Goal: Task Accomplishment & Management: Use online tool/utility

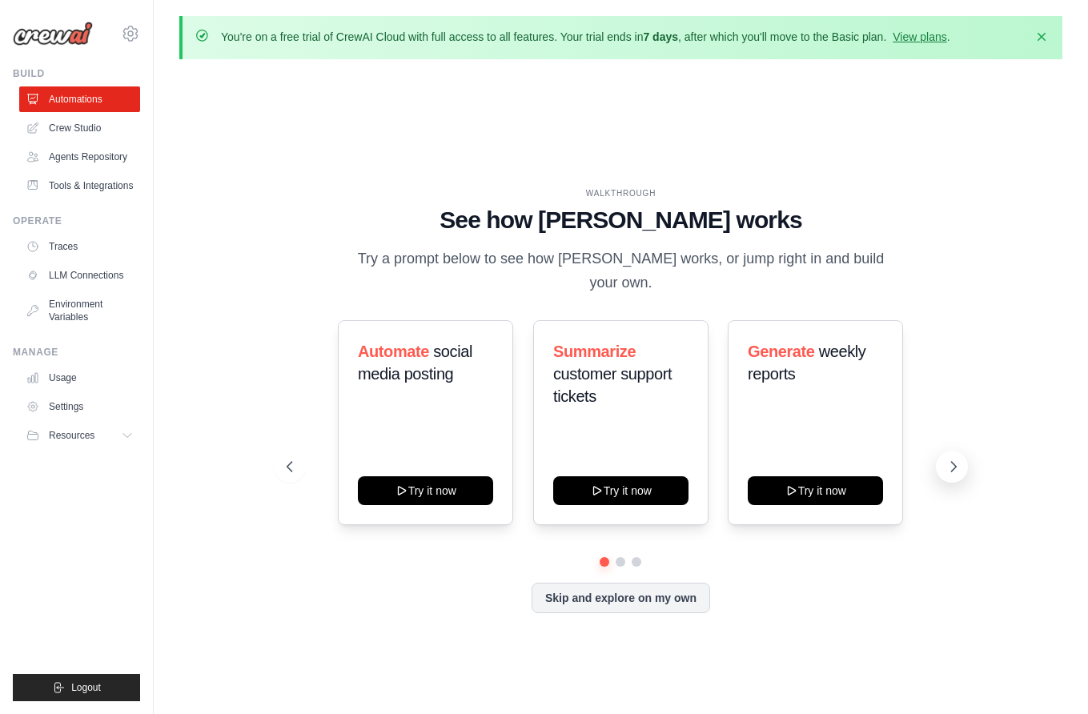
click at [951, 459] on icon at bounding box center [954, 467] width 16 height 16
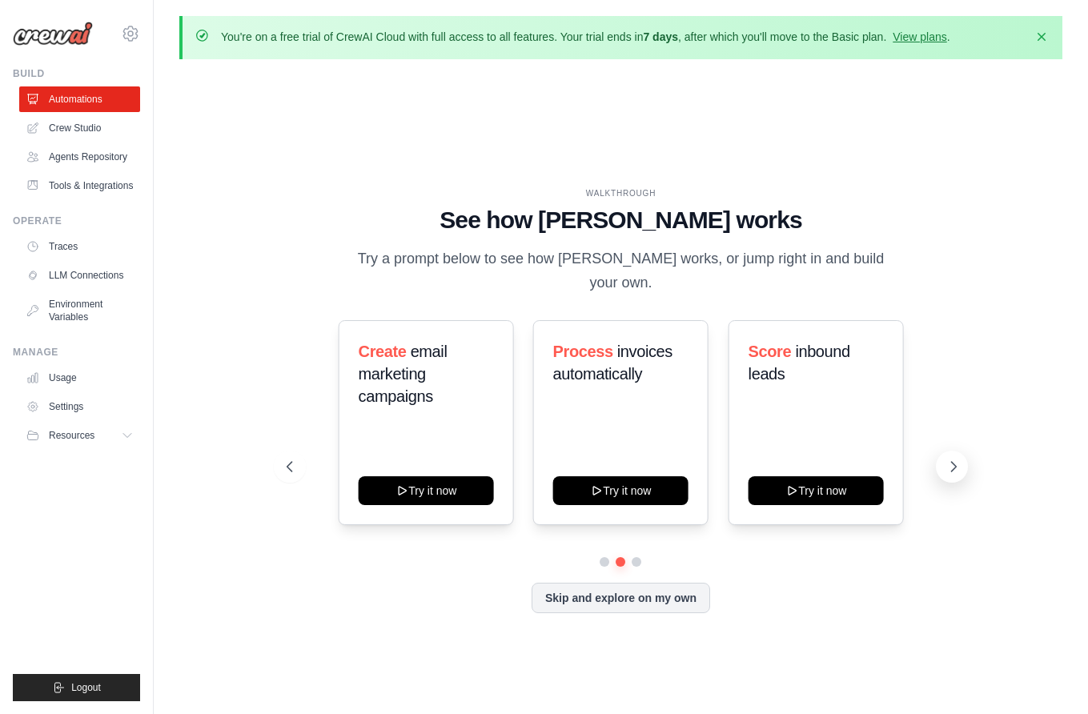
click at [951, 459] on icon at bounding box center [954, 467] width 16 height 16
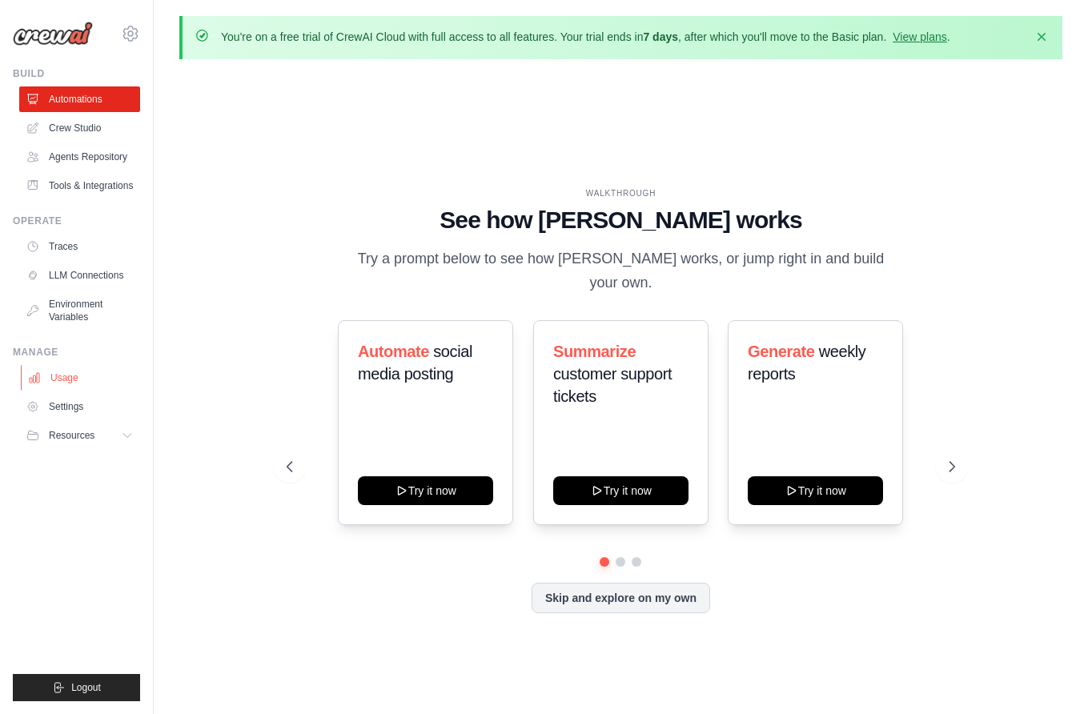
click at [62, 378] on link "Usage" at bounding box center [81, 378] width 121 height 26
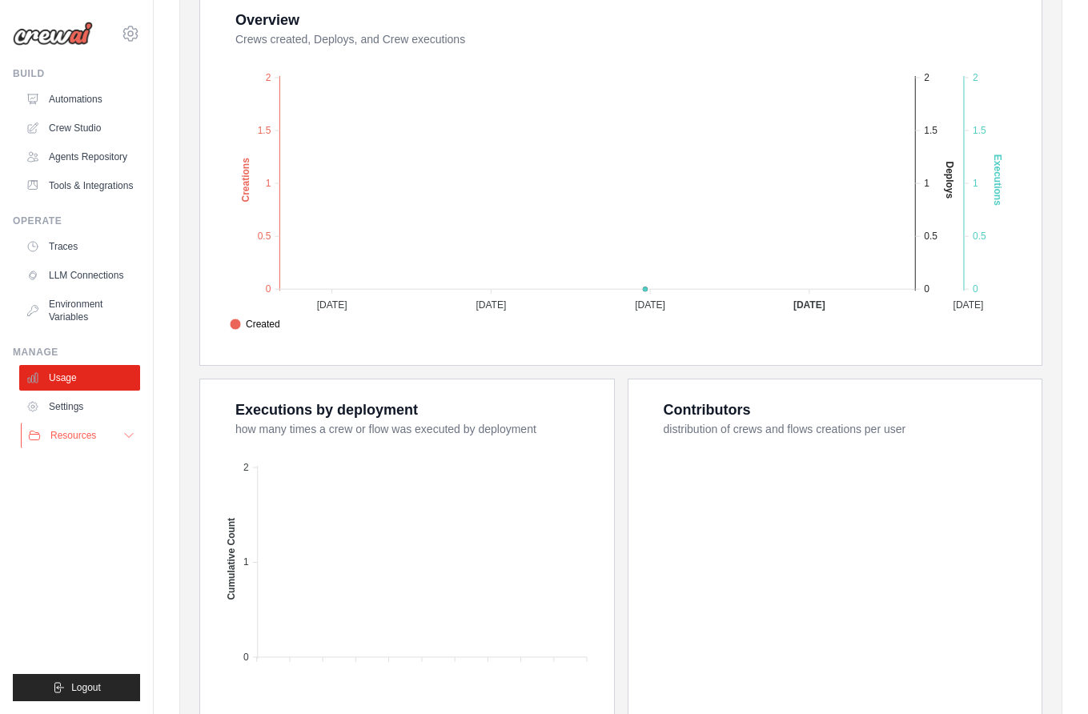
scroll to position [371, 0]
click at [71, 404] on link "Settings" at bounding box center [81, 407] width 121 height 26
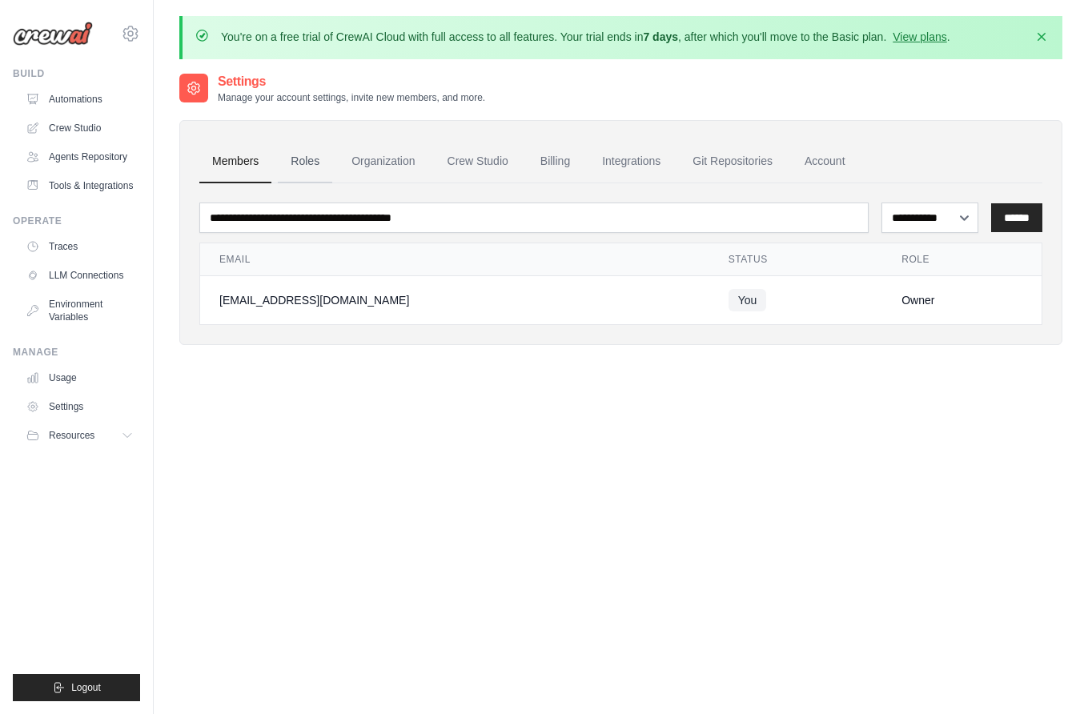
click at [308, 167] on link "Roles" at bounding box center [305, 161] width 54 height 43
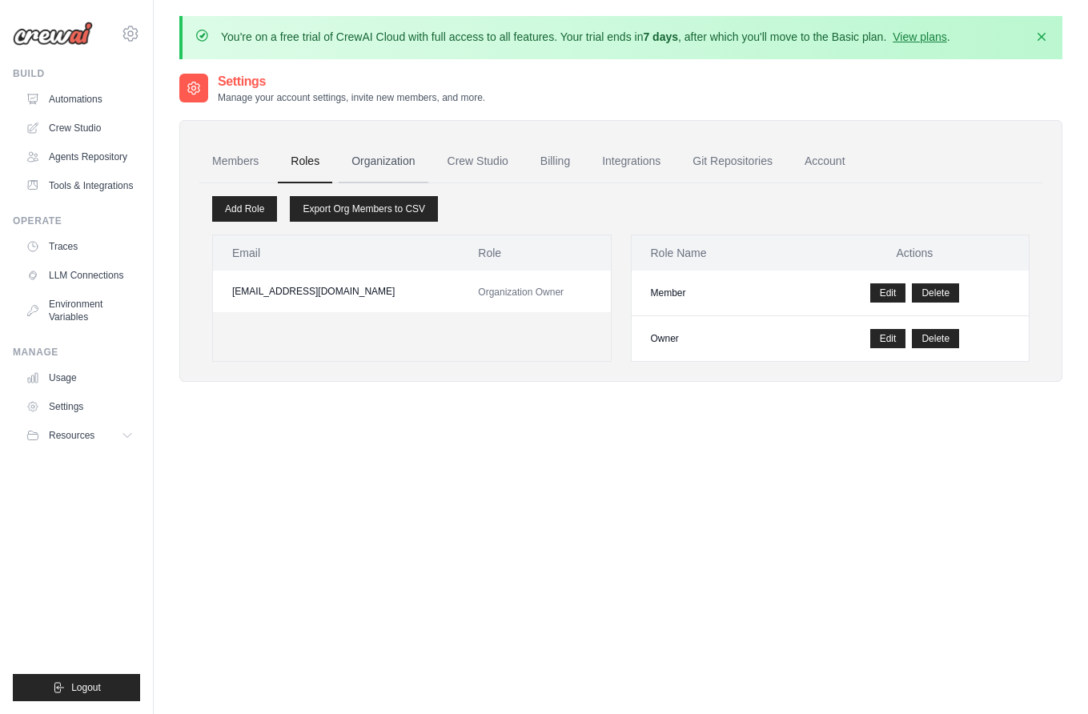
click at [385, 157] on link "Organization" at bounding box center [383, 161] width 89 height 43
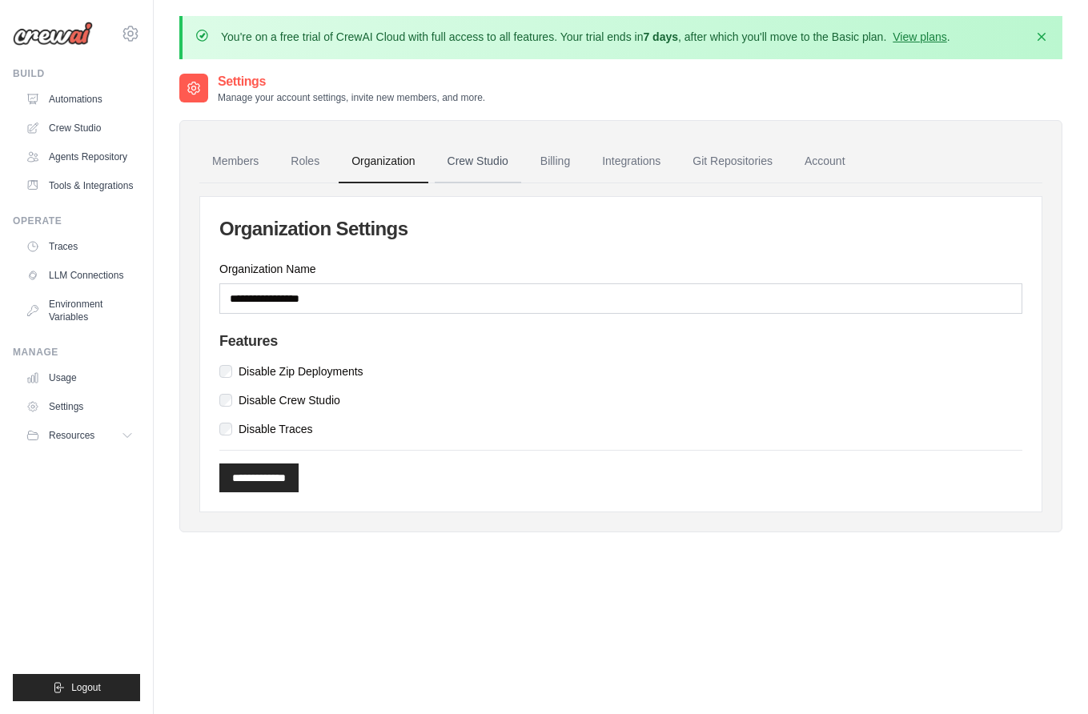
click at [472, 162] on link "Crew Studio" at bounding box center [478, 161] width 86 height 43
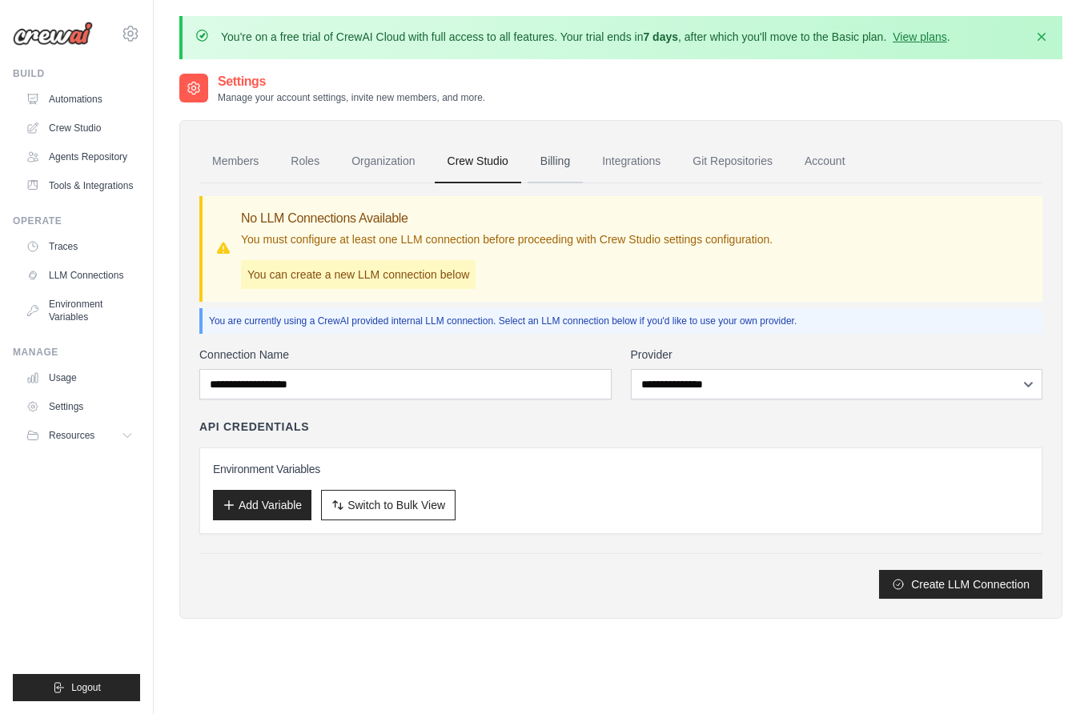
click at [560, 165] on link "Billing" at bounding box center [555, 161] width 55 height 43
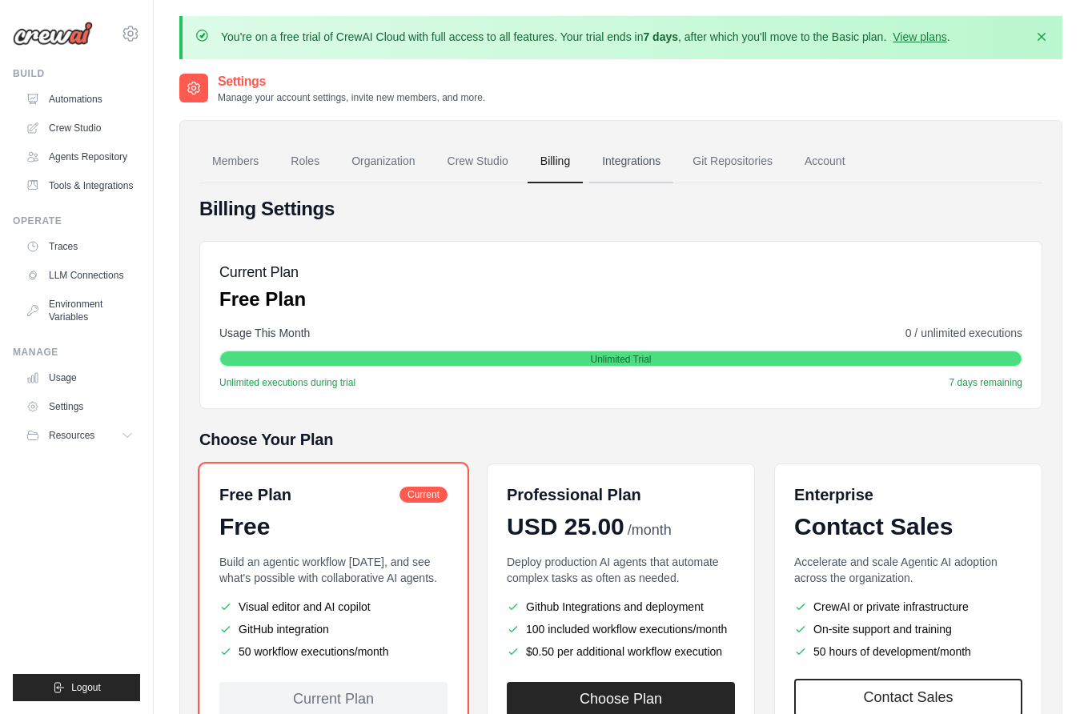
click at [631, 162] on link "Integrations" at bounding box center [631, 161] width 84 height 43
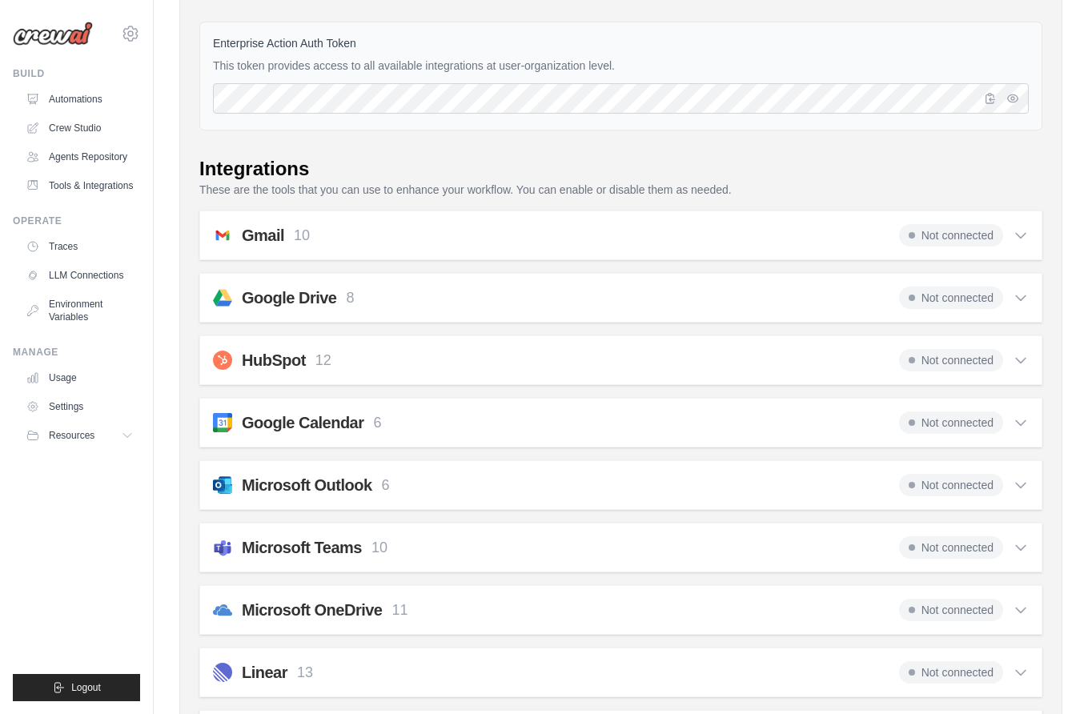
scroll to position [179, 0]
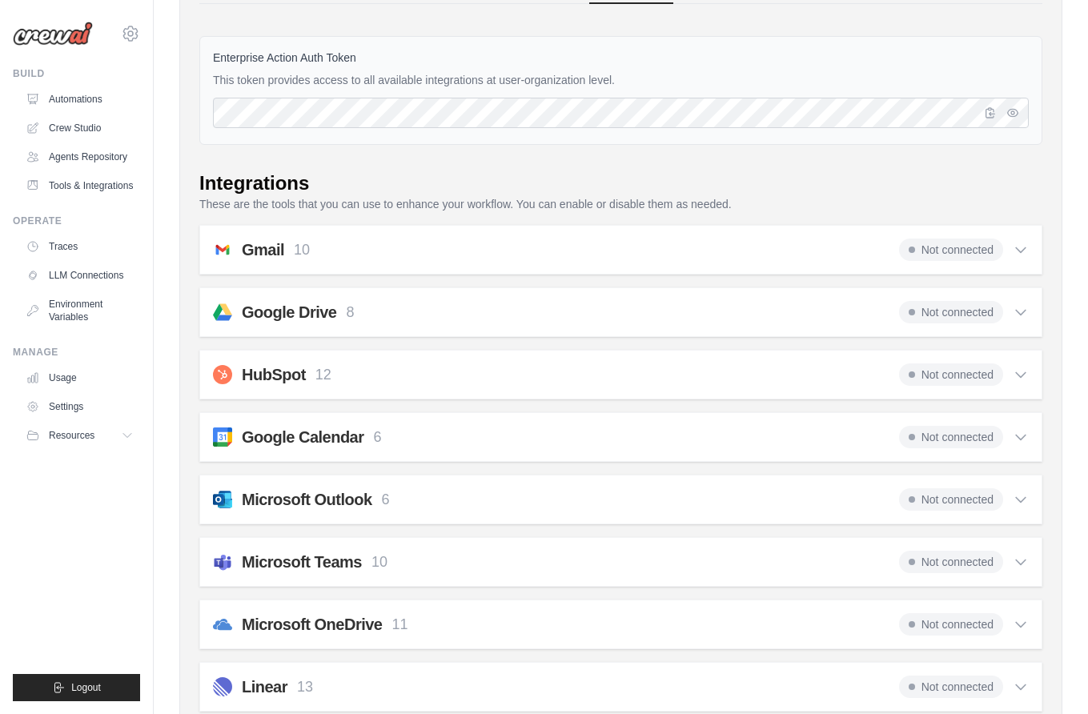
click at [568, 257] on div "Gmail 10 Not connected" at bounding box center [621, 250] width 816 height 22
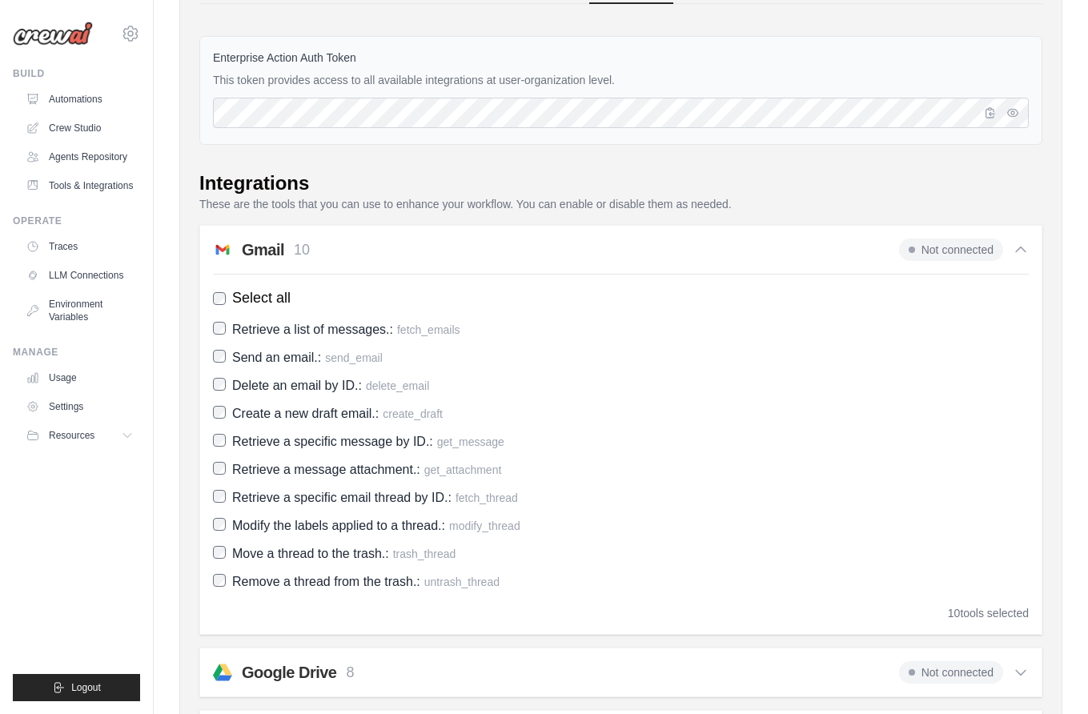
click at [569, 257] on div "Gmail 10 Not connected" at bounding box center [621, 250] width 816 height 22
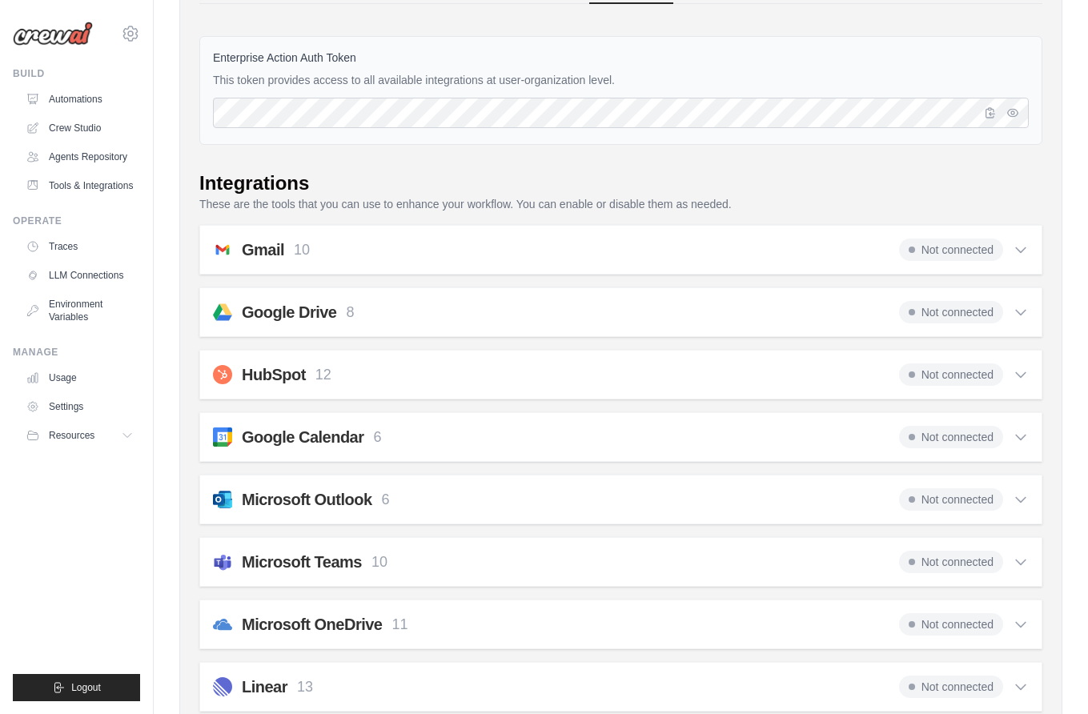
click at [467, 494] on div "Microsoft Outlook 6 Not connected" at bounding box center [621, 499] width 816 height 22
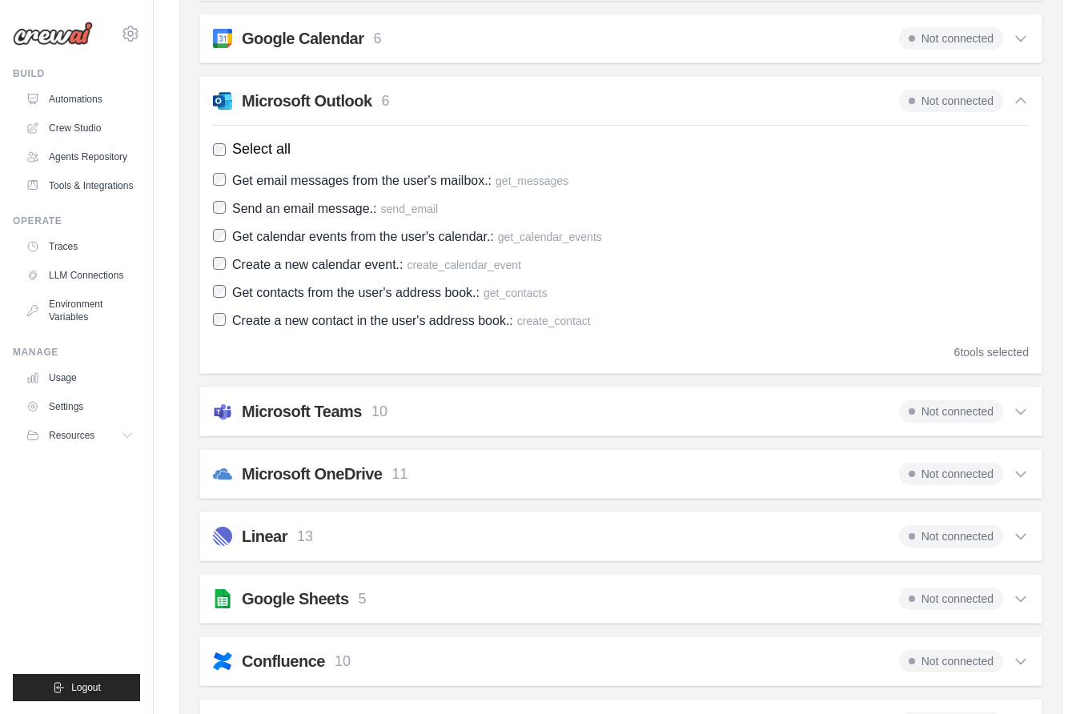
scroll to position [581, 0]
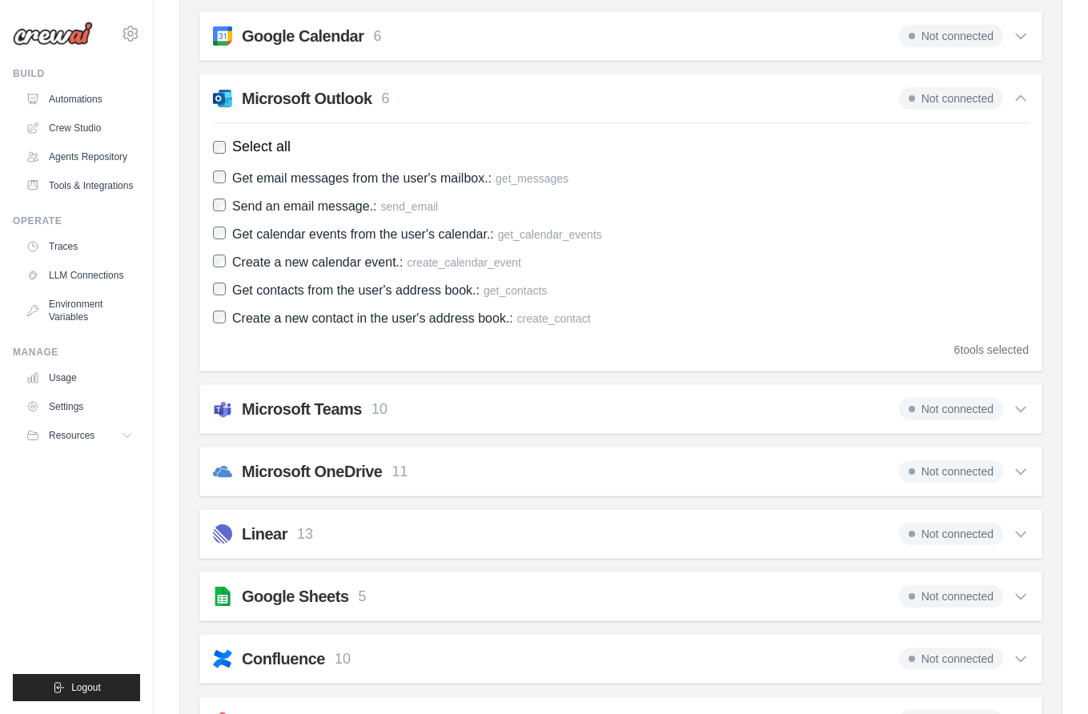
click at [399, 412] on div "Microsoft Teams 10 Not connected" at bounding box center [621, 409] width 816 height 22
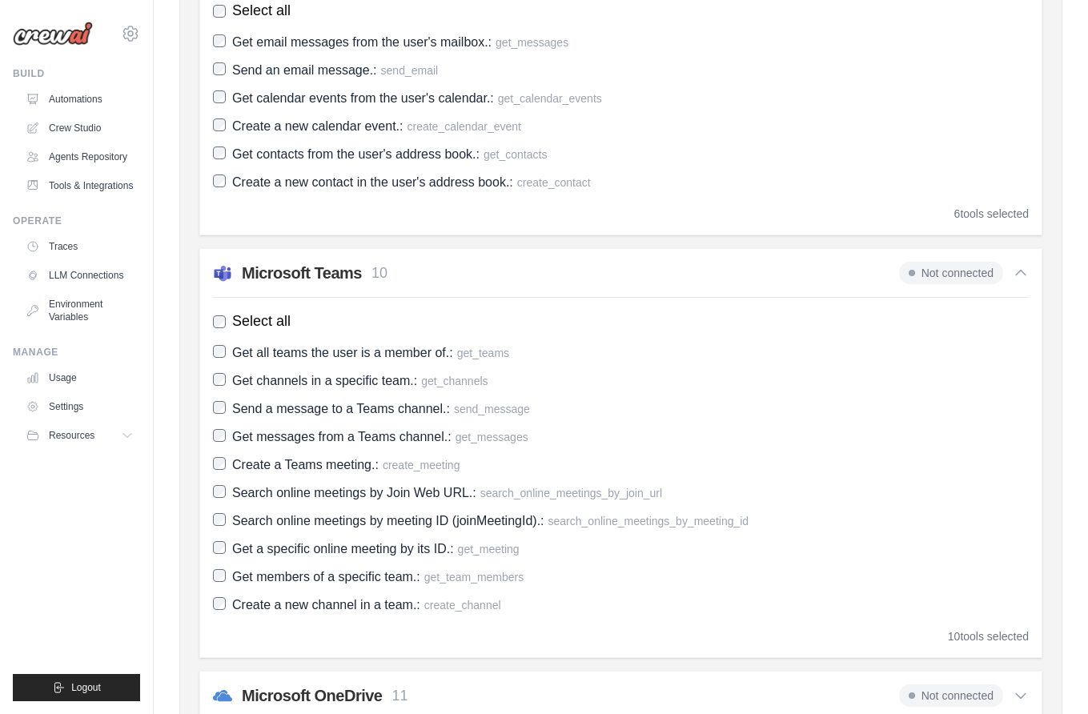
scroll to position [706, 0]
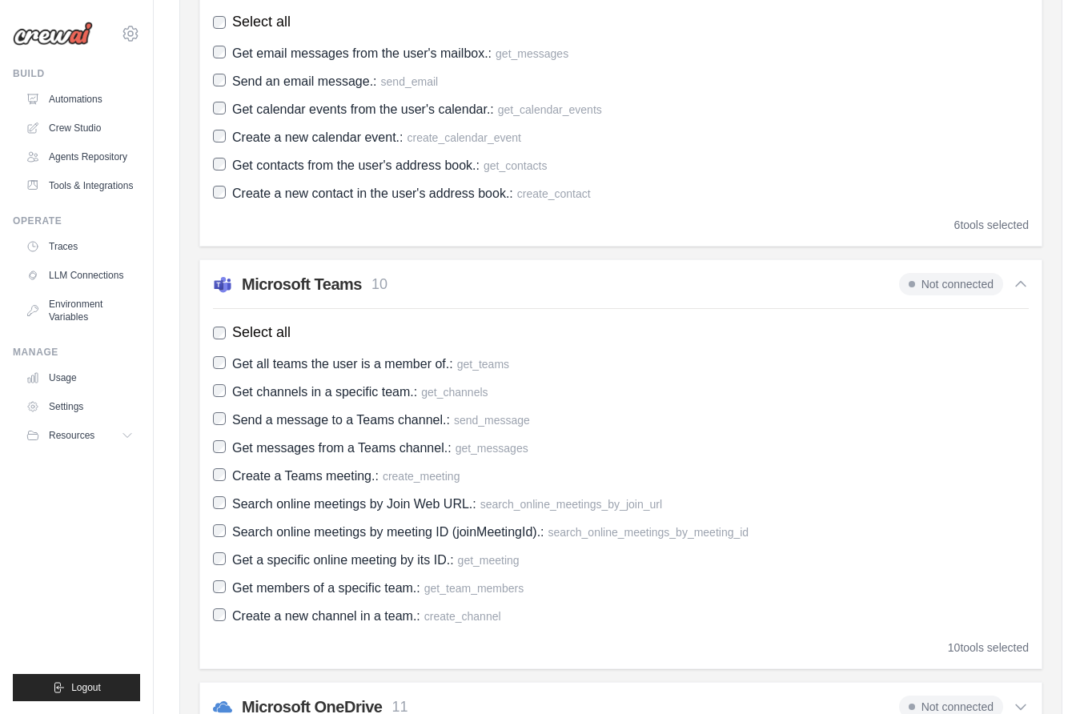
click at [429, 295] on div "Microsoft Teams 10 Not connected Select all Get all teams the user is a member …" at bounding box center [620, 464] width 843 height 410
click at [334, 282] on h2 "Microsoft Teams" at bounding box center [302, 284] width 120 height 22
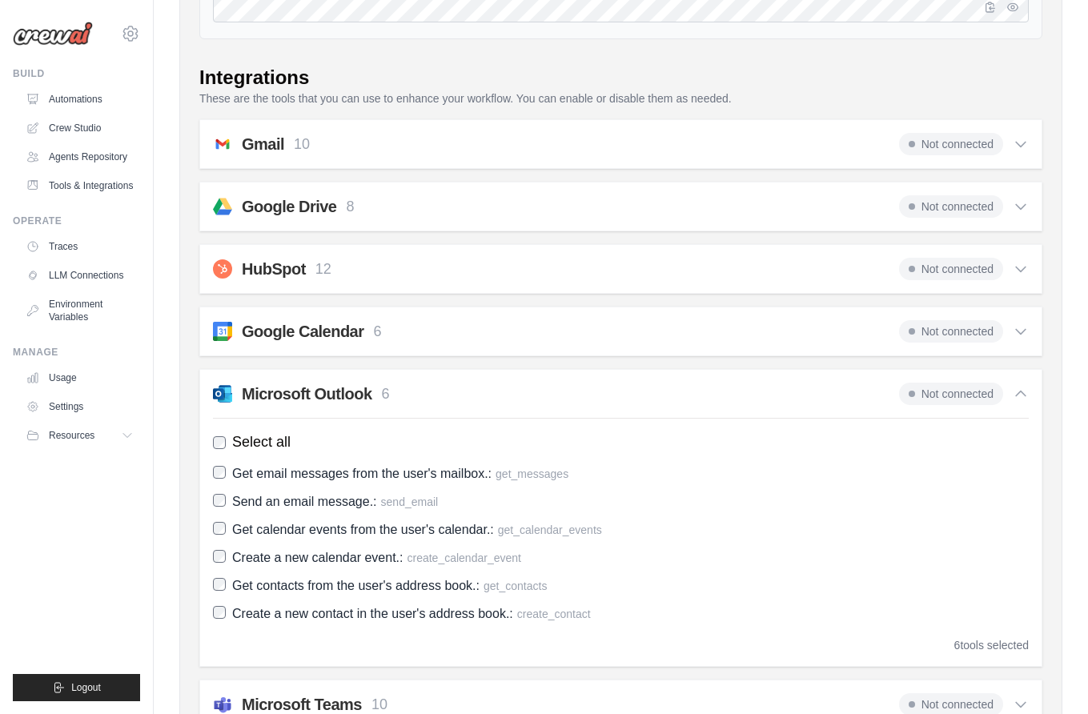
scroll to position [254, 0]
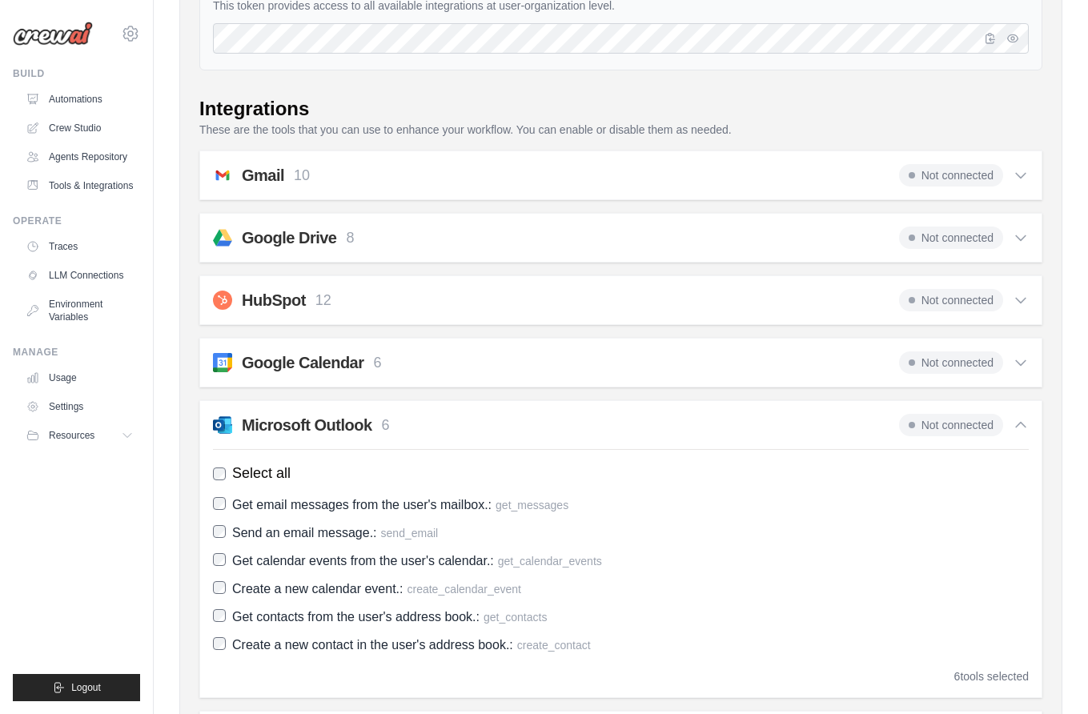
click at [300, 419] on h2 "Microsoft Outlook" at bounding box center [307, 425] width 131 height 22
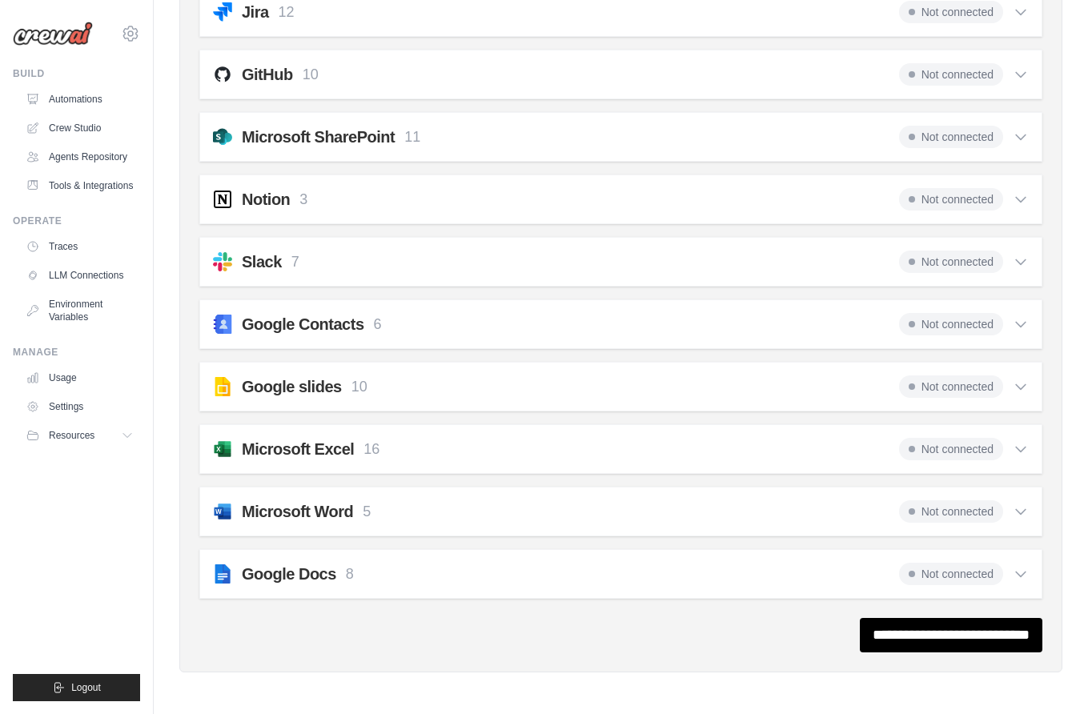
scroll to position [1478, 0]
click at [407, 517] on div "Microsoft Word 5 Not connected" at bounding box center [621, 512] width 816 height 22
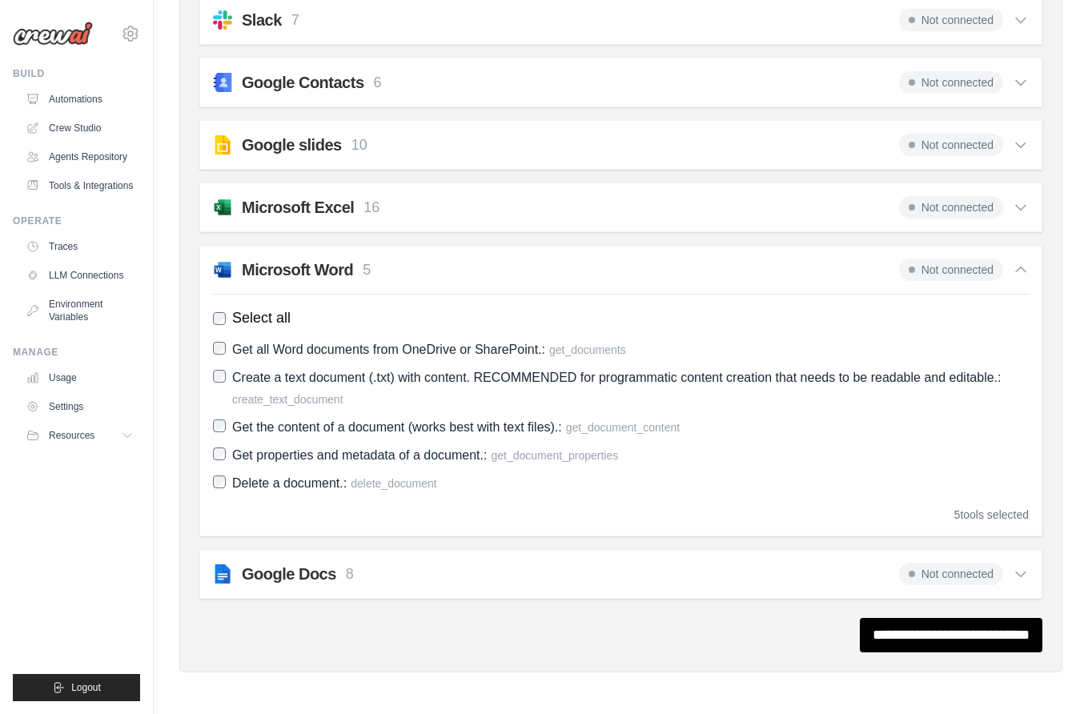
scroll to position [1720, 0]
click at [414, 263] on div "Microsoft Word 5 Not connected" at bounding box center [621, 270] width 816 height 22
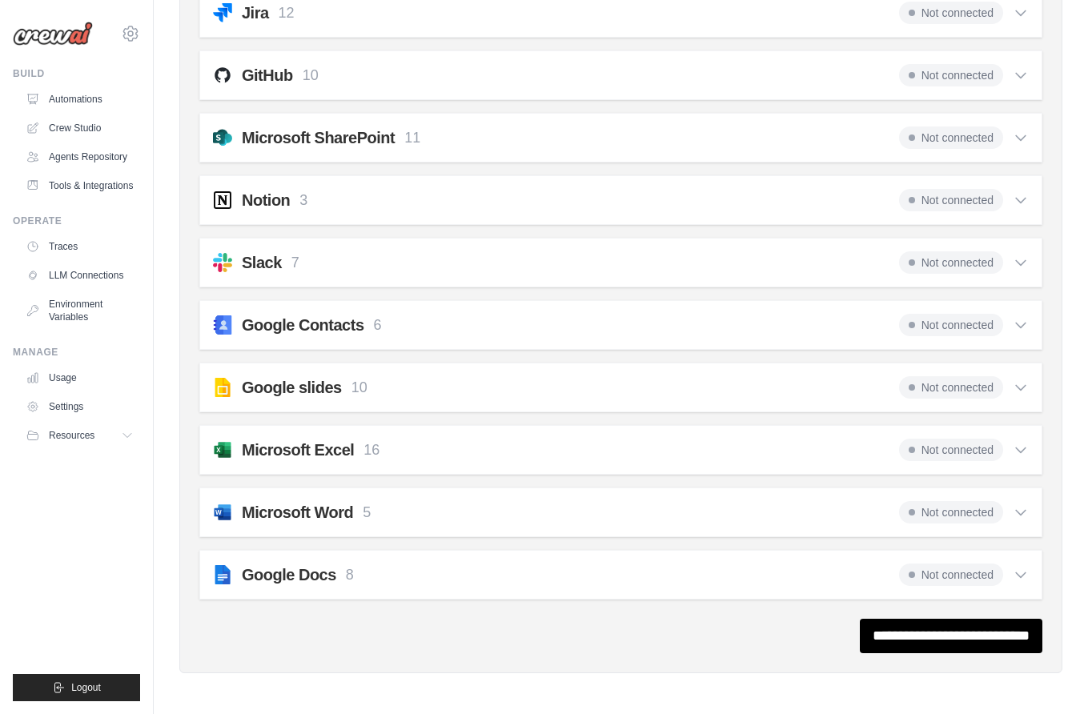
click at [431, 444] on div "Microsoft Excel 16 Not connected" at bounding box center [621, 450] width 816 height 22
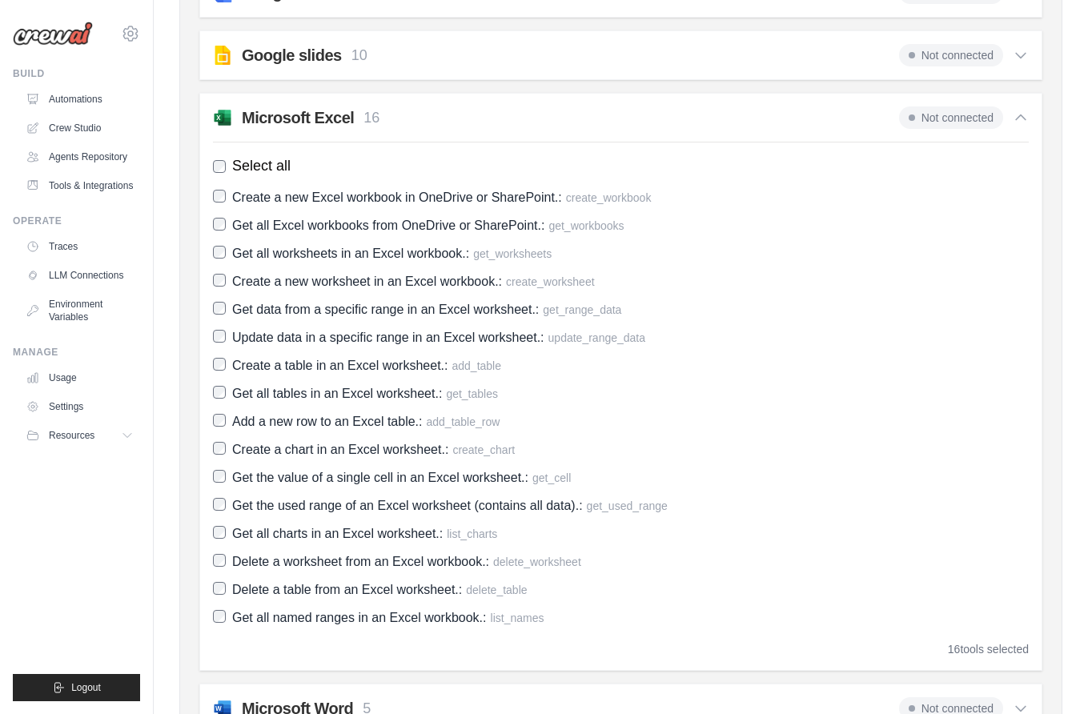
scroll to position [1811, 0]
click at [444, 125] on div "Microsoft Excel 16 Not connected" at bounding box center [621, 118] width 816 height 22
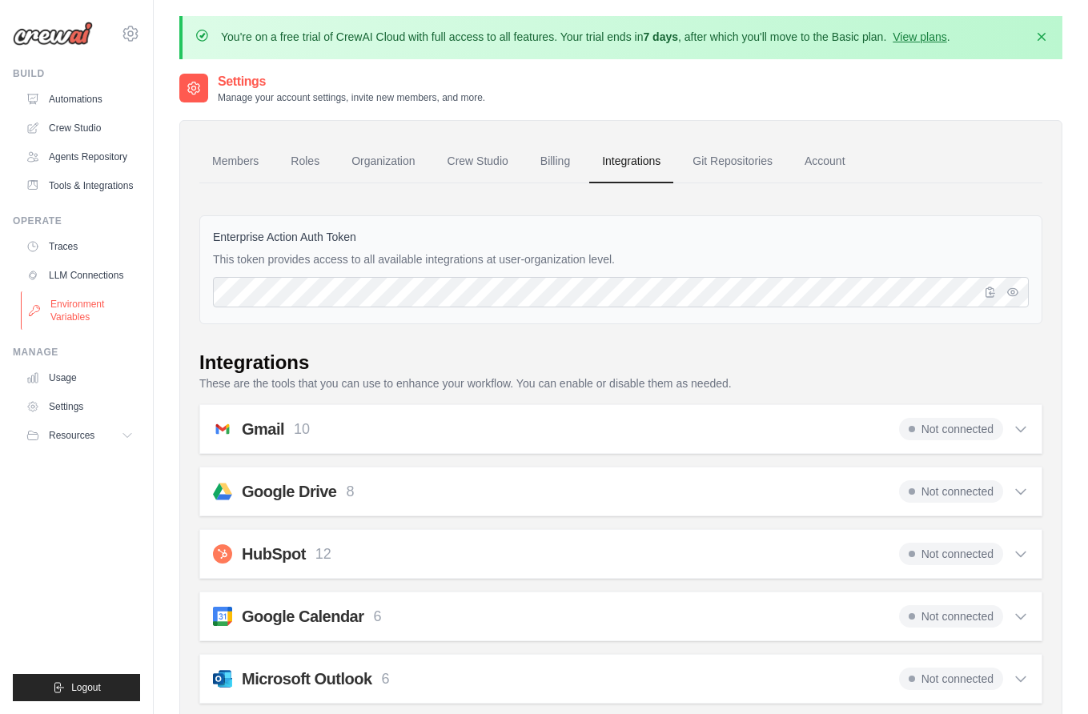
scroll to position [0, 0]
click at [84, 313] on link "Environment Variables" at bounding box center [81, 310] width 121 height 38
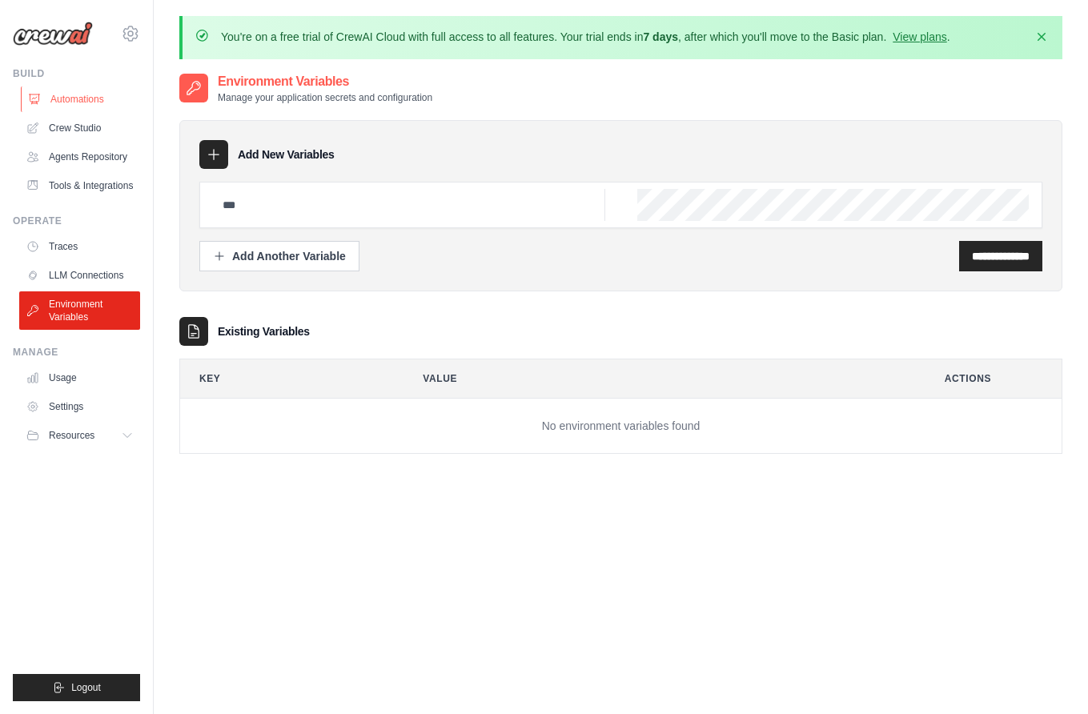
click at [85, 103] on link "Automations" at bounding box center [81, 99] width 121 height 26
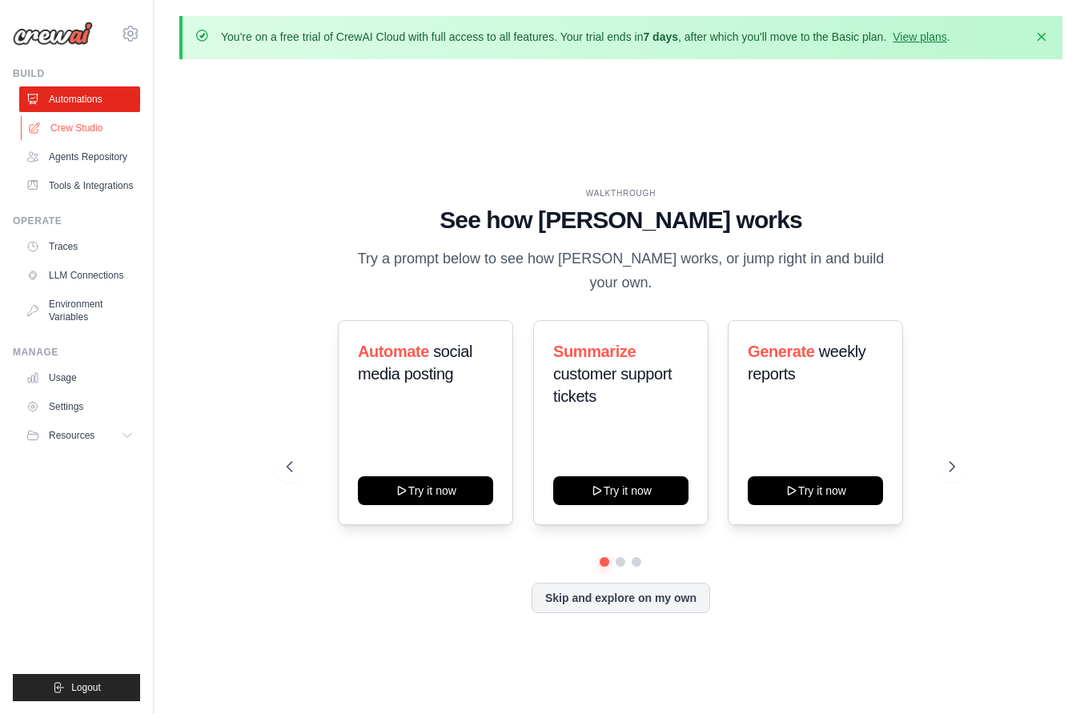
click at [80, 131] on link "Crew Studio" at bounding box center [81, 128] width 121 height 26
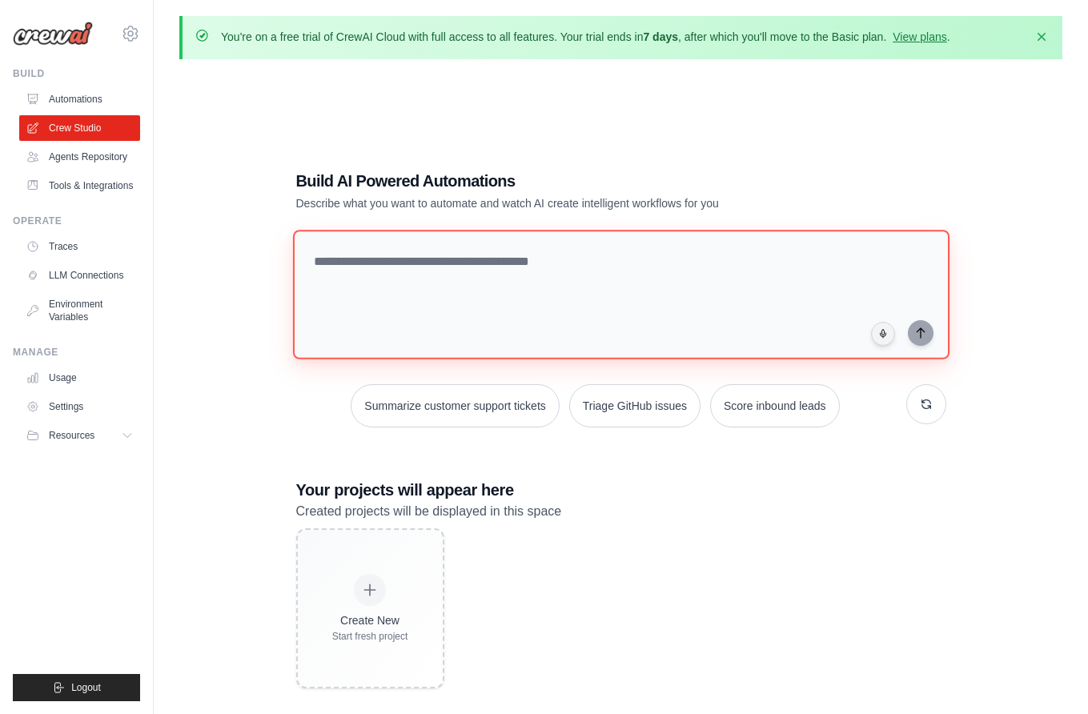
click at [424, 265] on textarea at bounding box center [620, 295] width 657 height 130
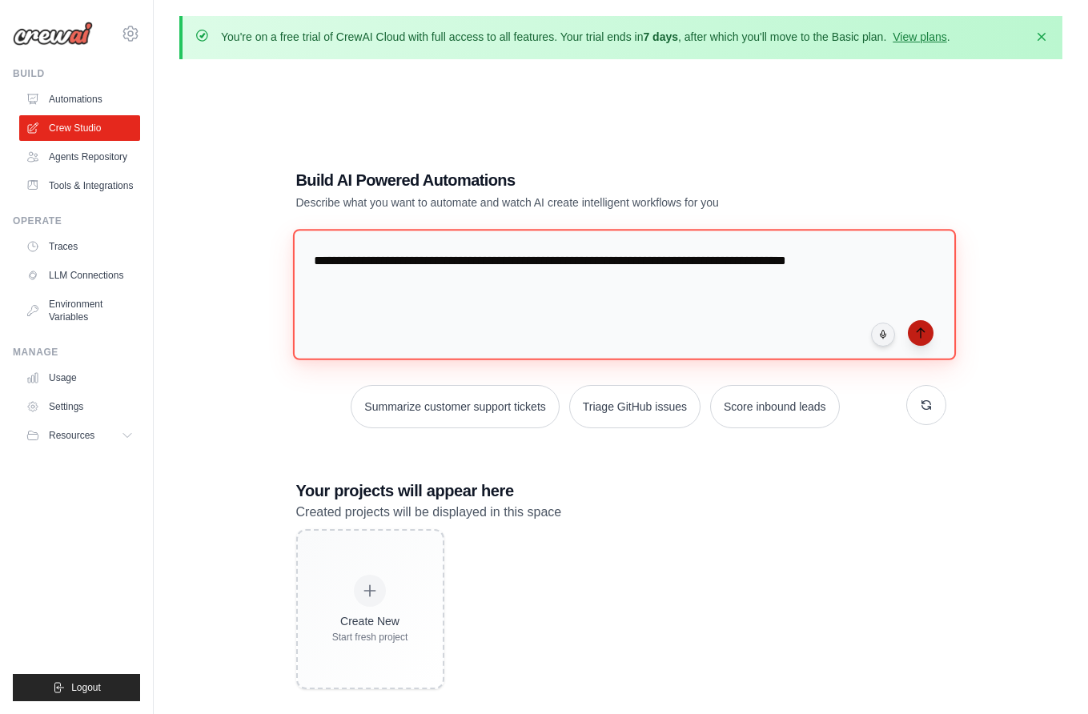
type textarea "**********"
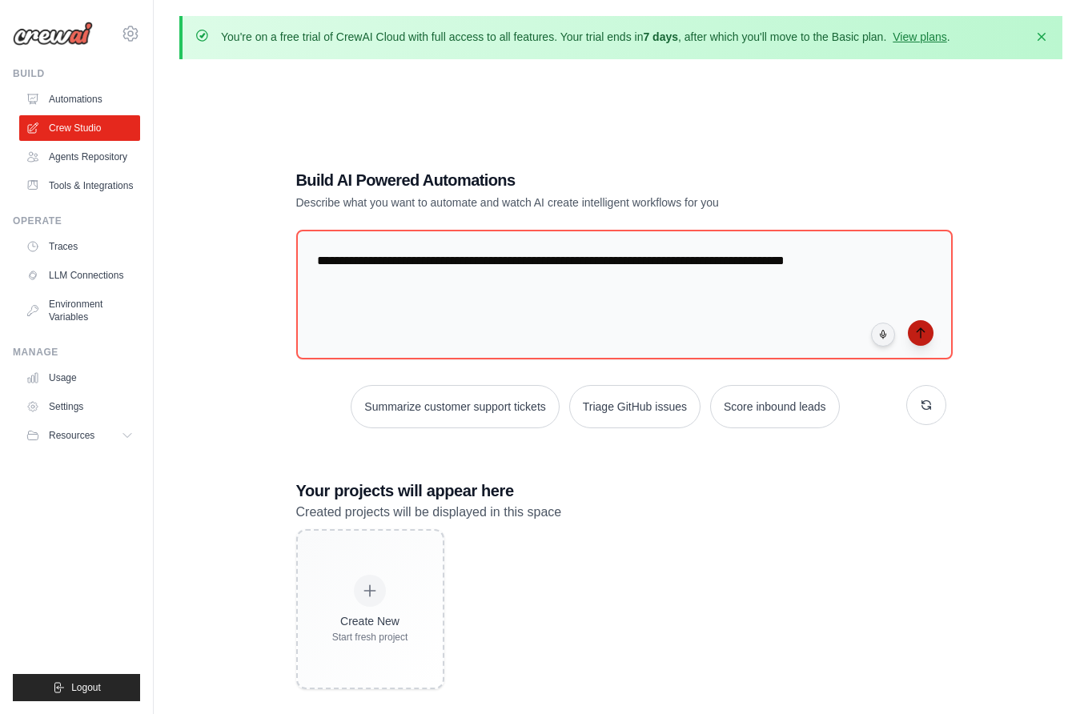
click at [921, 332] on icon "submit" at bounding box center [920, 333] width 7 height 10
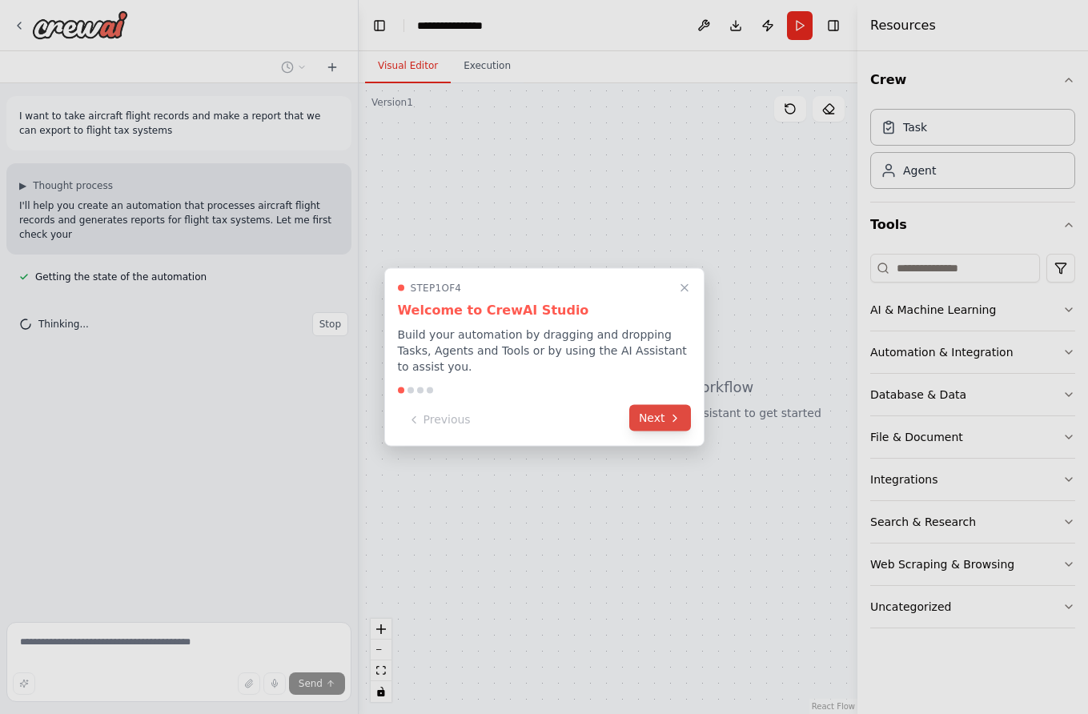
click at [659, 413] on button "Next" at bounding box center [660, 418] width 62 height 26
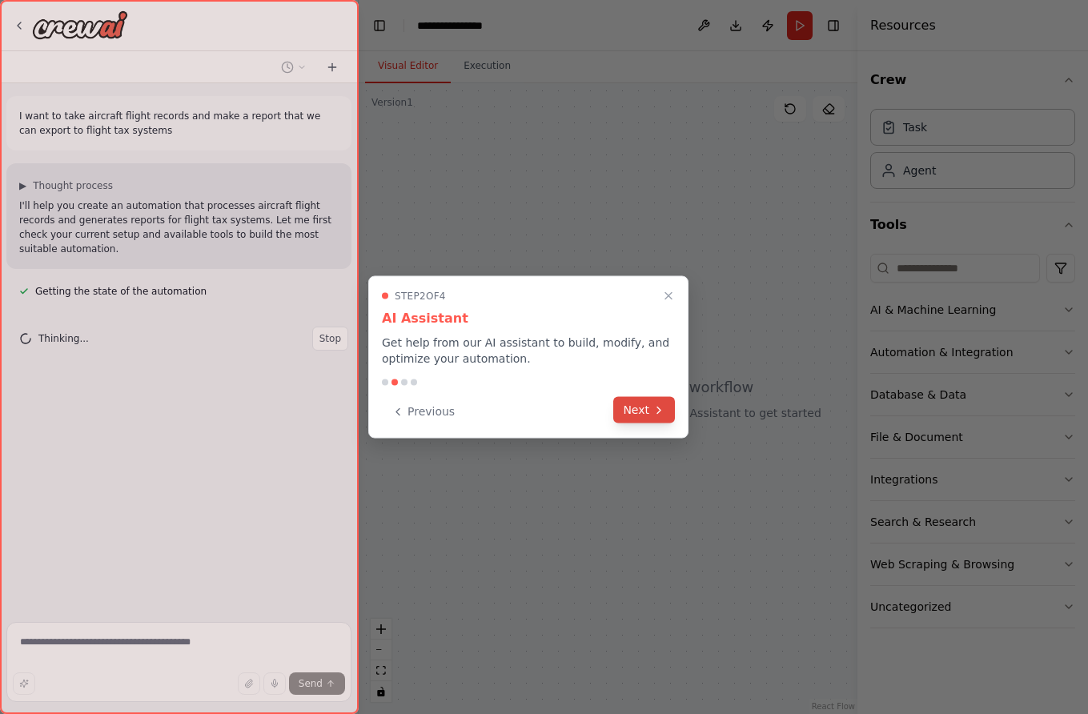
click at [653, 411] on icon at bounding box center [659, 410] width 13 height 13
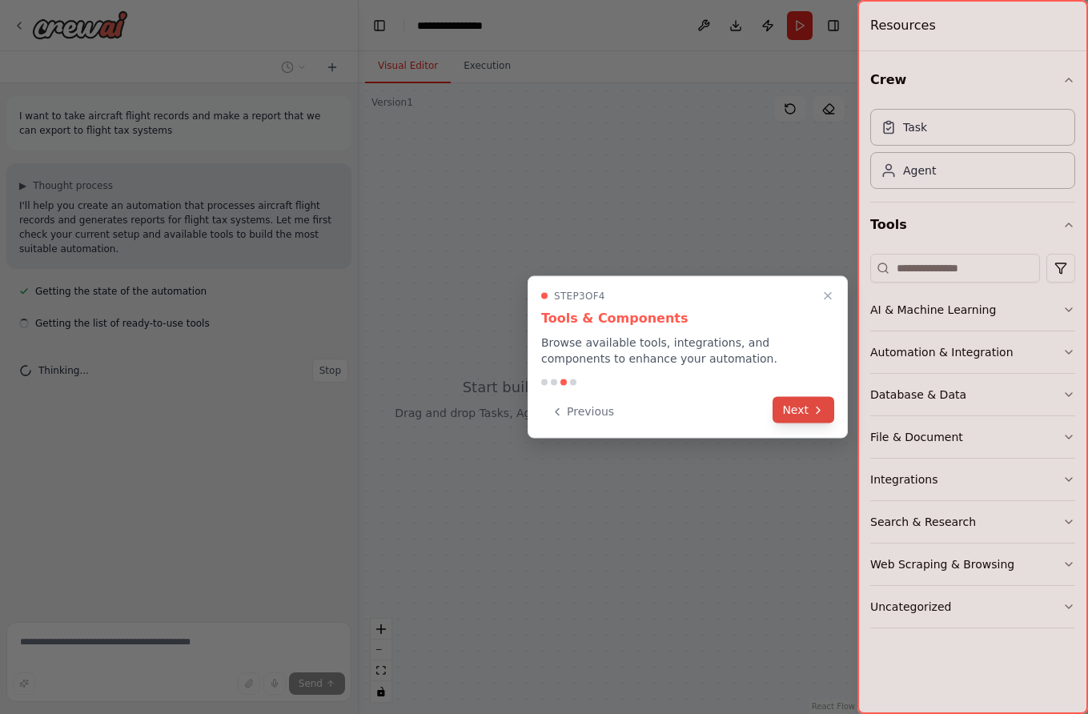
click at [786, 408] on button "Next" at bounding box center [804, 410] width 62 height 26
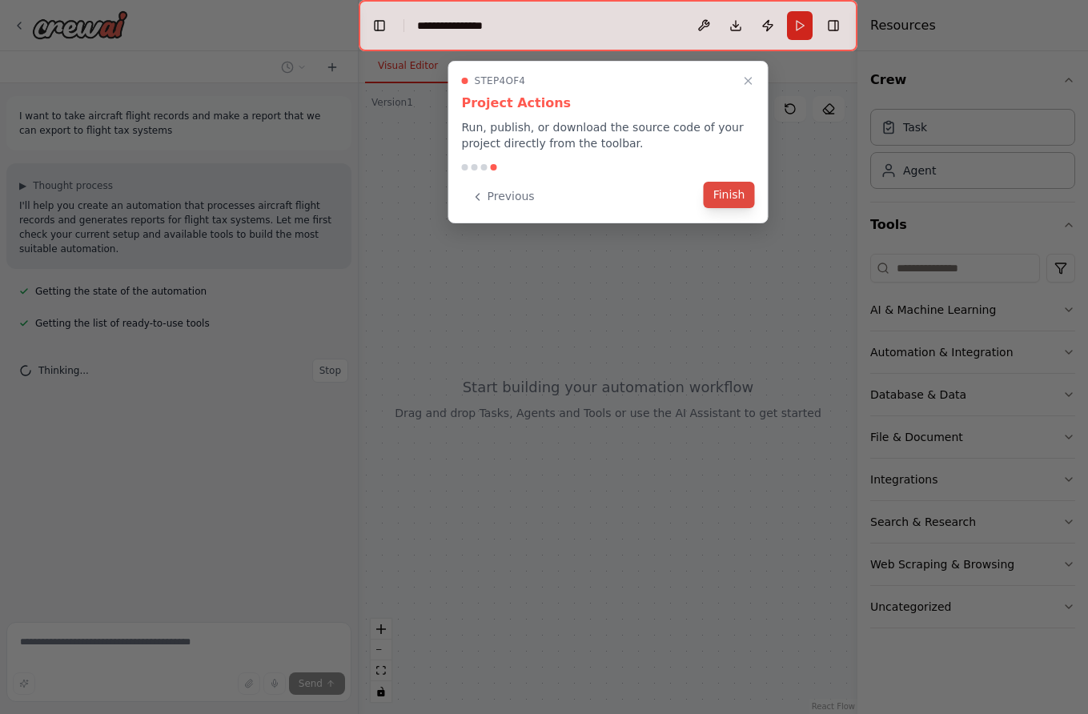
click at [726, 196] on button "Finish" at bounding box center [729, 195] width 51 height 26
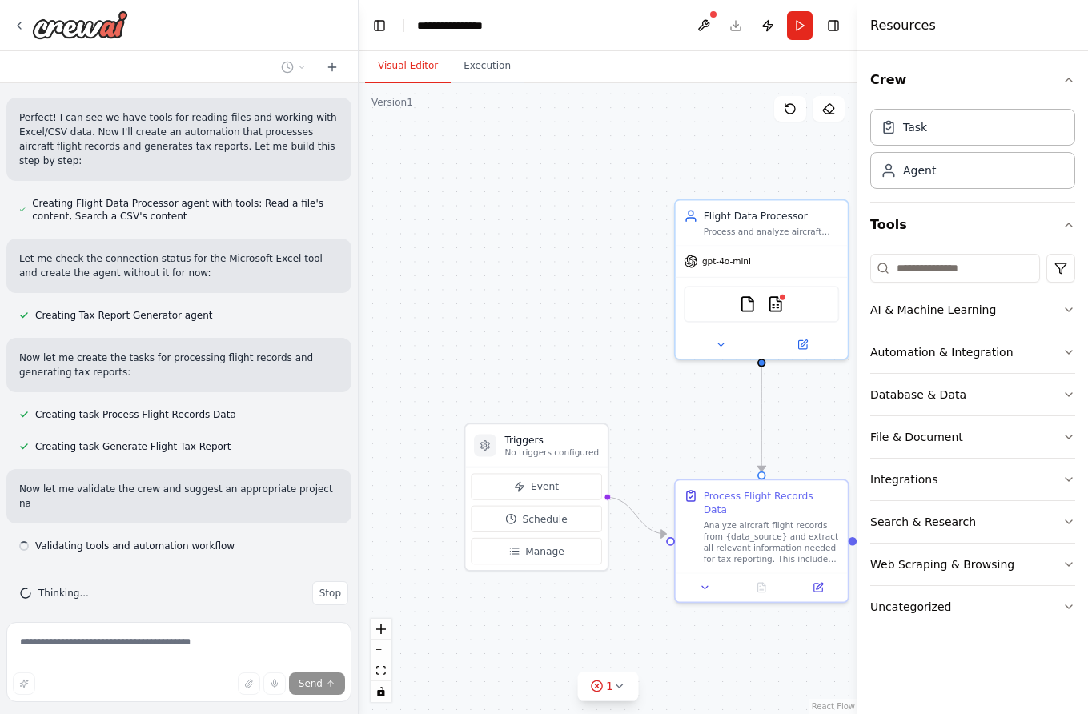
scroll to position [426, 0]
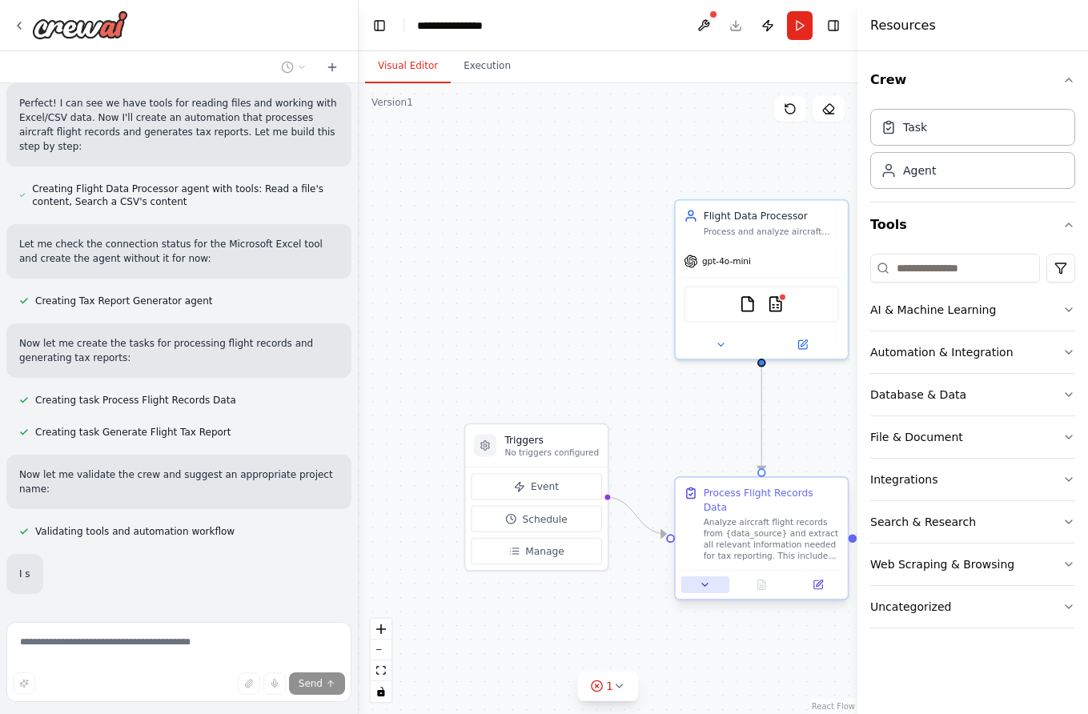
click at [704, 579] on icon at bounding box center [705, 584] width 11 height 11
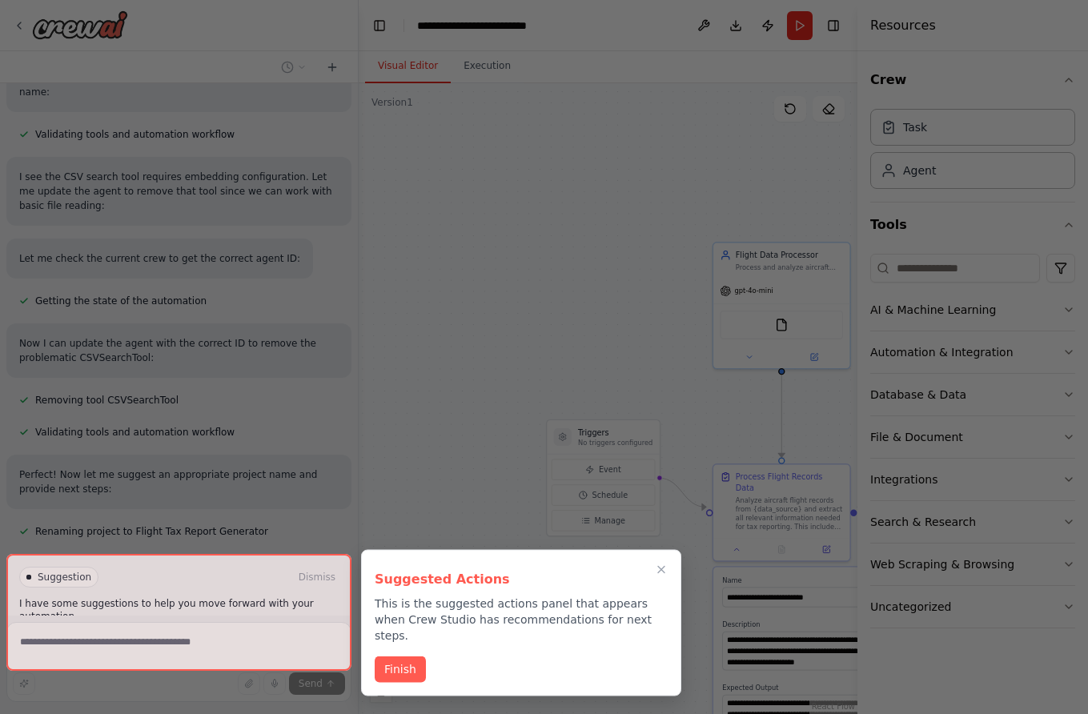
scroll to position [0, 0]
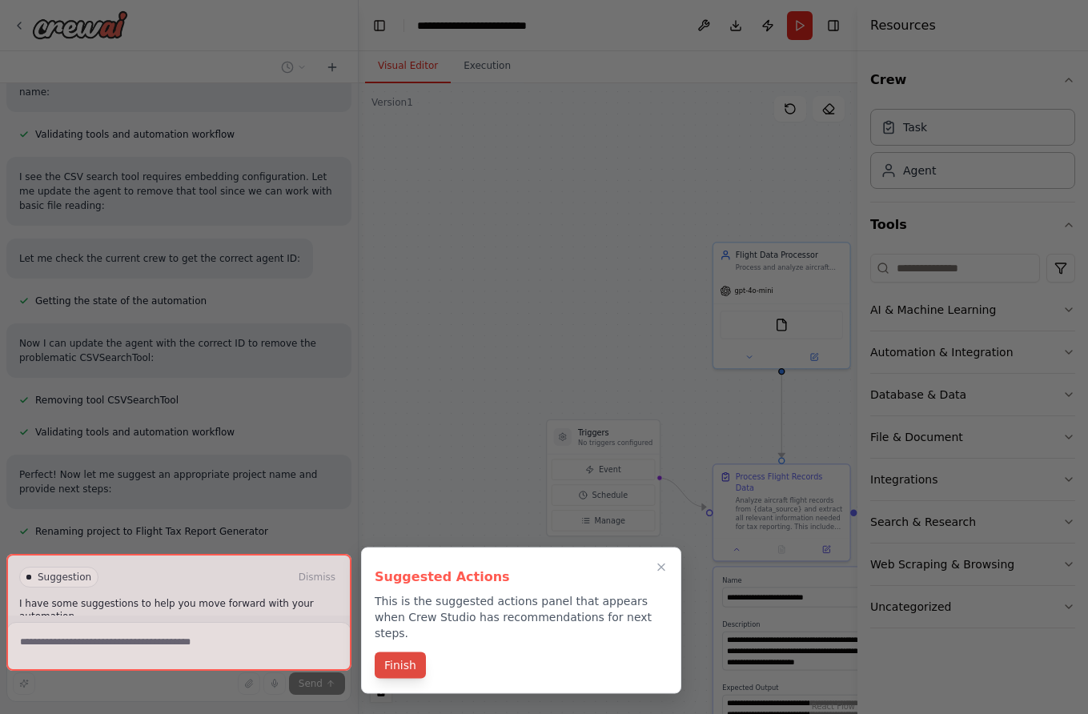
click at [399, 653] on button "Finish" at bounding box center [400, 666] width 51 height 26
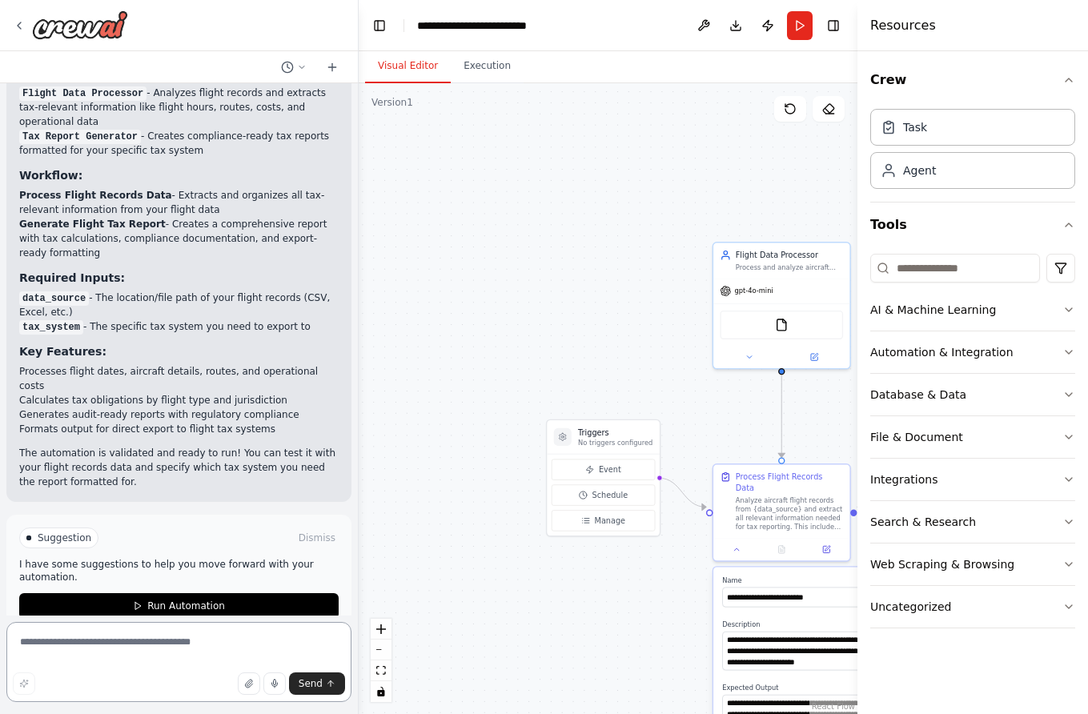
scroll to position [1392, 0]
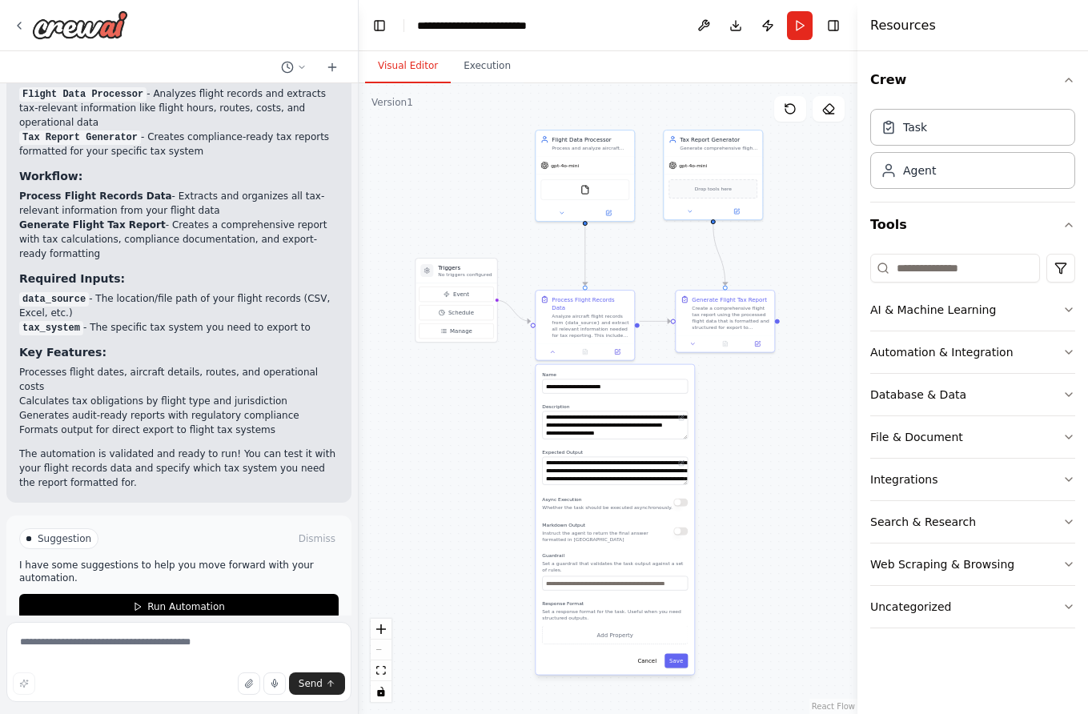
drag, startPoint x: 609, startPoint y: 352, endPoint x: 456, endPoint y: 239, distance: 190.6
click at [455, 239] on div ".deletable-edge-delete-btn { width: 20px; height: 20px; border: 0px solid #ffff…" at bounding box center [608, 398] width 499 height 631
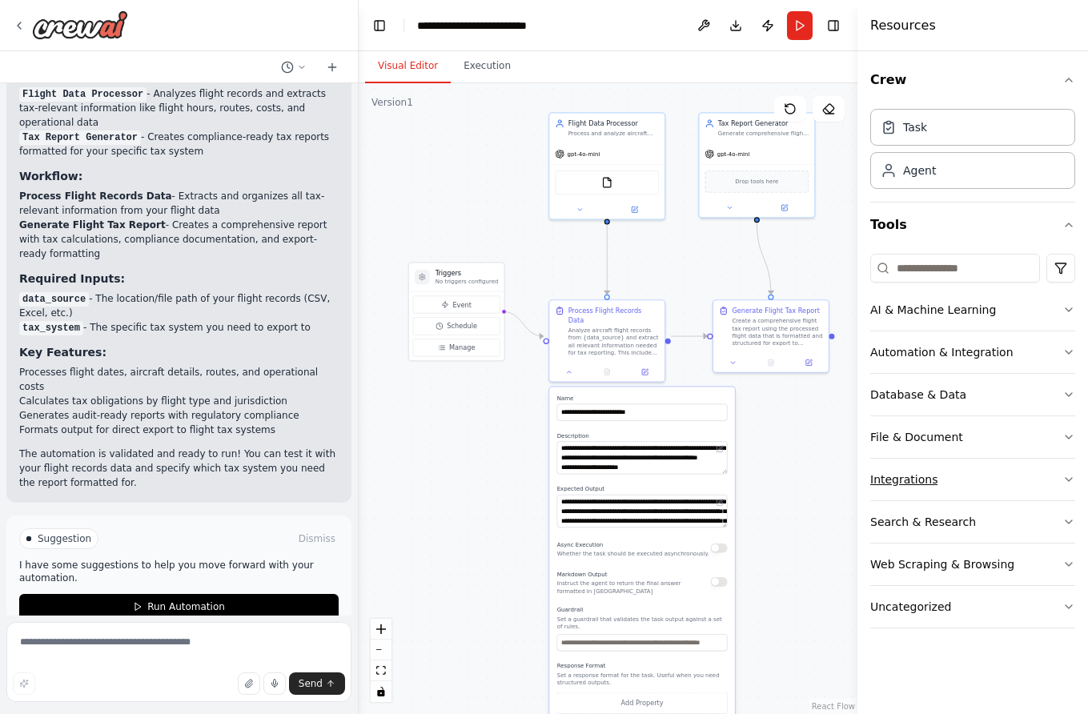
click at [901, 481] on div "Integrations" at bounding box center [903, 480] width 67 height 16
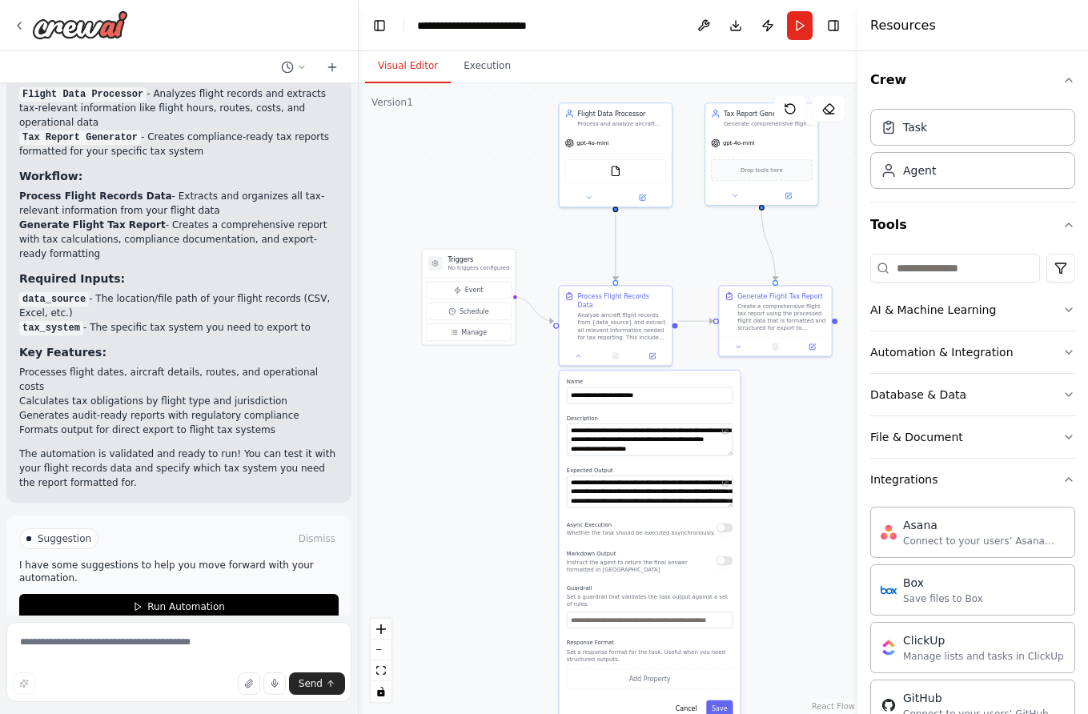
scroll to position [0, 0]
click at [1056, 474] on button "Integrations" at bounding box center [972, 480] width 205 height 42
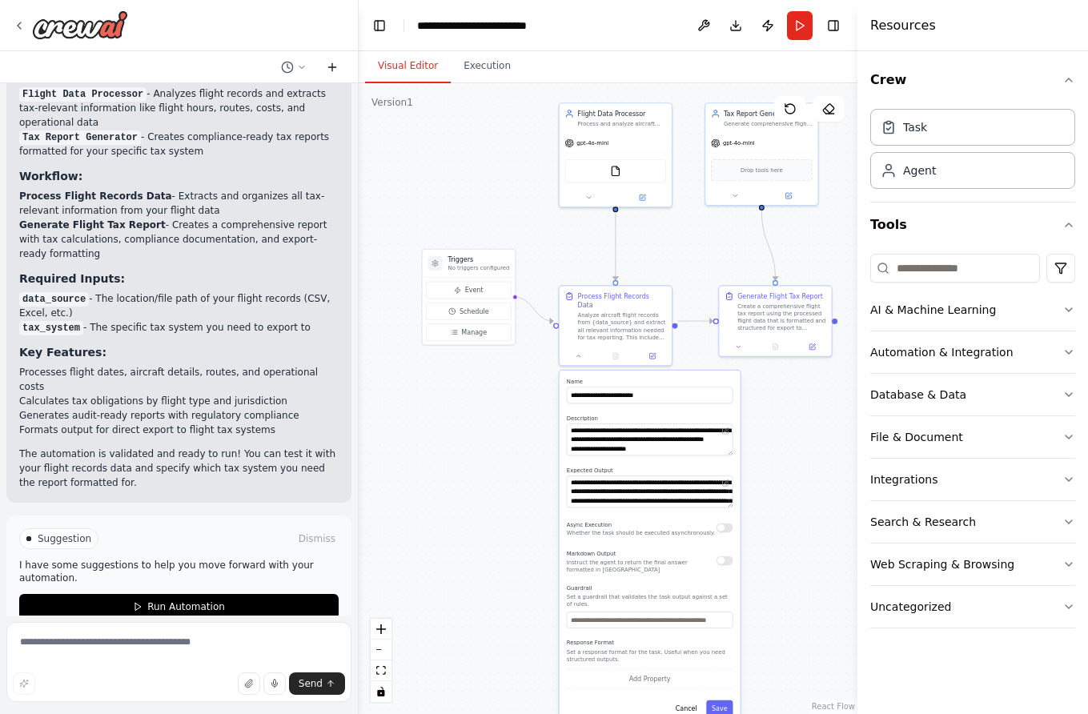
click at [332, 66] on icon at bounding box center [332, 66] width 0 height 7
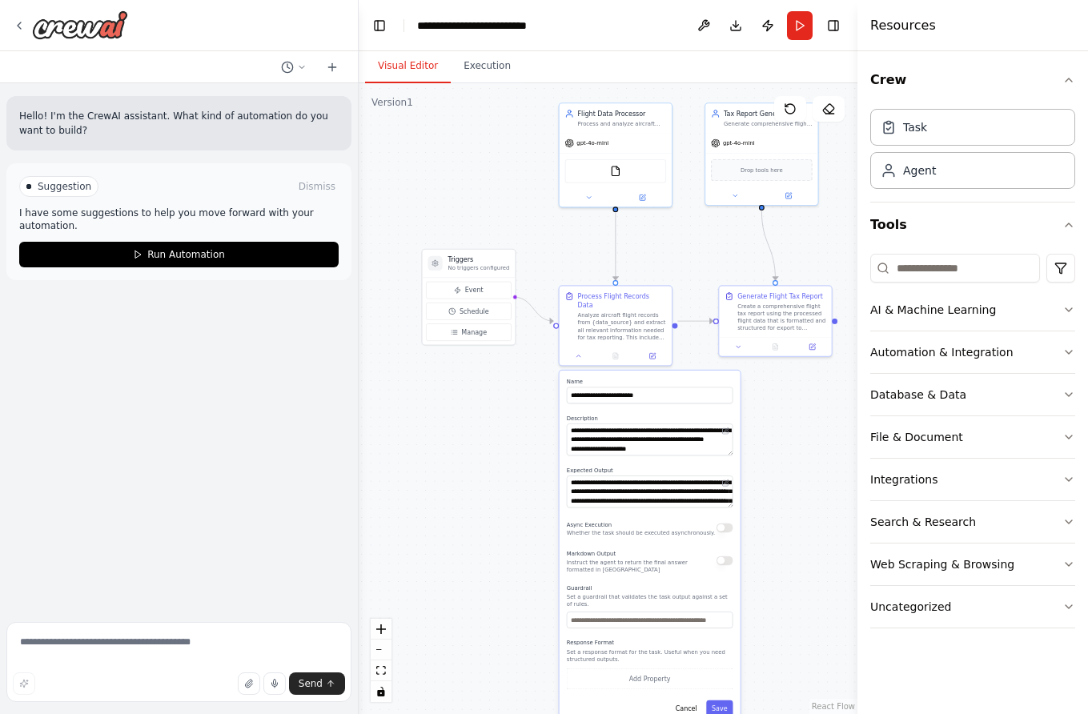
click at [115, 118] on p "Hello! I'm the CrewAI assistant. What kind of automation do you want to build?" at bounding box center [179, 123] width 320 height 29
click at [86, 107] on div "Hello! I'm the CrewAI assistant. What kind of automation do you want to build?" at bounding box center [178, 123] width 345 height 54
click at [273, 118] on p "Hello! I'm the CrewAI assistant. What kind of automation do you want to build?" at bounding box center [179, 123] width 320 height 29
click at [107, 648] on textarea at bounding box center [178, 662] width 345 height 80
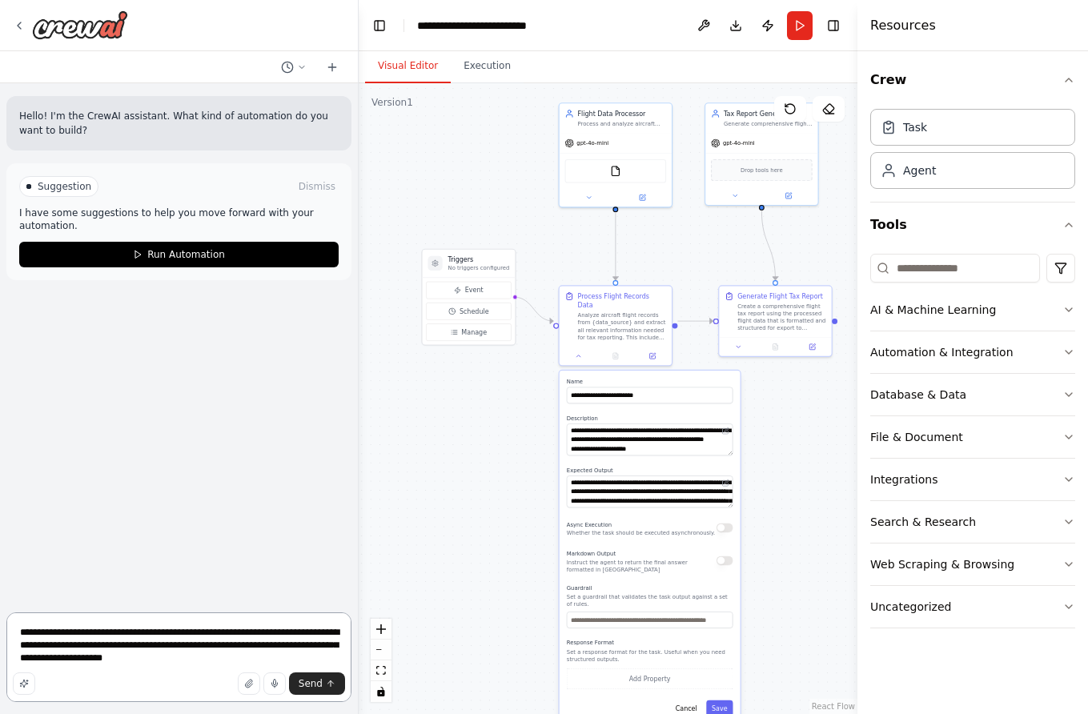
type textarea "**********"
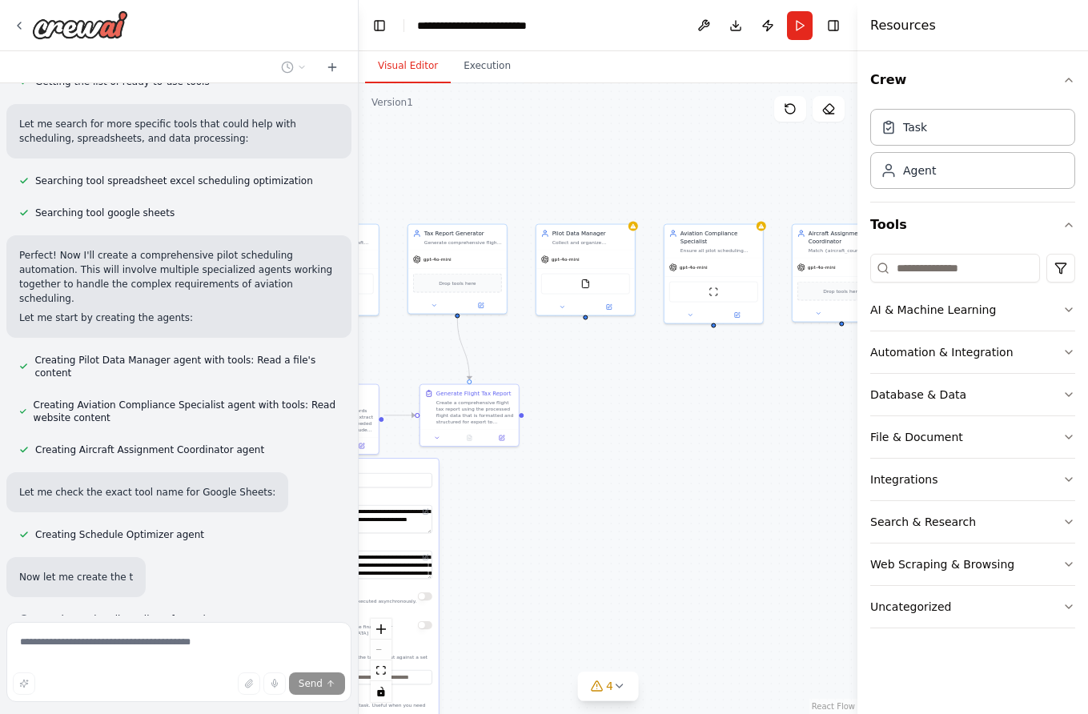
scroll to position [525, 0]
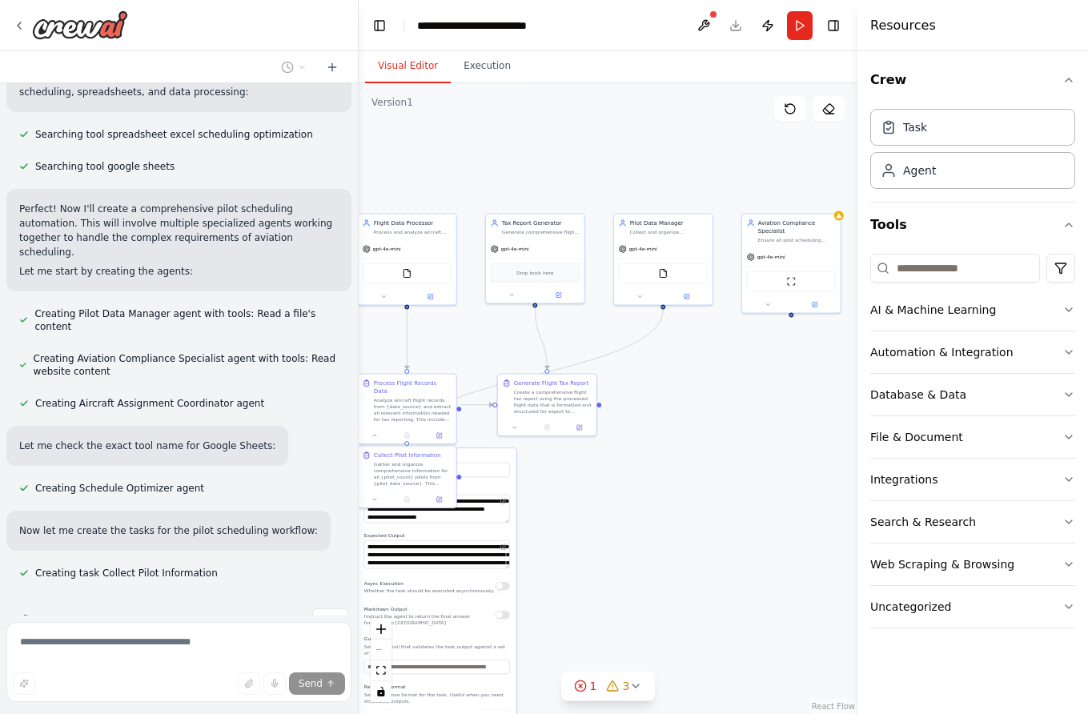
drag, startPoint x: 772, startPoint y: 498, endPoint x: 582, endPoint y: 556, distance: 198.4
click at [582, 556] on div ".deletable-edge-delete-btn { width: 20px; height: 20px; border: 0px solid #ffff…" at bounding box center [608, 398] width 499 height 631
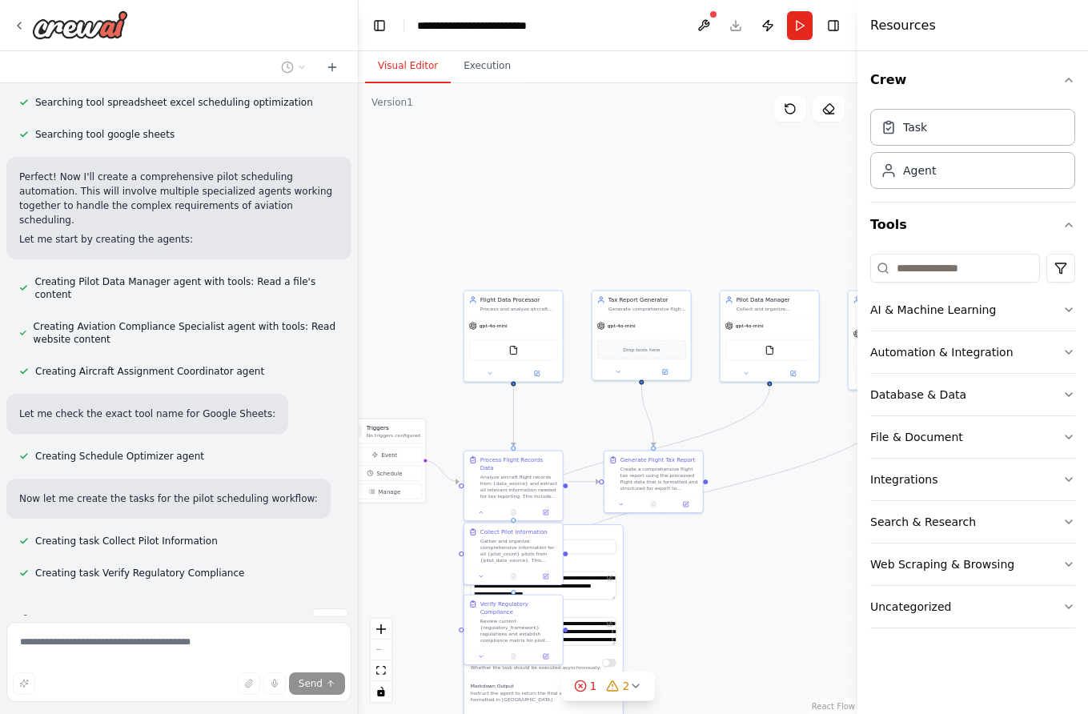
drag, startPoint x: 659, startPoint y: 496, endPoint x: 766, endPoint y: 573, distance: 132.0
click at [766, 573] on div ".deletable-edge-delete-btn { width: 20px; height: 20px; border: 0px solid #ffff…" at bounding box center [608, 398] width 499 height 631
click at [758, 555] on div ".deletable-edge-delete-btn { width: 20px; height: 20px; border: 0px solid #ffff…" at bounding box center [608, 398] width 499 height 631
click at [618, 231] on div ".deletable-edge-delete-btn { width: 20px; height: 20px; border: 0px solid #ffff…" at bounding box center [608, 398] width 499 height 631
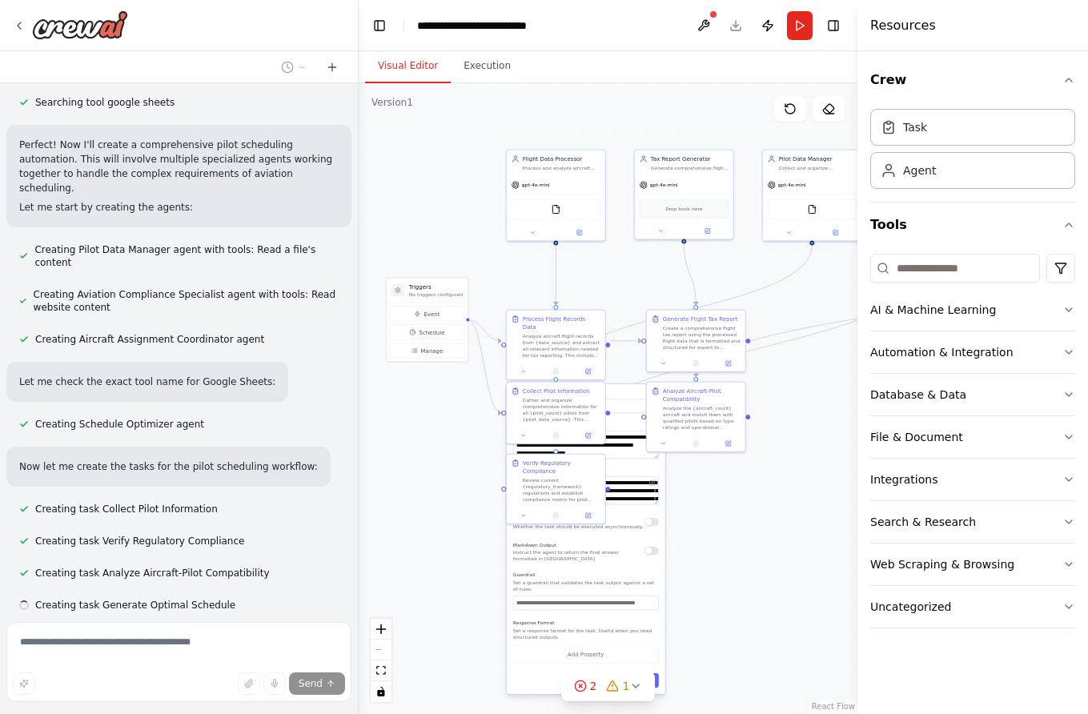
scroll to position [621, 0]
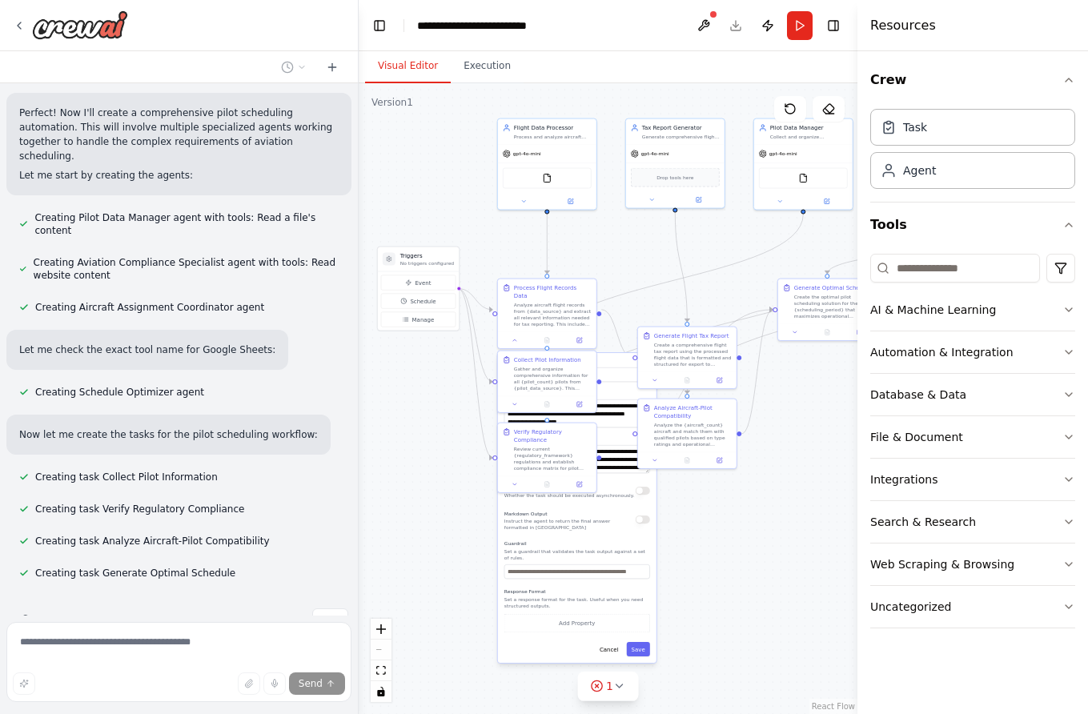
drag, startPoint x: 722, startPoint y: 611, endPoint x: 754, endPoint y: 439, distance: 175.1
click at [754, 439] on div ".deletable-edge-delete-btn { width: 20px; height: 20px; border: 0px solid #ffff…" at bounding box center [608, 398] width 499 height 631
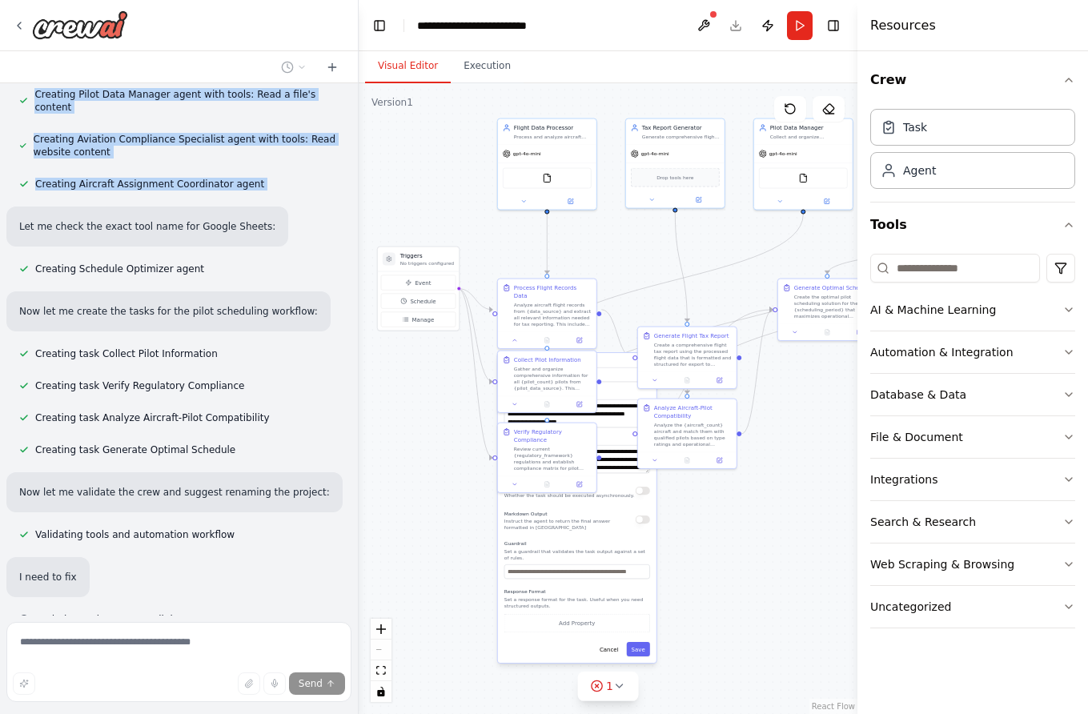
scroll to position [791, 0]
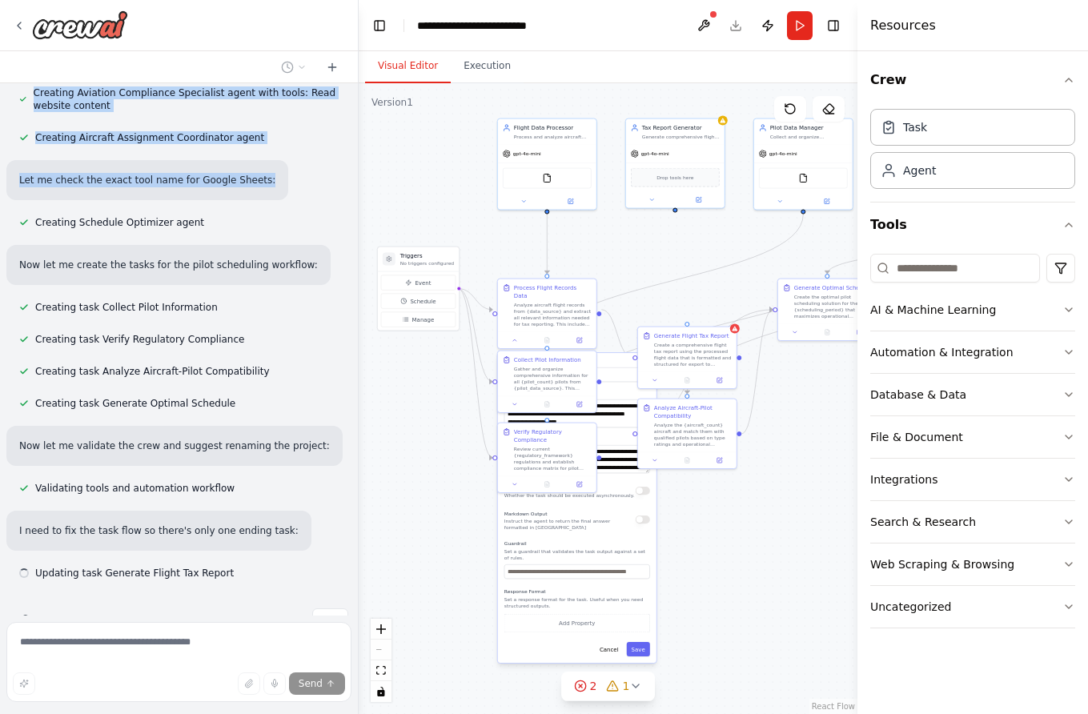
drag, startPoint x: 195, startPoint y: 212, endPoint x: -14, endPoint y: 171, distance: 213.1
click at [0, 171] on html "Hello! I'm the CrewAI assistant. What kind of automation do you want to build? …" at bounding box center [544, 357] width 1088 height 714
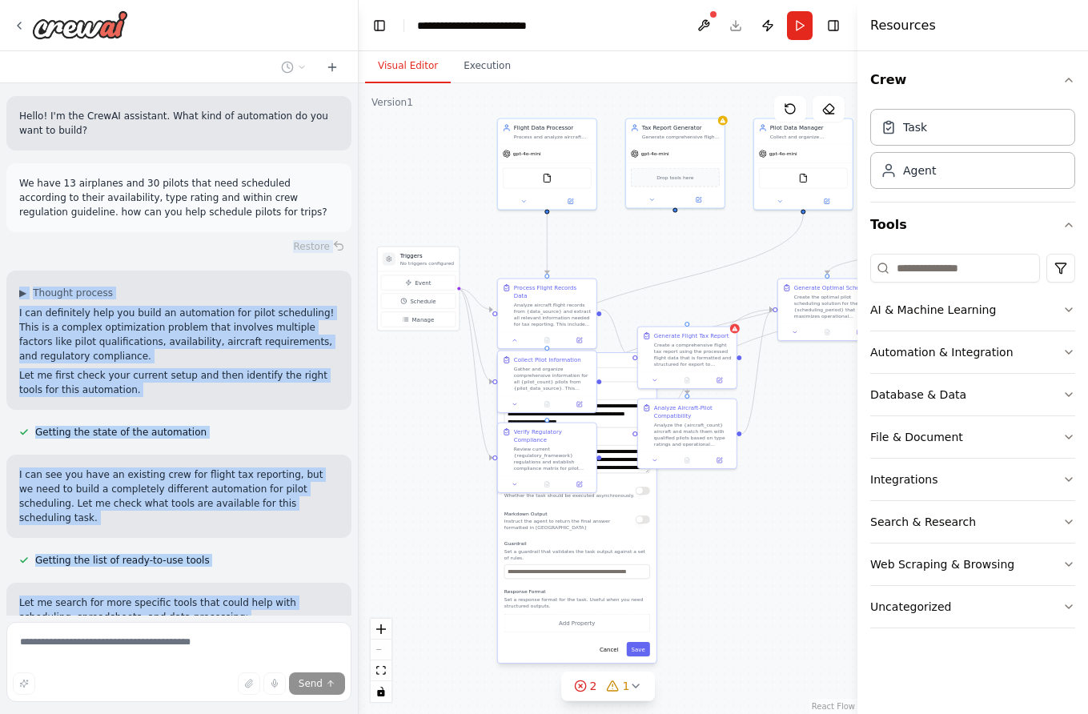
scroll to position [0, 0]
click at [106, 382] on div "Hello! I'm the CrewAI assistant. What kind of automation do you want to build? …" at bounding box center [179, 349] width 358 height 533
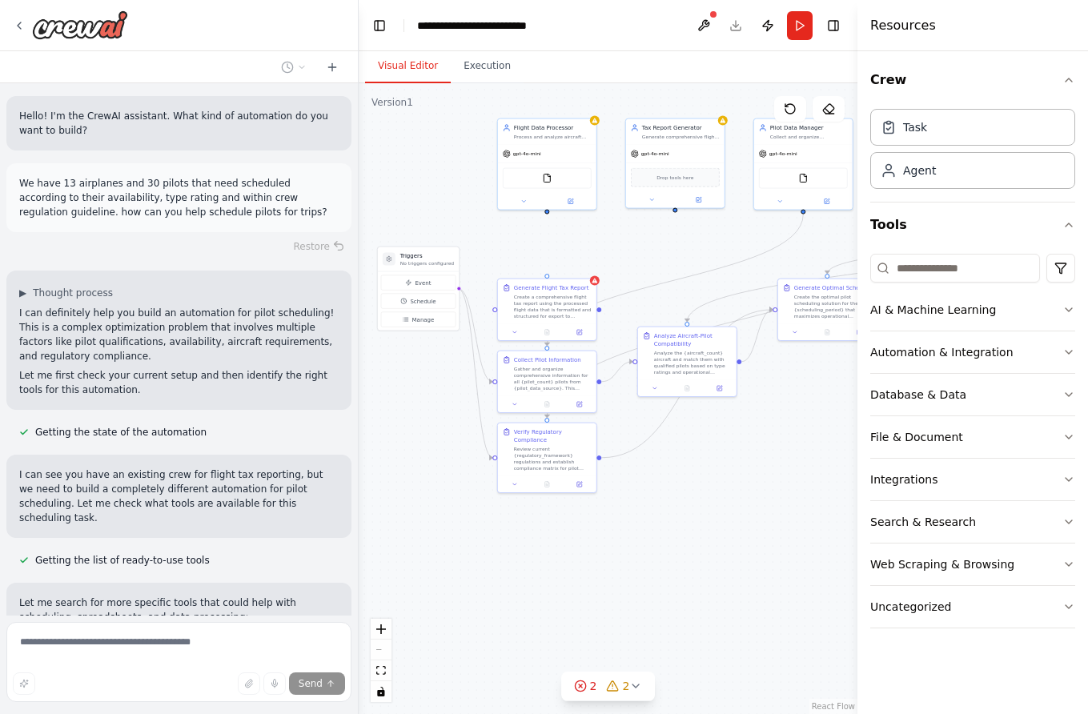
click at [119, 211] on p "We have 13 airplanes and 30 pilots that need scheduled according to their avail…" at bounding box center [179, 197] width 320 height 43
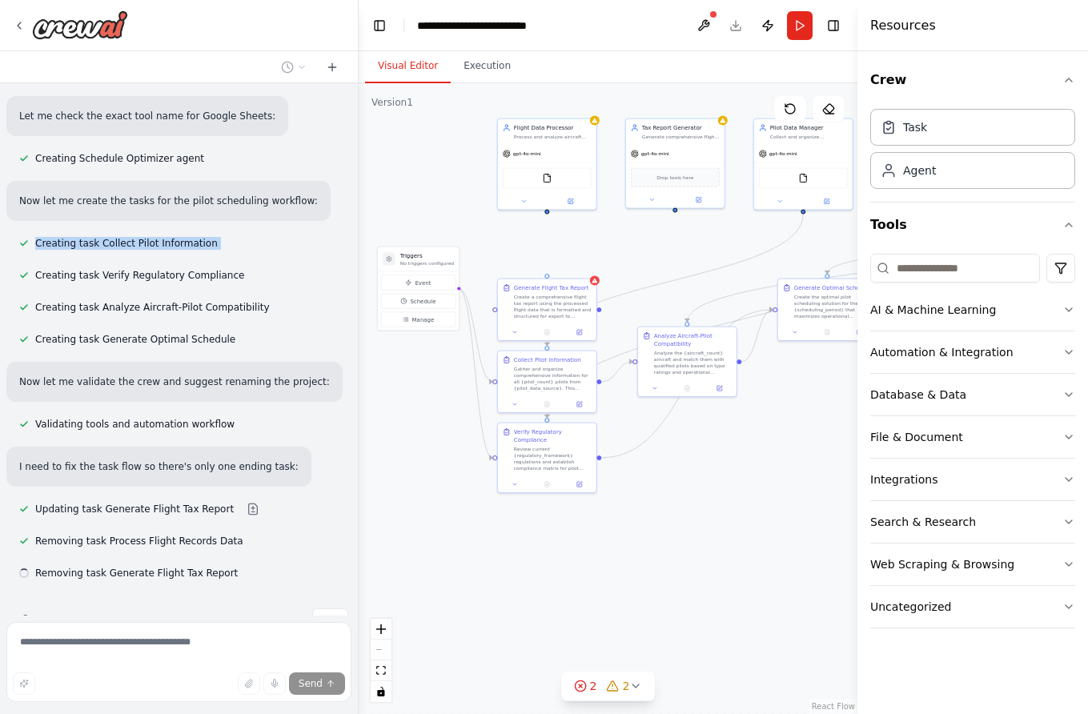
click at [119, 234] on div "Creating task Collect Pilot Information" at bounding box center [118, 243] width 224 height 19
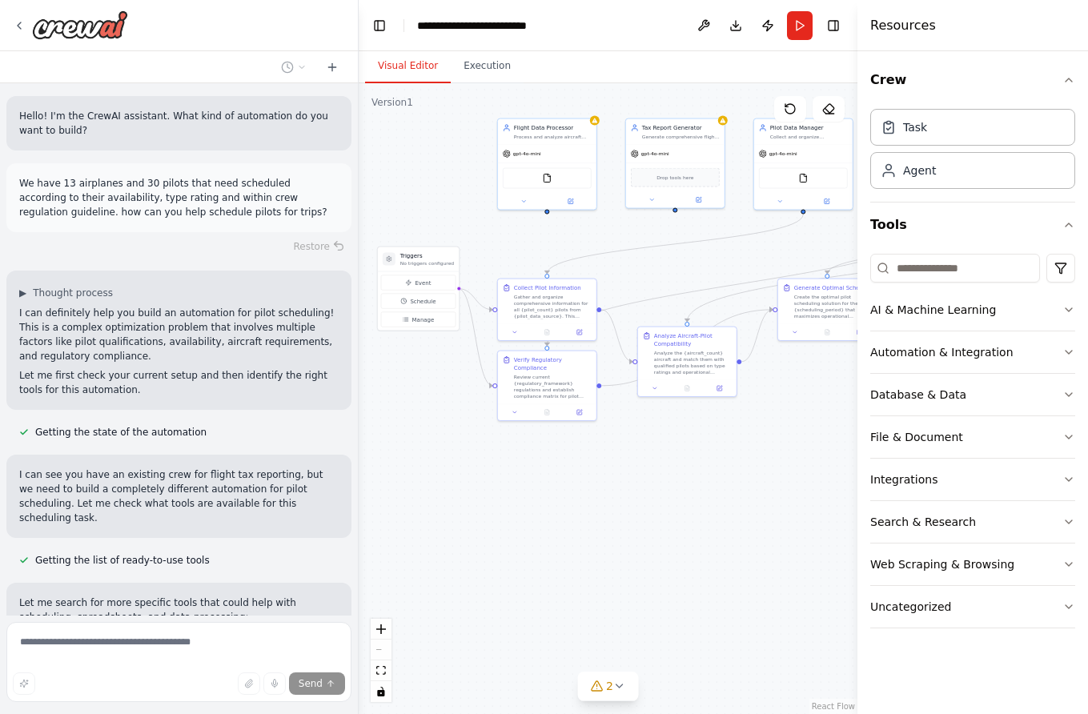
click at [115, 207] on p "We have 13 airplanes and 30 pilots that need scheduled according to their avail…" at bounding box center [179, 197] width 320 height 43
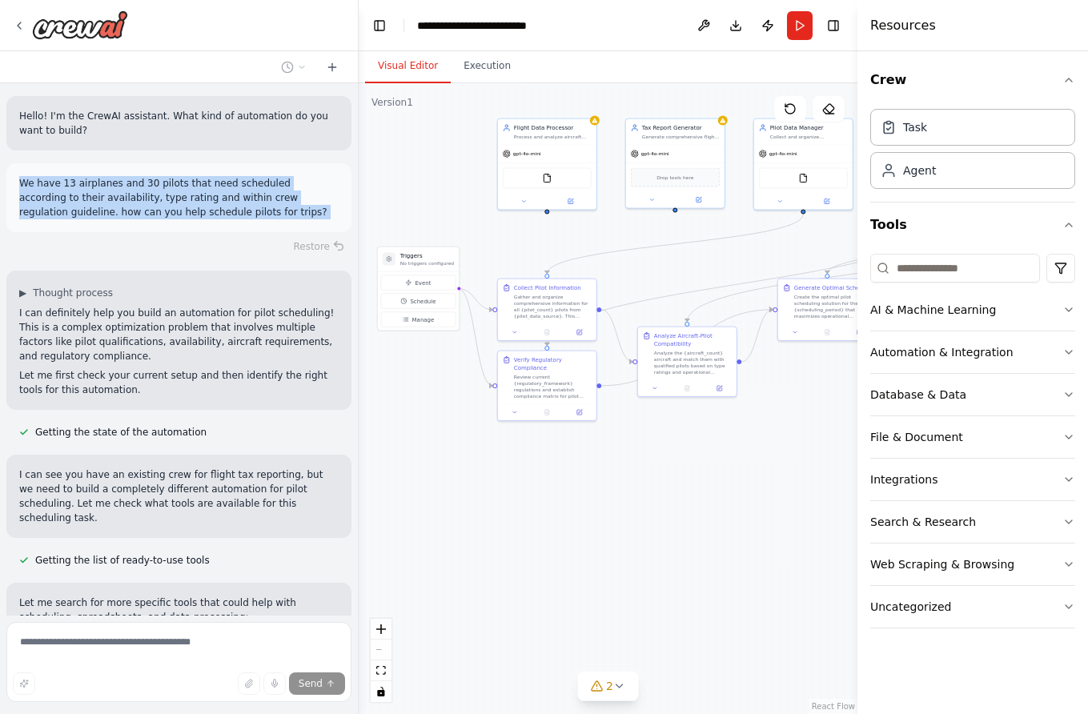
click at [115, 207] on p "We have 13 airplanes and 30 pilots that need scheduled according to their avail…" at bounding box center [179, 197] width 320 height 43
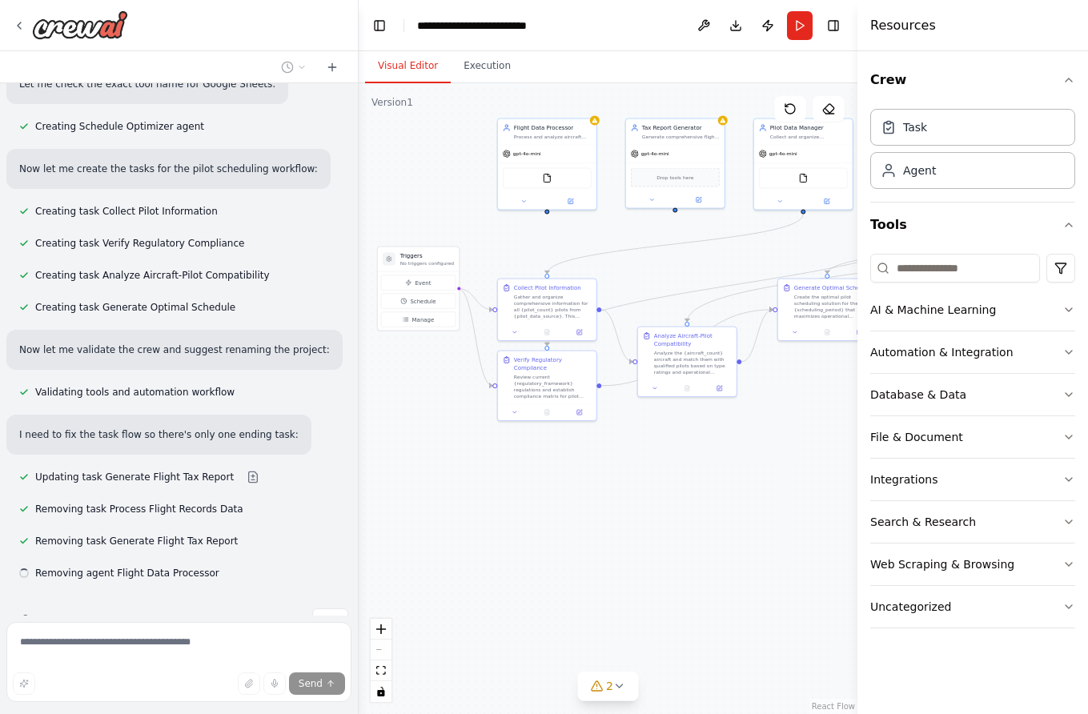
copy p "We have 13 airplanes and 30 pilots that need scheduled according to their avail…"
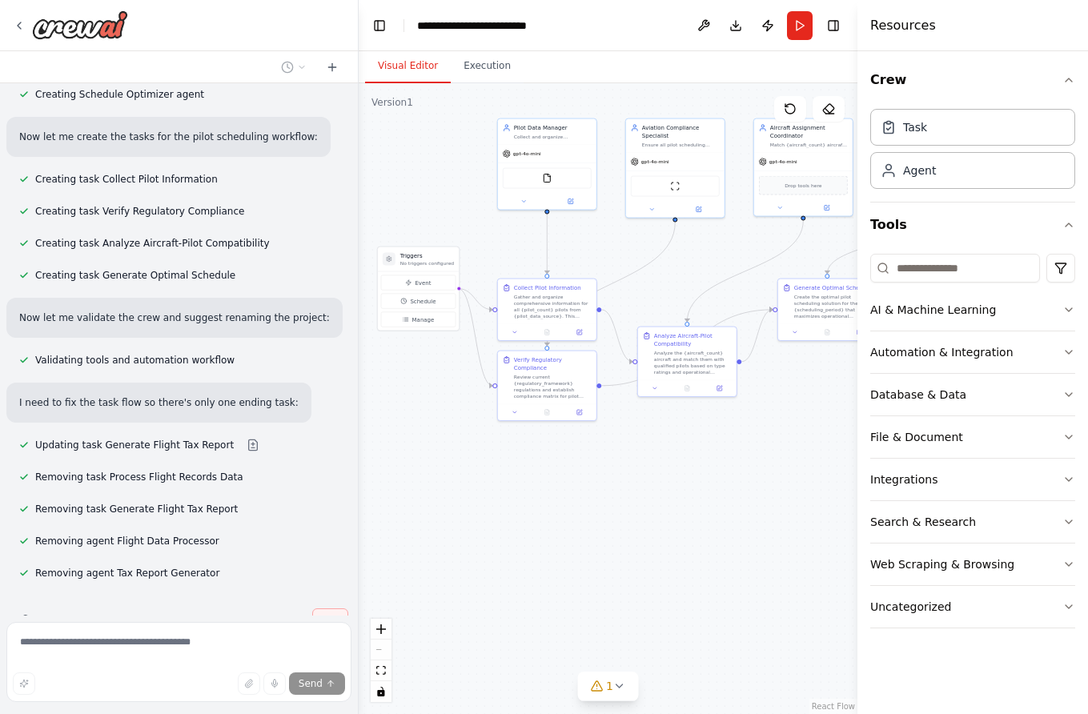
scroll to position [951, 0]
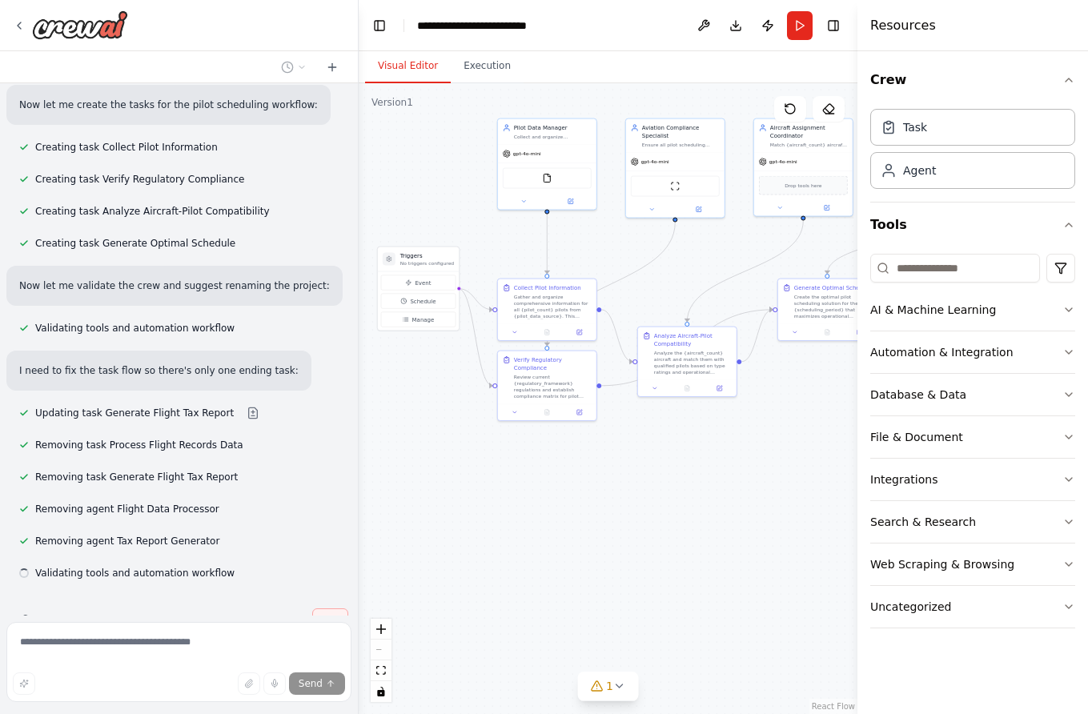
click at [331, 614] on span "Stop" at bounding box center [331, 620] width 22 height 13
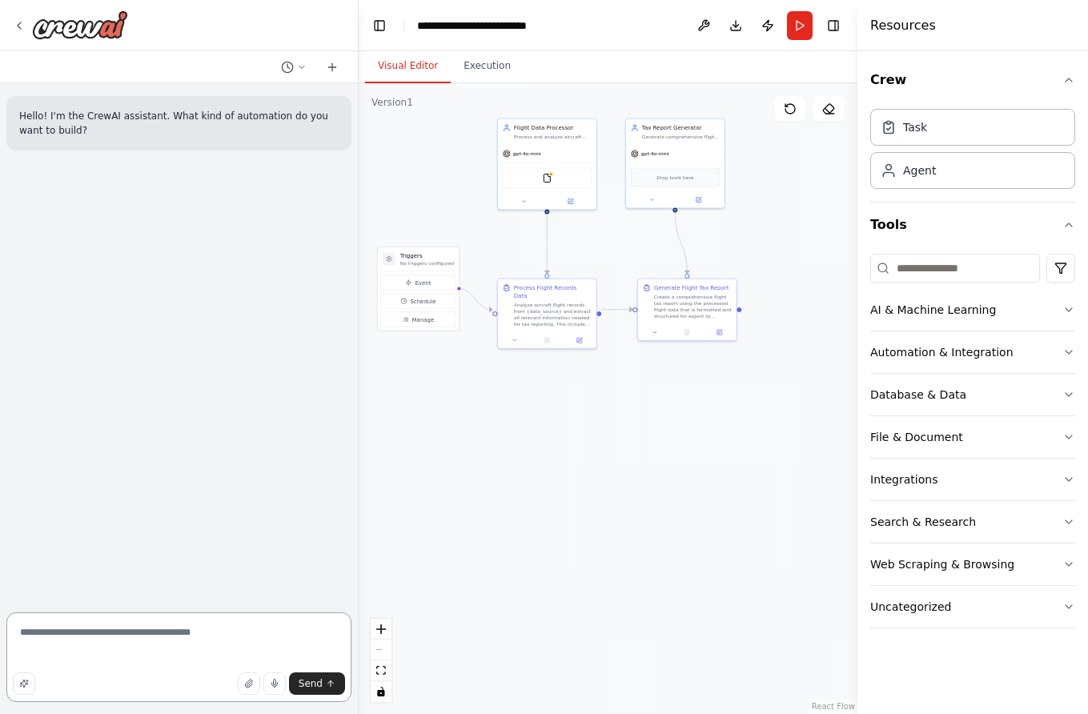
scroll to position [0, 0]
click at [384, 22] on button "Toggle Left Sidebar" at bounding box center [379, 25] width 22 height 22
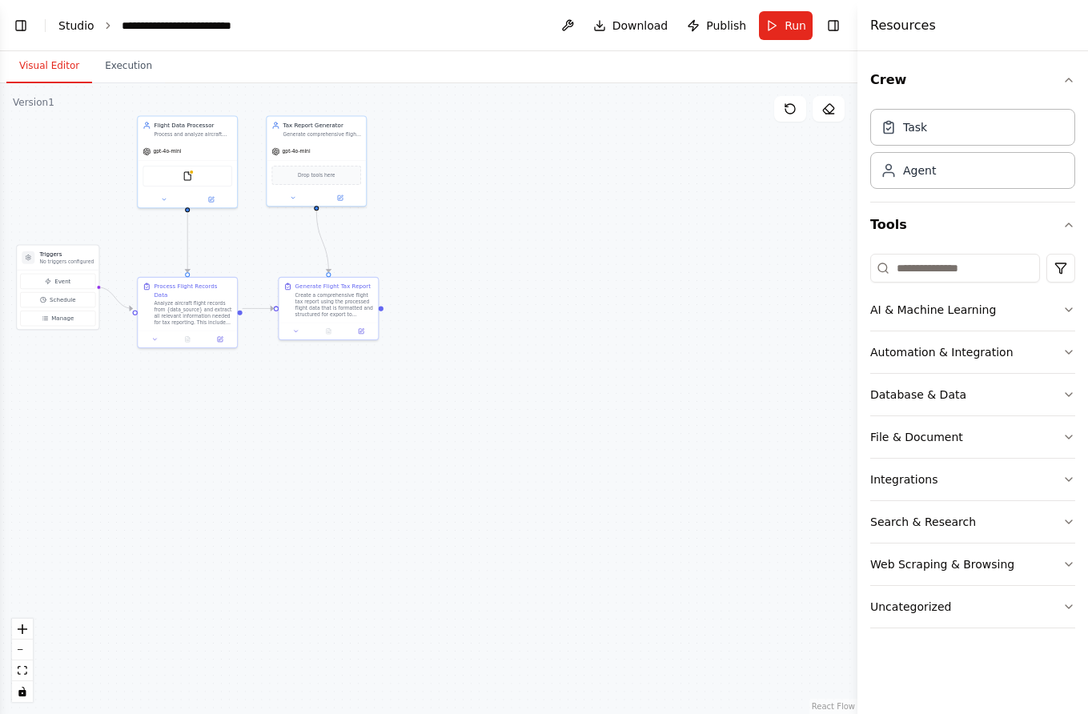
click at [76, 24] on link "Studio" at bounding box center [76, 25] width 36 height 13
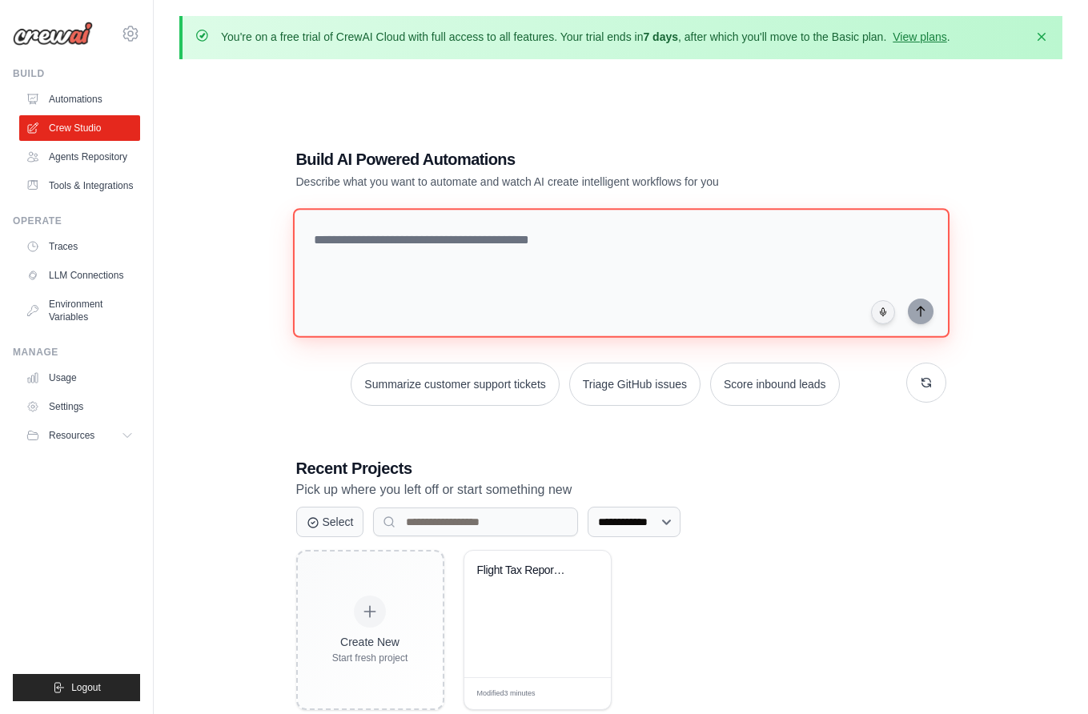
click at [476, 253] on textarea at bounding box center [620, 273] width 657 height 130
paste textarea "**********"
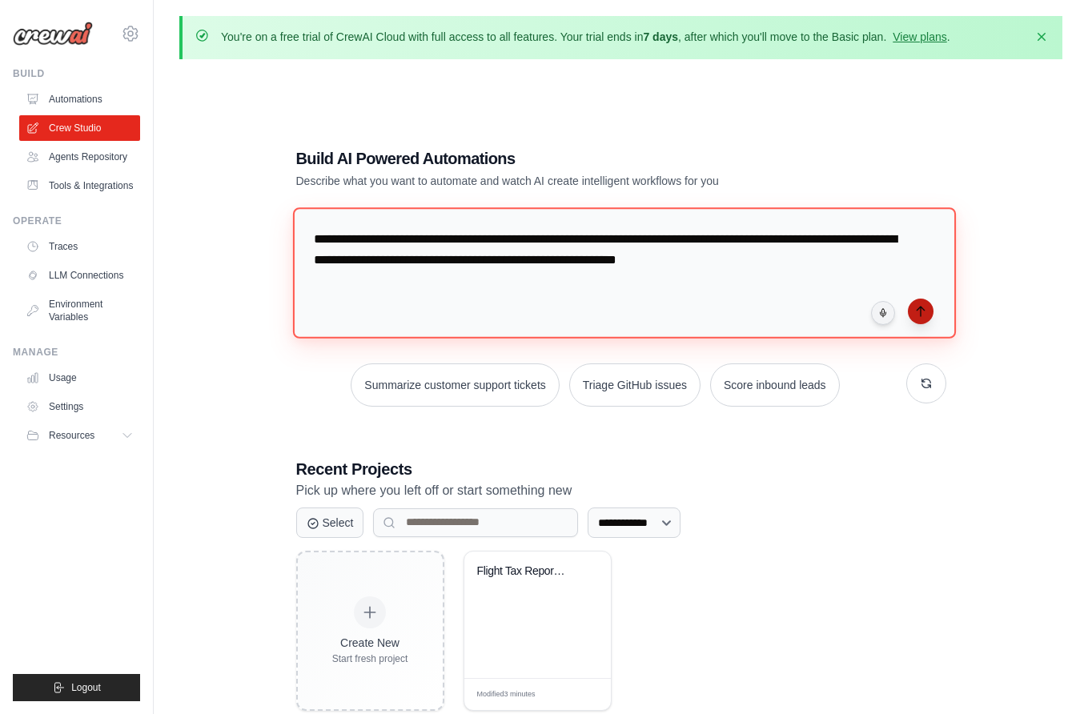
type textarea "**********"
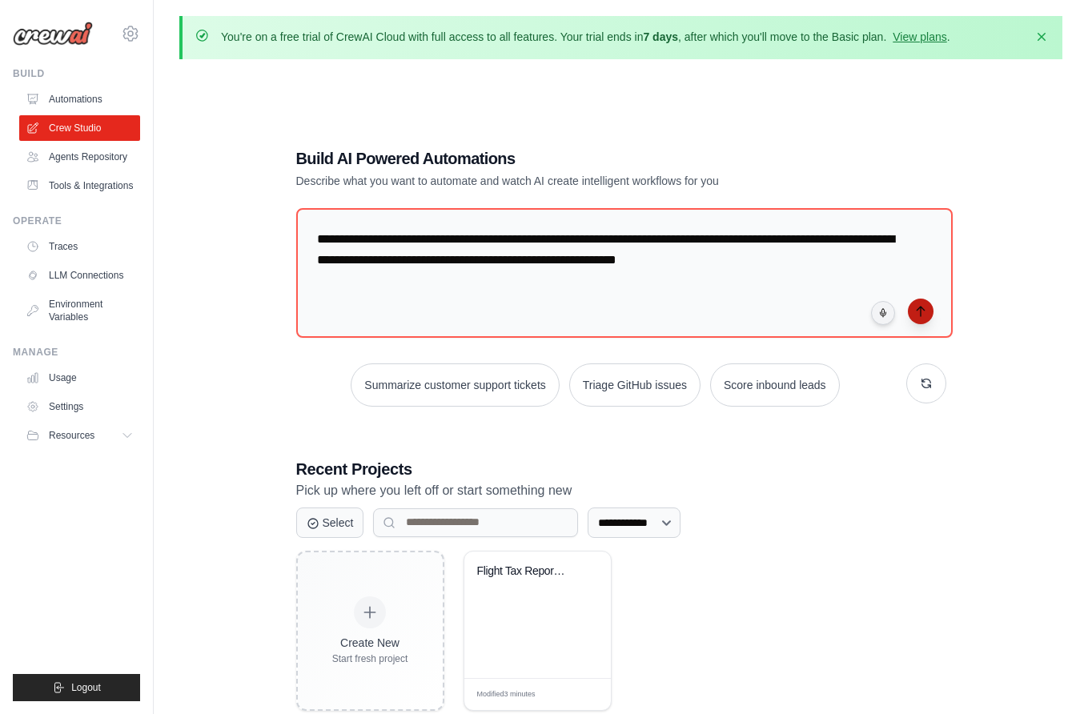
click at [921, 307] on icon "submit" at bounding box center [920, 312] width 7 height 10
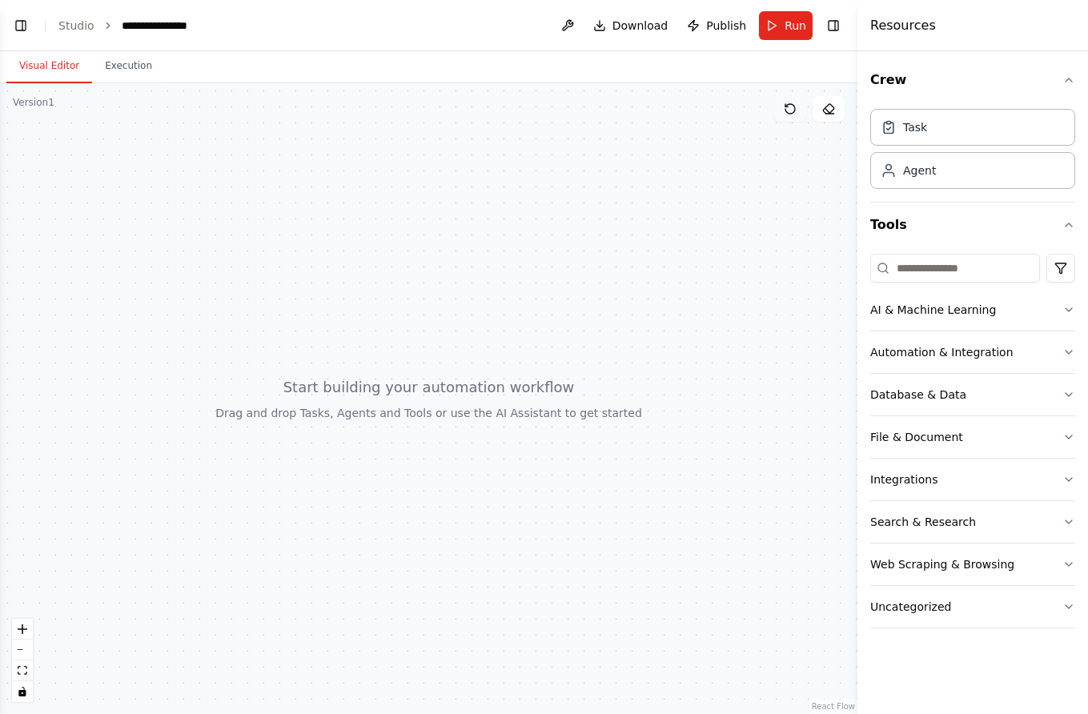
click at [787, 111] on icon at bounding box center [790, 109] width 13 height 13
click at [81, 20] on link "Studio" at bounding box center [76, 25] width 36 height 13
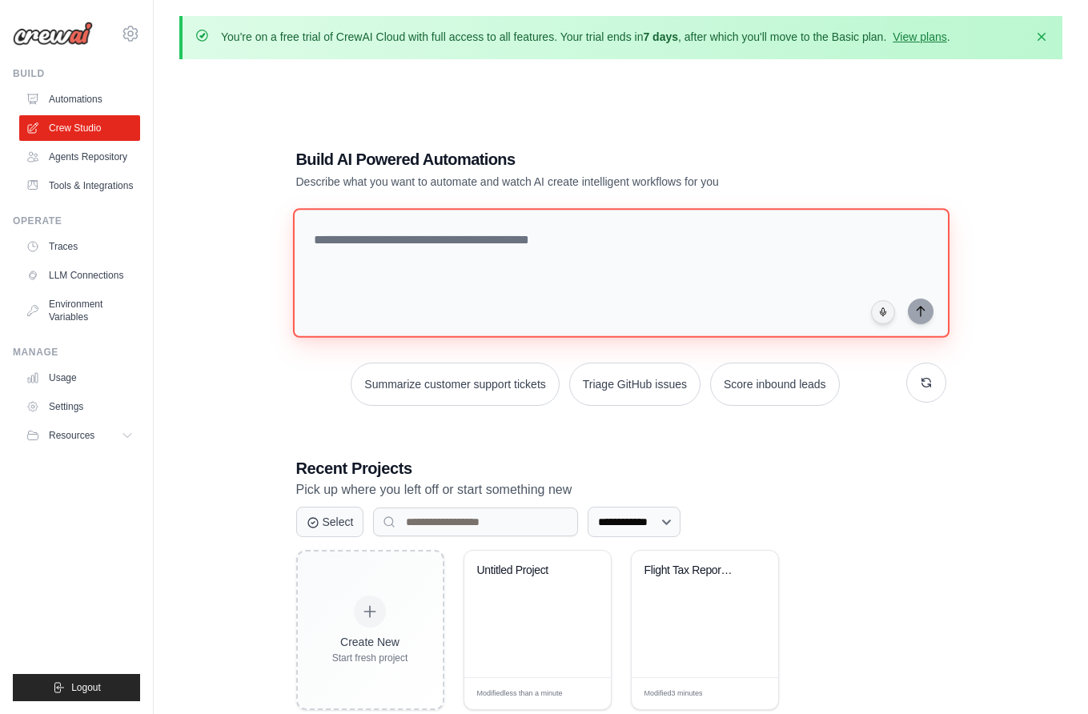
click at [602, 242] on textarea at bounding box center [620, 273] width 657 height 130
paste textarea "**********"
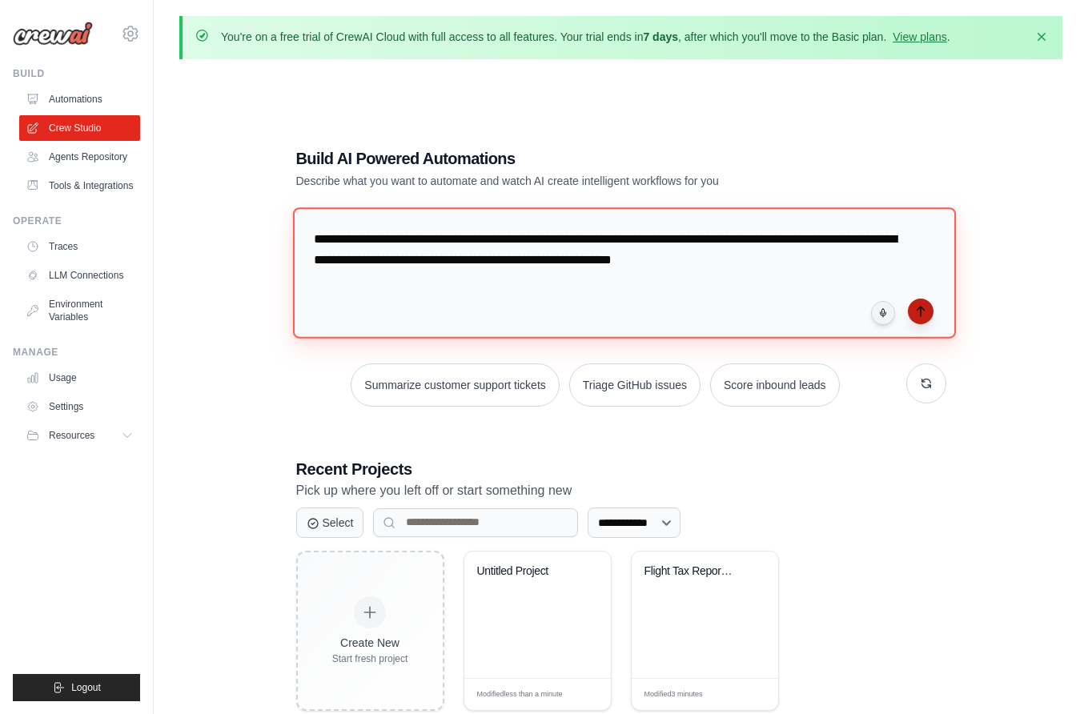
type textarea "**********"
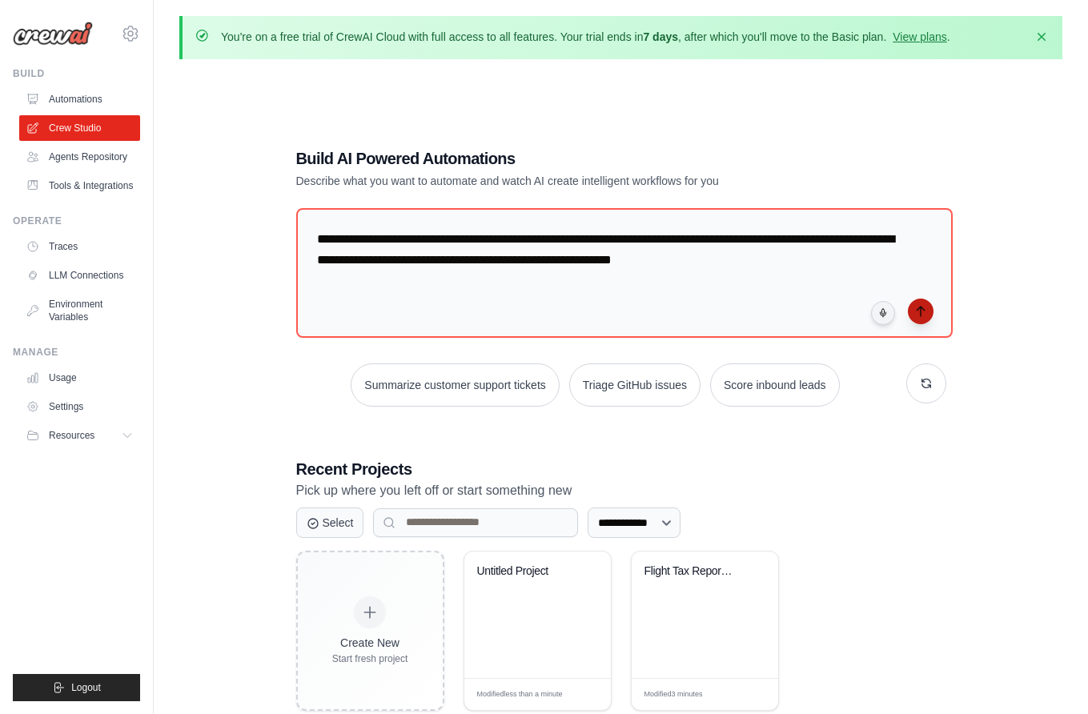
click at [923, 307] on icon "submit" at bounding box center [921, 311] width 13 height 13
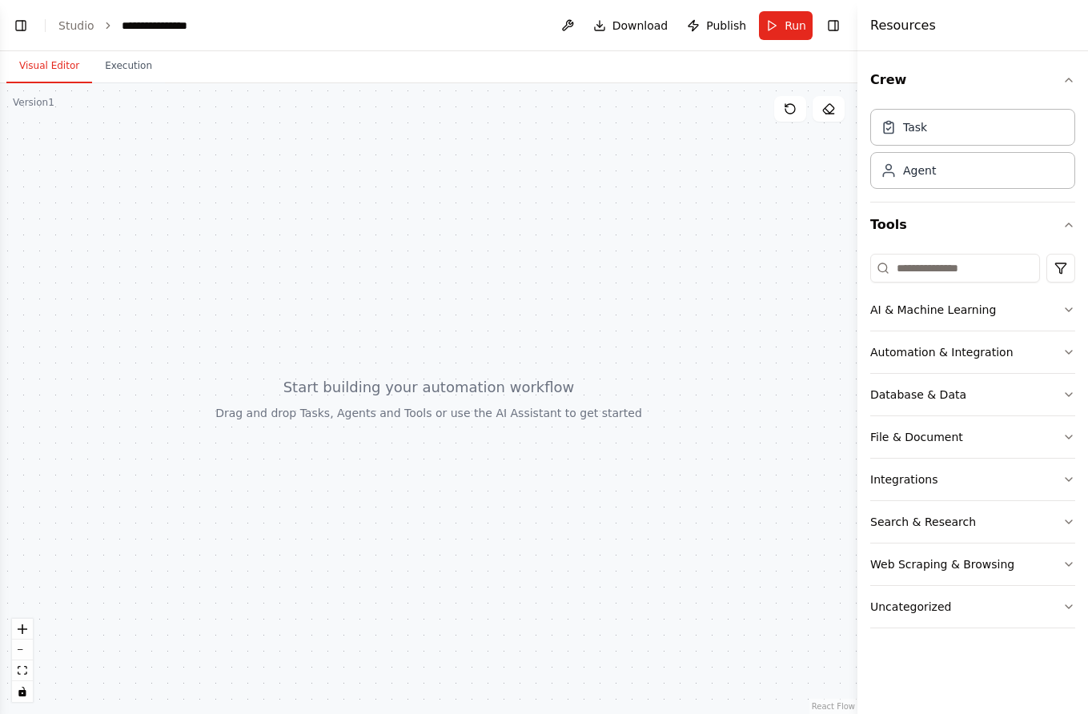
click at [42, 106] on div "Version 1" at bounding box center [34, 102] width 42 height 13
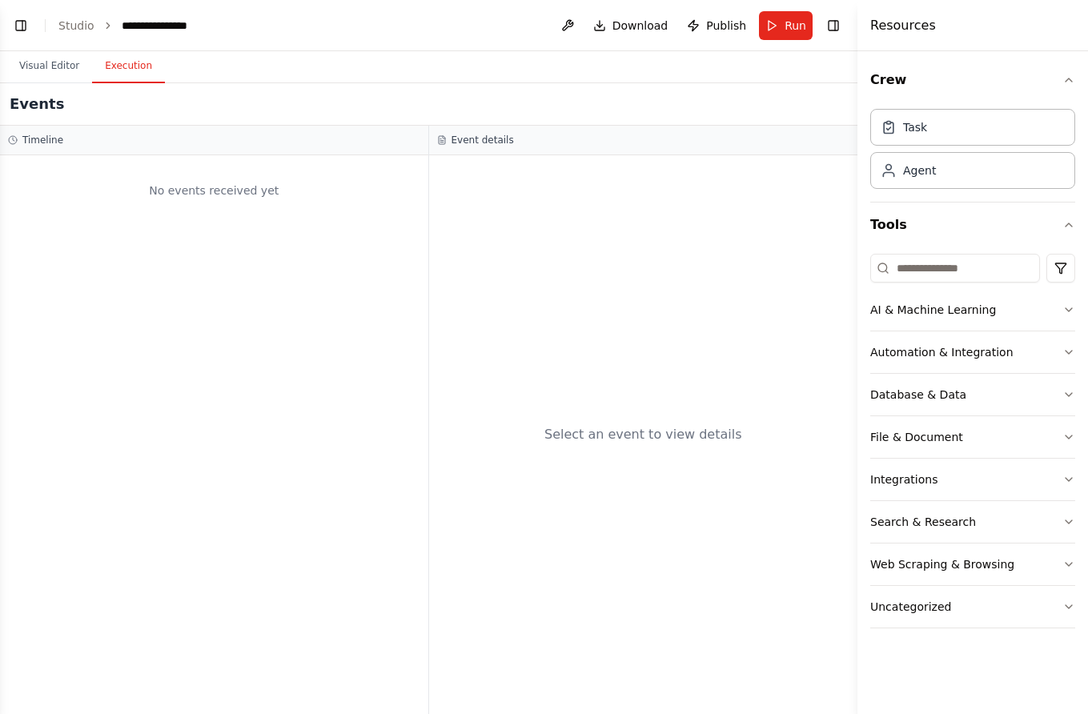
click at [119, 75] on button "Execution" at bounding box center [128, 67] width 73 height 34
click at [57, 63] on button "Visual Editor" at bounding box center [49, 67] width 86 height 34
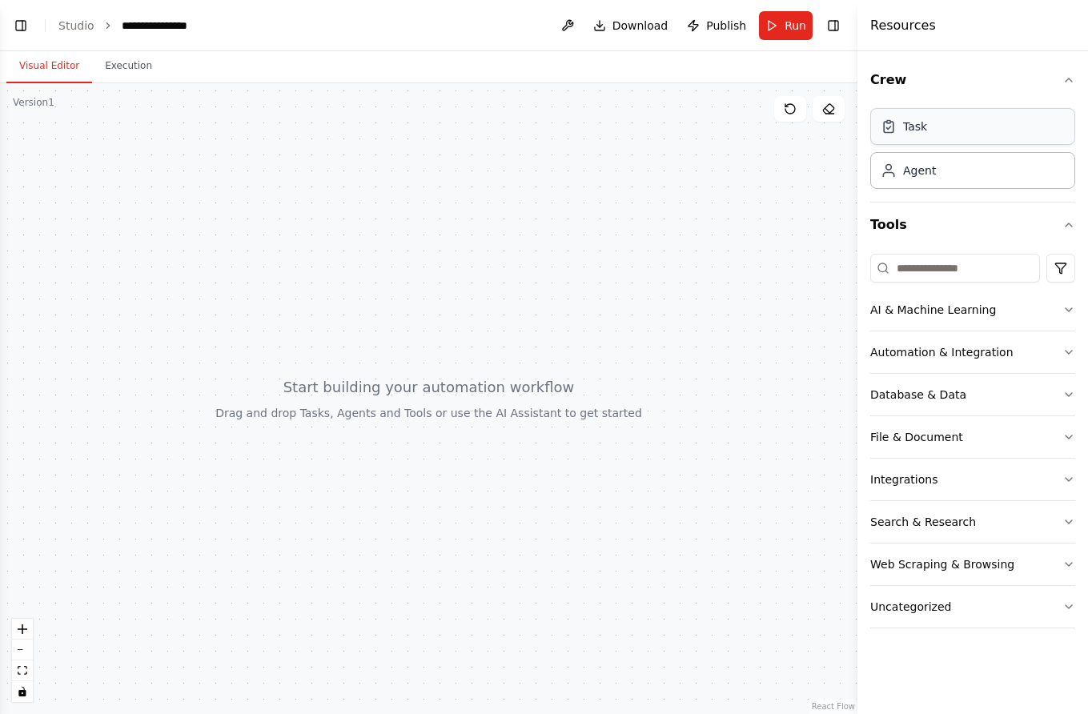
click at [929, 130] on div "Task" at bounding box center [972, 126] width 205 height 37
click at [68, 19] on link "Studio" at bounding box center [76, 25] width 36 height 13
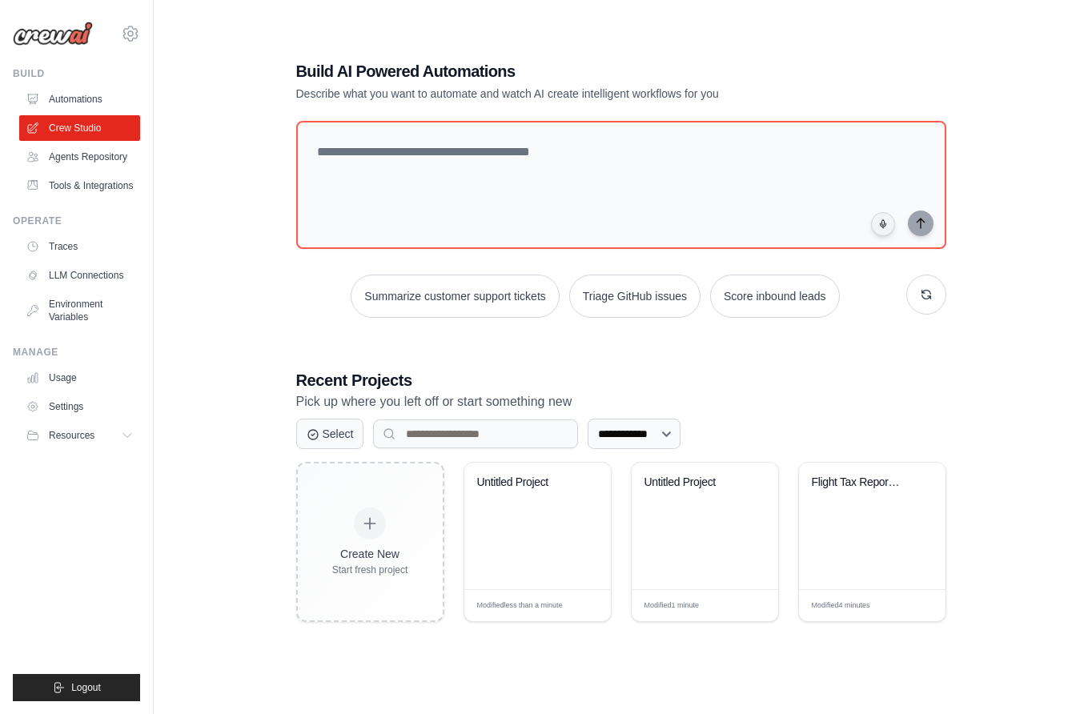
scroll to position [87, 0]
click at [590, 503] on icon at bounding box center [588, 505] width 10 height 10
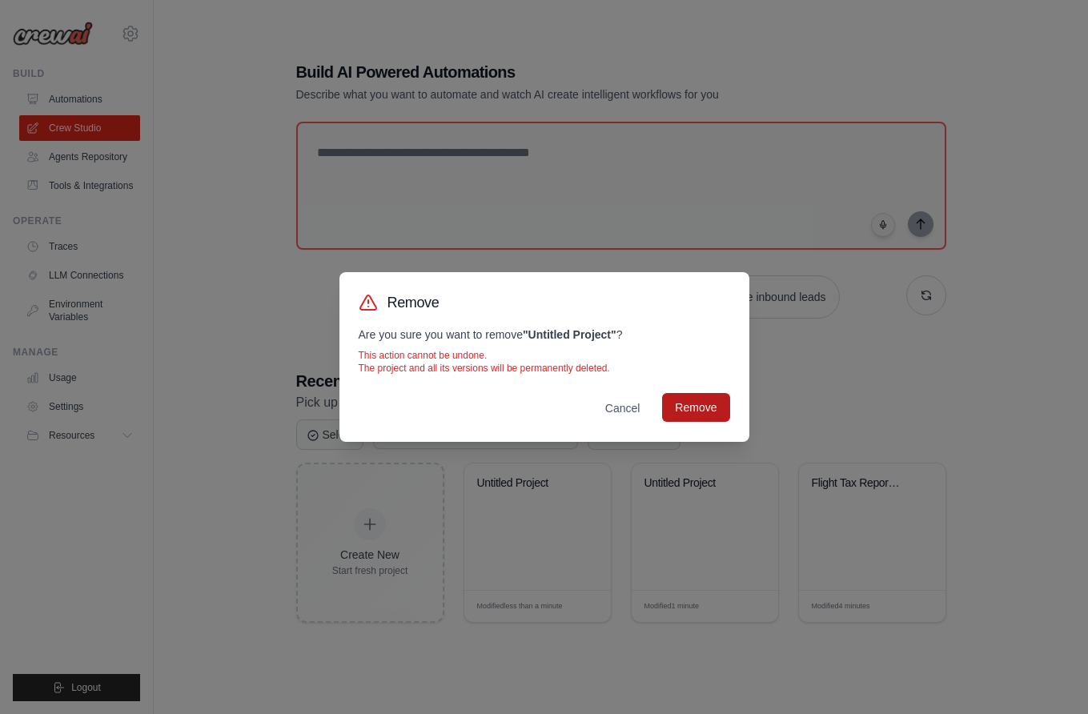
click at [685, 416] on button "Remove" at bounding box center [695, 407] width 67 height 29
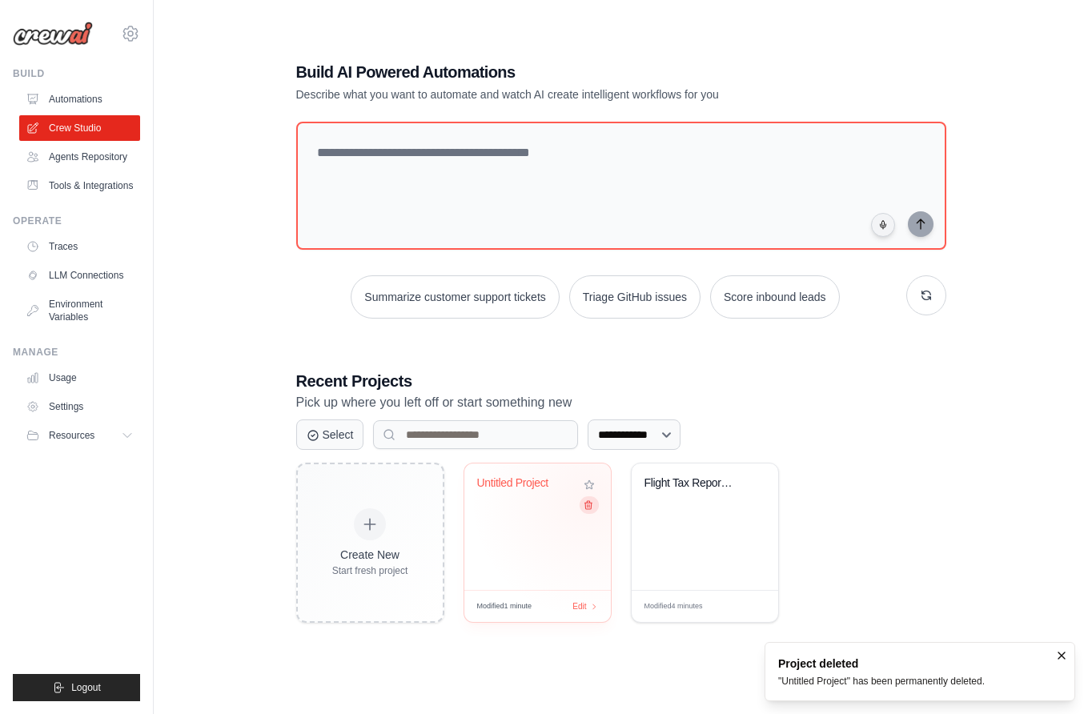
click at [590, 500] on icon at bounding box center [588, 505] width 10 height 10
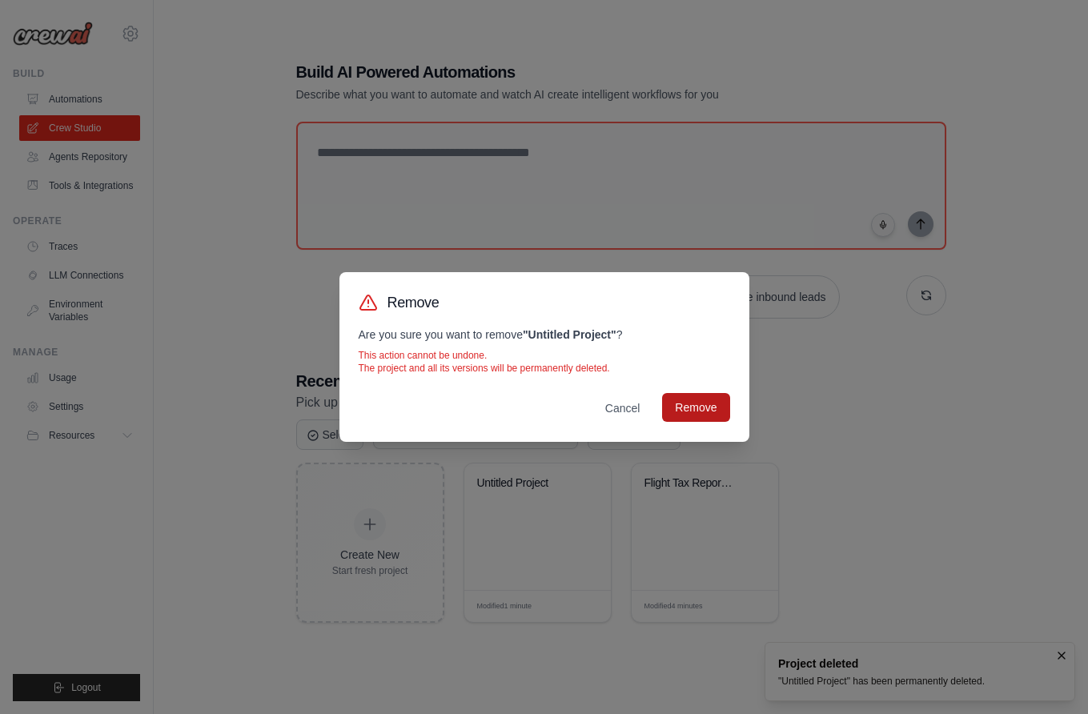
click at [685, 400] on button "Remove" at bounding box center [695, 407] width 67 height 29
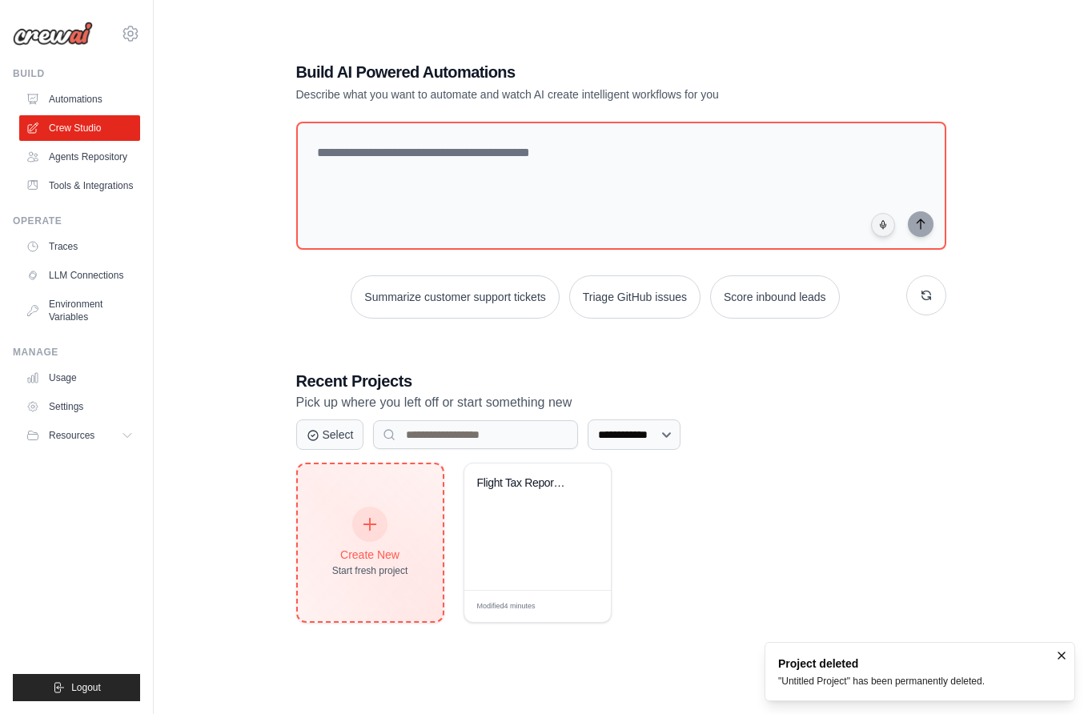
click at [368, 529] on icon at bounding box center [370, 525] width 18 height 18
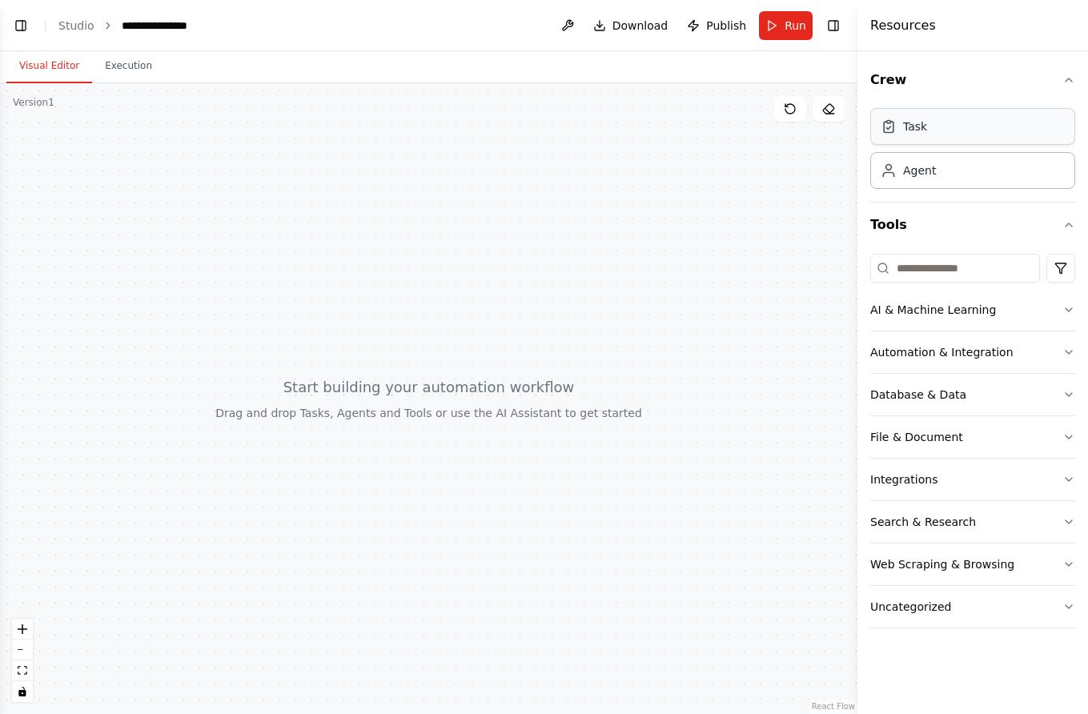
click at [933, 134] on div "Task" at bounding box center [972, 126] width 205 height 37
click at [921, 122] on div "Task" at bounding box center [915, 127] width 24 height 16
click at [78, 24] on link "Studio" at bounding box center [76, 25] width 36 height 13
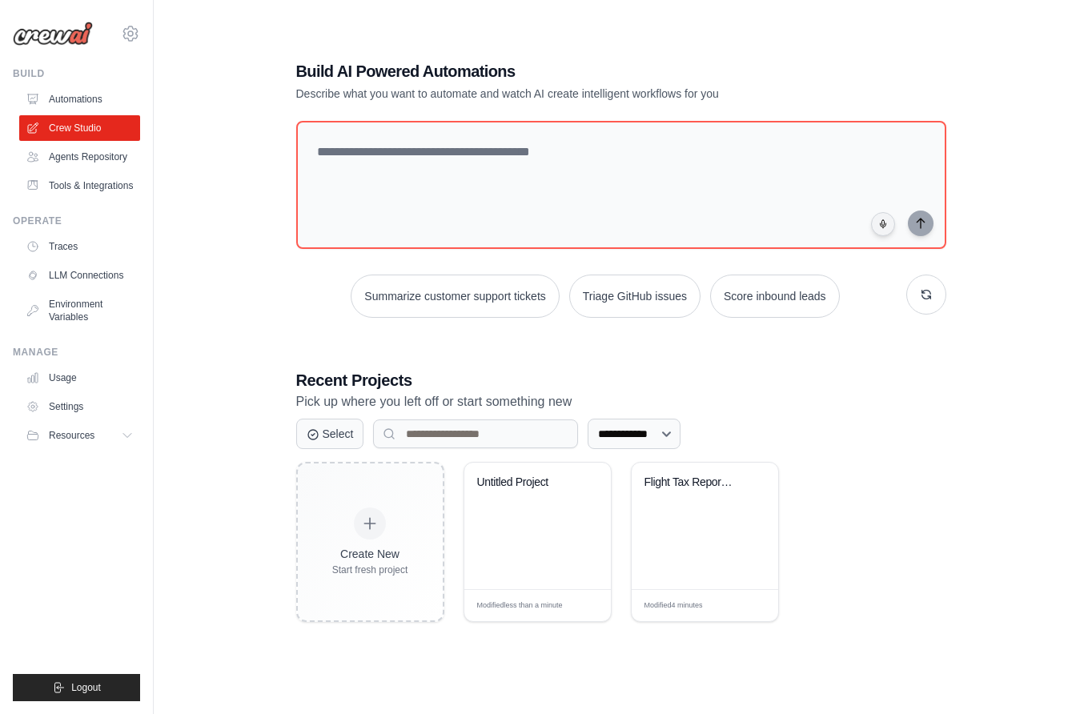
scroll to position [87, 0]
click at [589, 501] on icon at bounding box center [588, 505] width 10 height 10
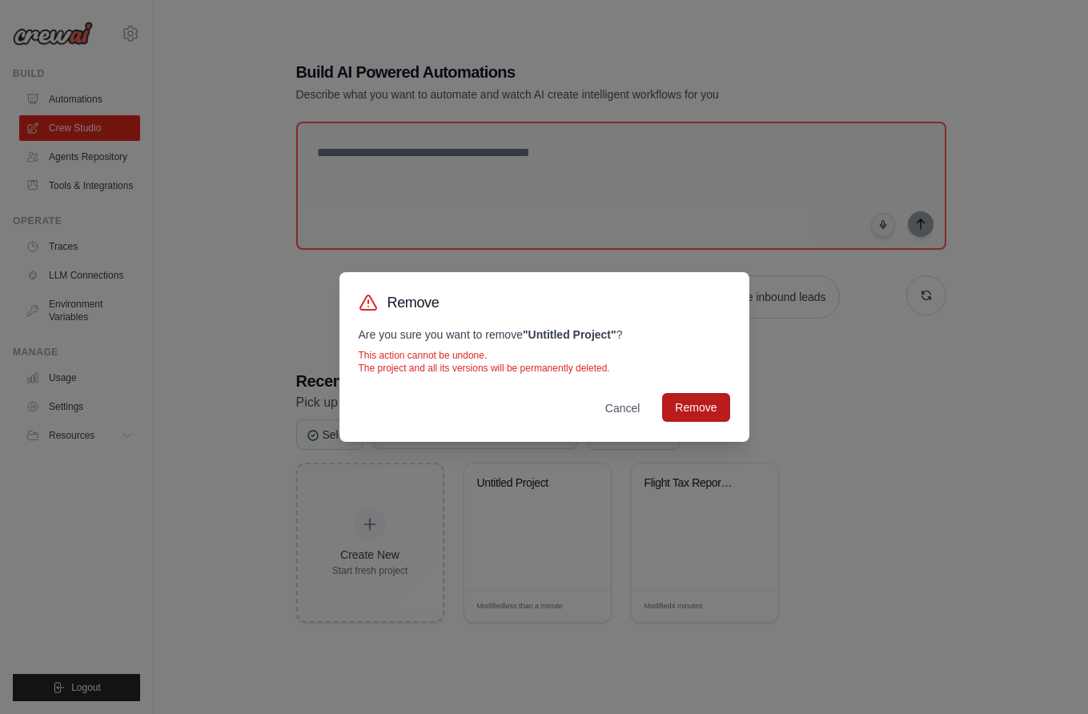
click at [688, 417] on button "Remove" at bounding box center [695, 407] width 67 height 29
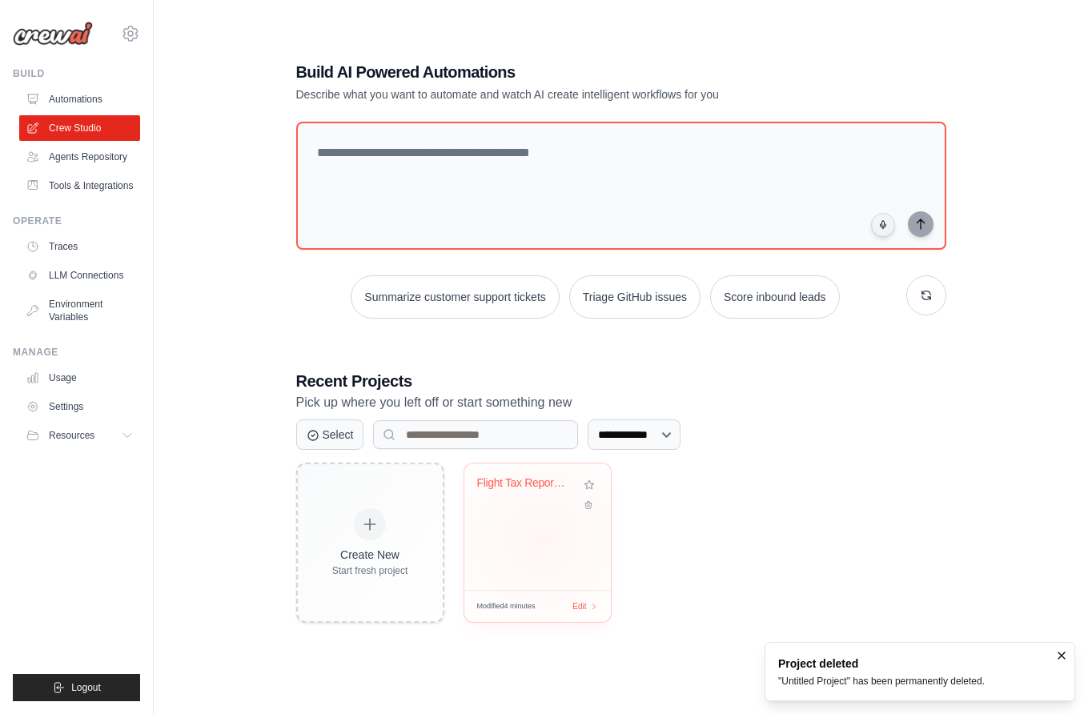
click at [542, 537] on div "Flight Tax Report Generator" at bounding box center [537, 527] width 147 height 127
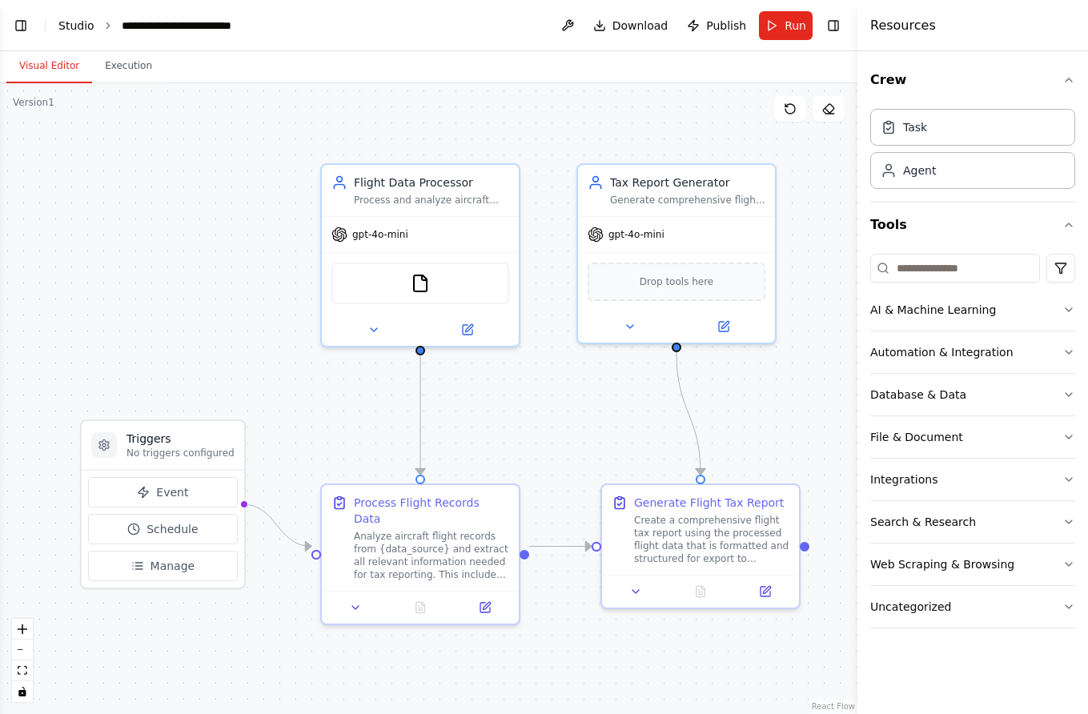
click at [74, 24] on link "Studio" at bounding box center [76, 25] width 36 height 13
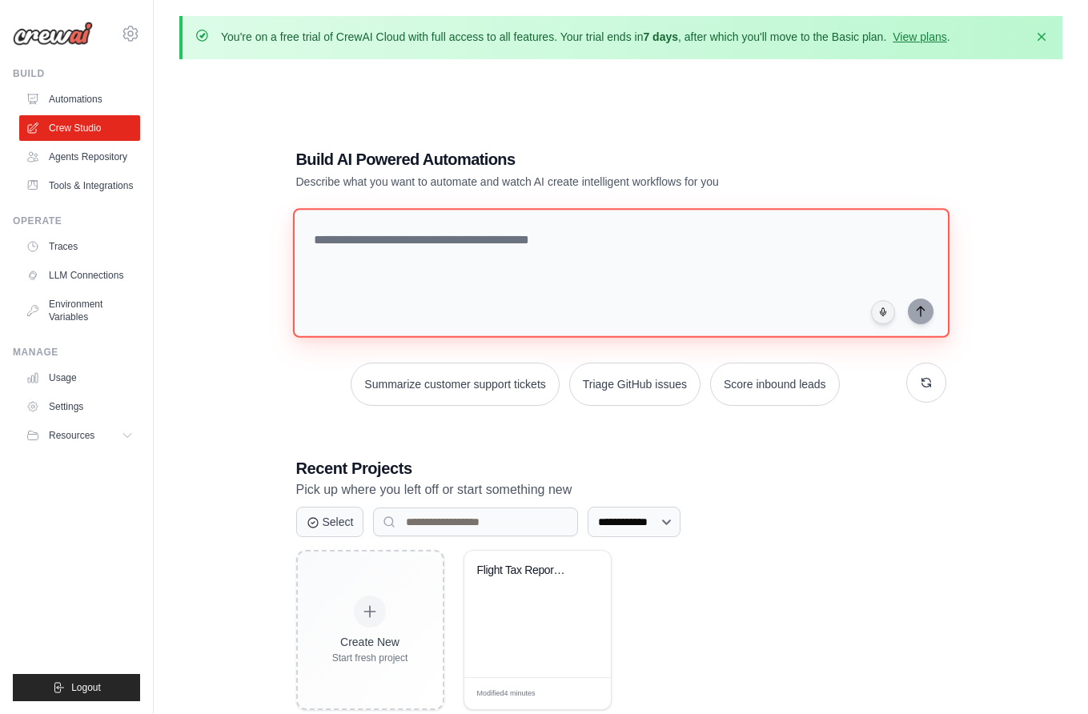
click at [384, 239] on textarea at bounding box center [620, 273] width 657 height 130
paste textarea "**********"
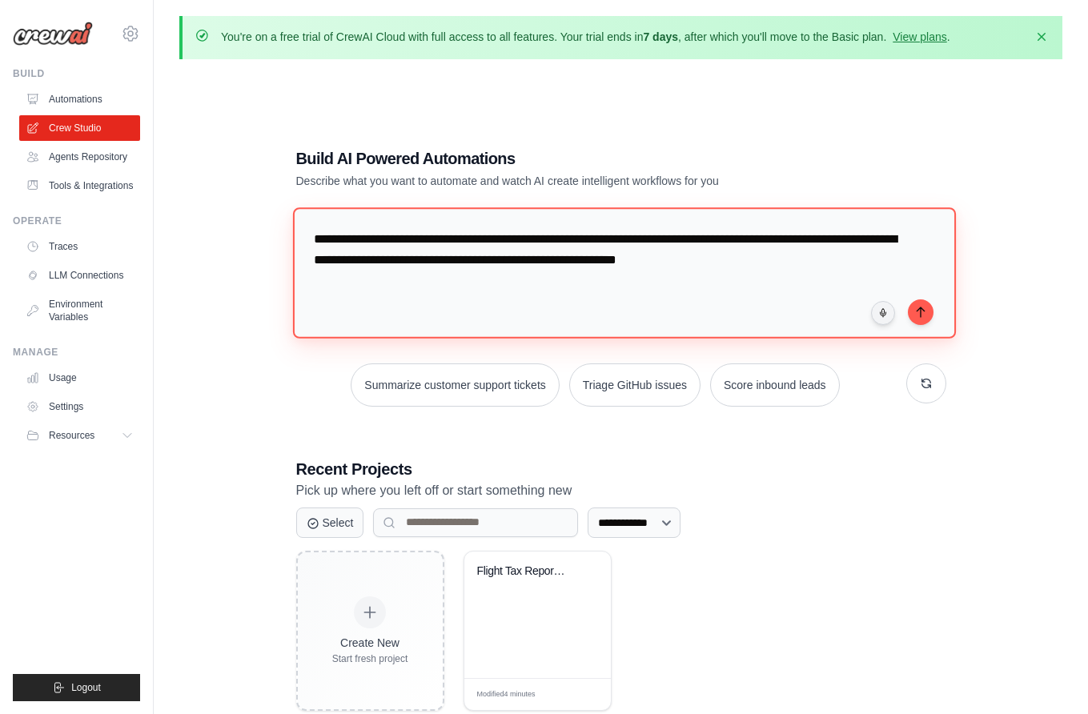
click at [364, 240] on textarea "**********" at bounding box center [623, 272] width 663 height 131
click at [485, 243] on textarea "**********" at bounding box center [623, 272] width 663 height 131
type textarea "**********"
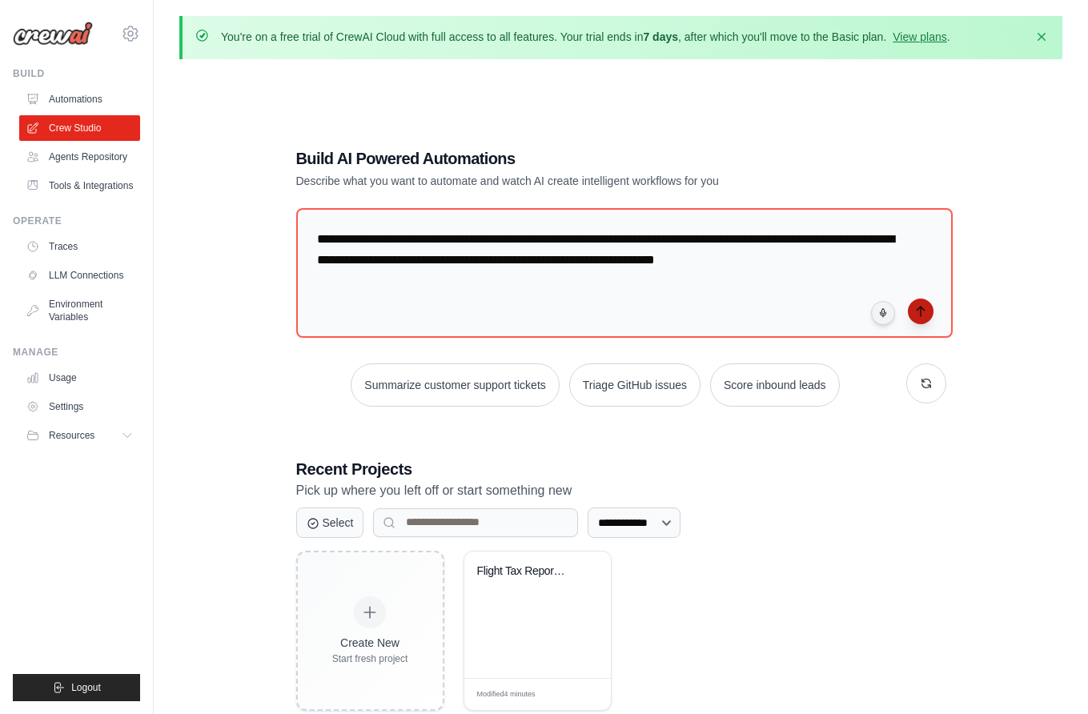
click at [919, 312] on icon "submit" at bounding box center [921, 311] width 13 height 13
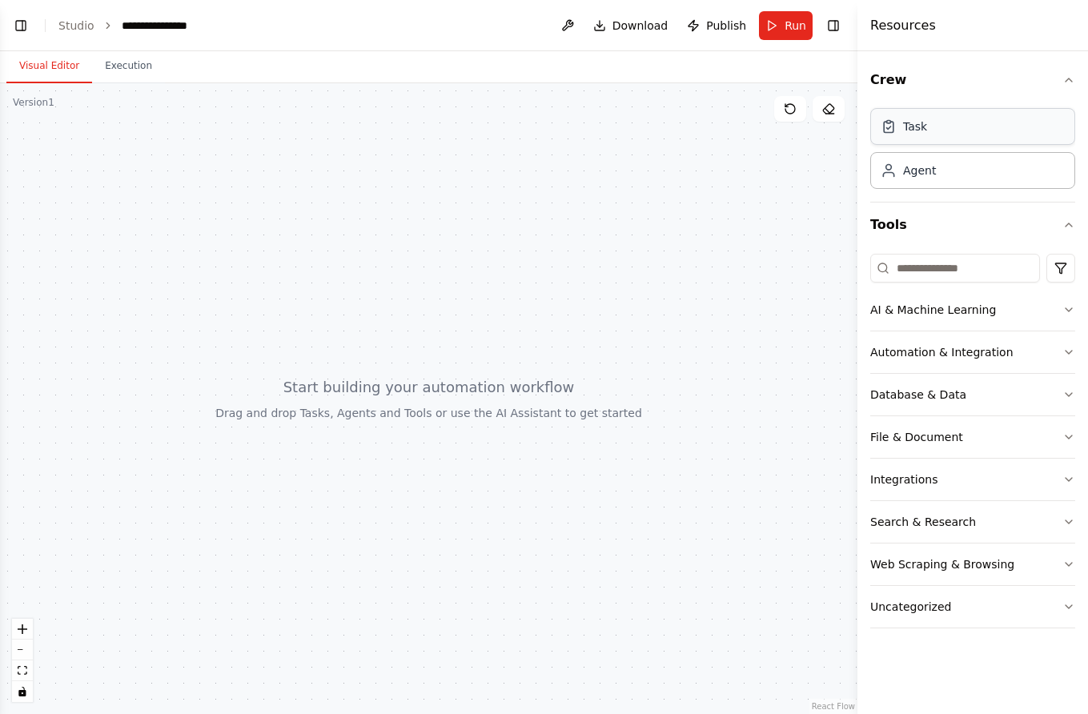
click at [932, 132] on div "Task" at bounding box center [972, 126] width 205 height 37
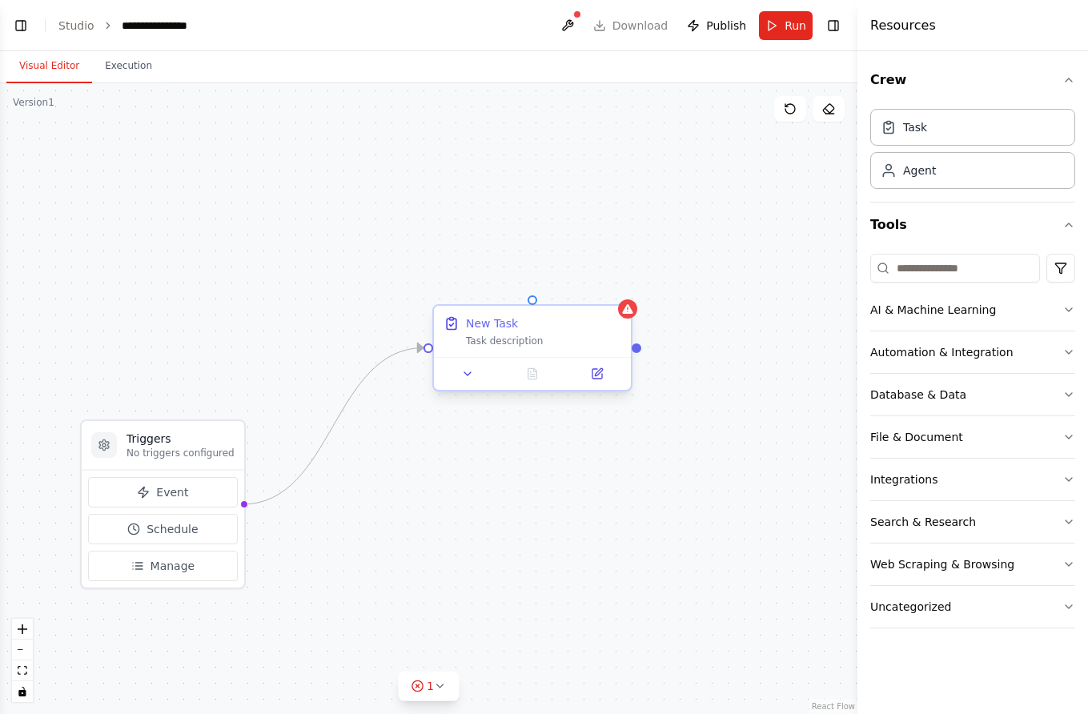
click at [512, 341] on div "Task description" at bounding box center [543, 341] width 155 height 13
click at [628, 315] on icon at bounding box center [627, 309] width 13 height 13
click at [497, 346] on div "Task description" at bounding box center [543, 341] width 155 height 13
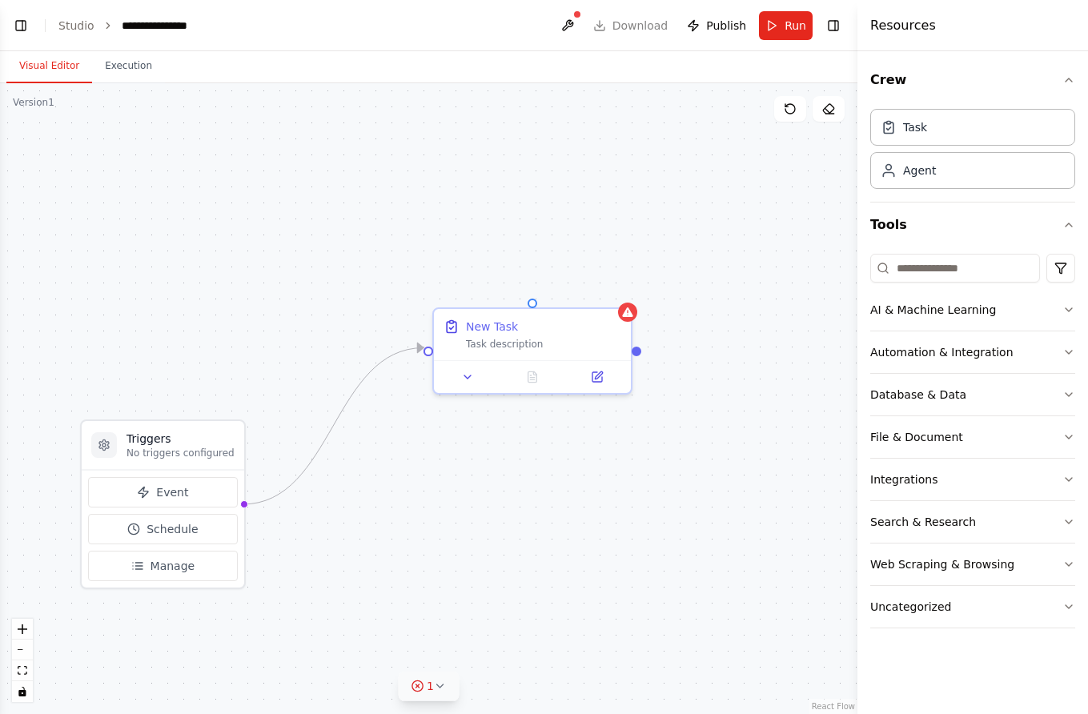
click at [419, 682] on icon at bounding box center [417, 686] width 13 height 13
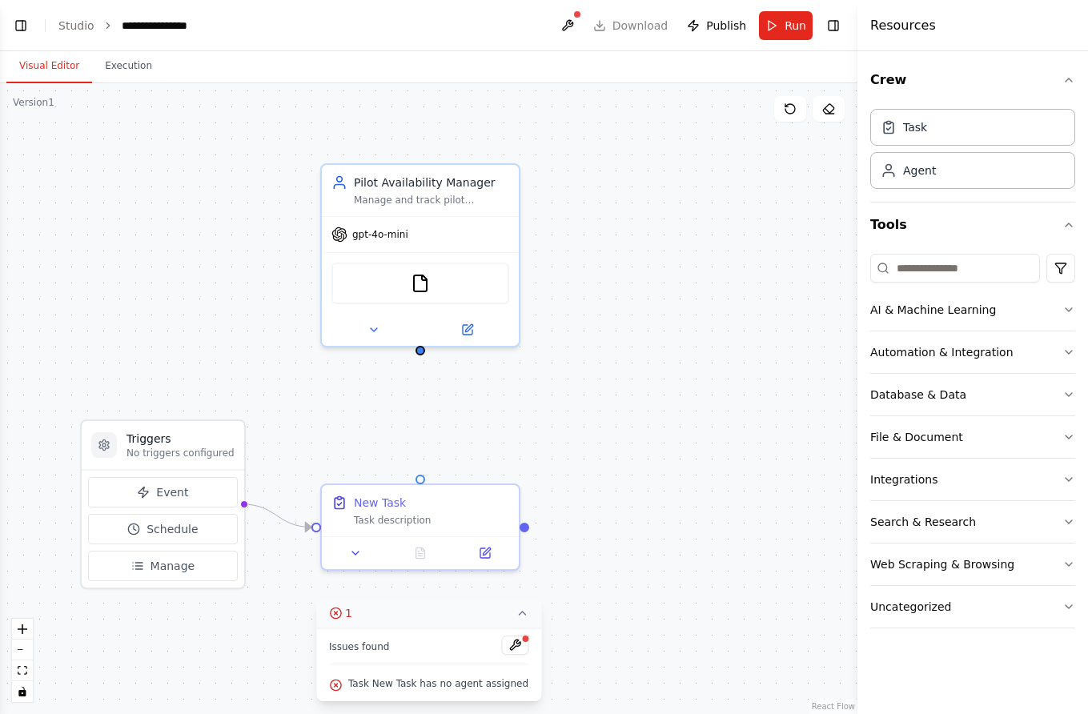
click at [343, 612] on div "1 Issues found Task New Task has no agent assigned" at bounding box center [428, 650] width 225 height 103
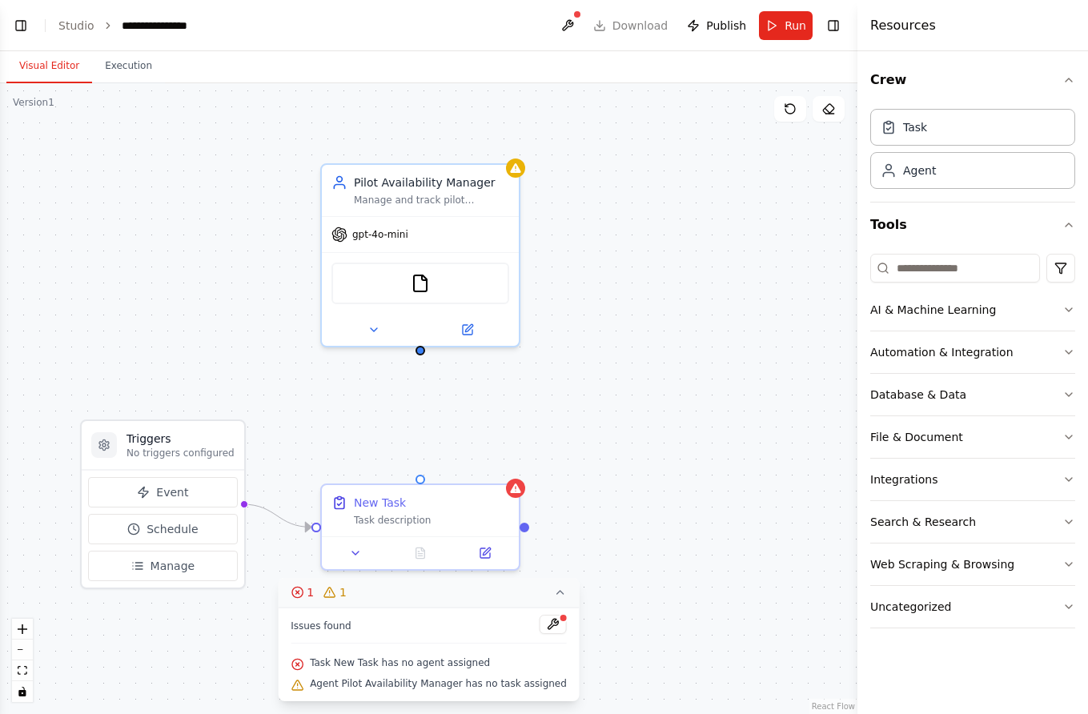
click at [304, 594] on icon at bounding box center [297, 592] width 13 height 13
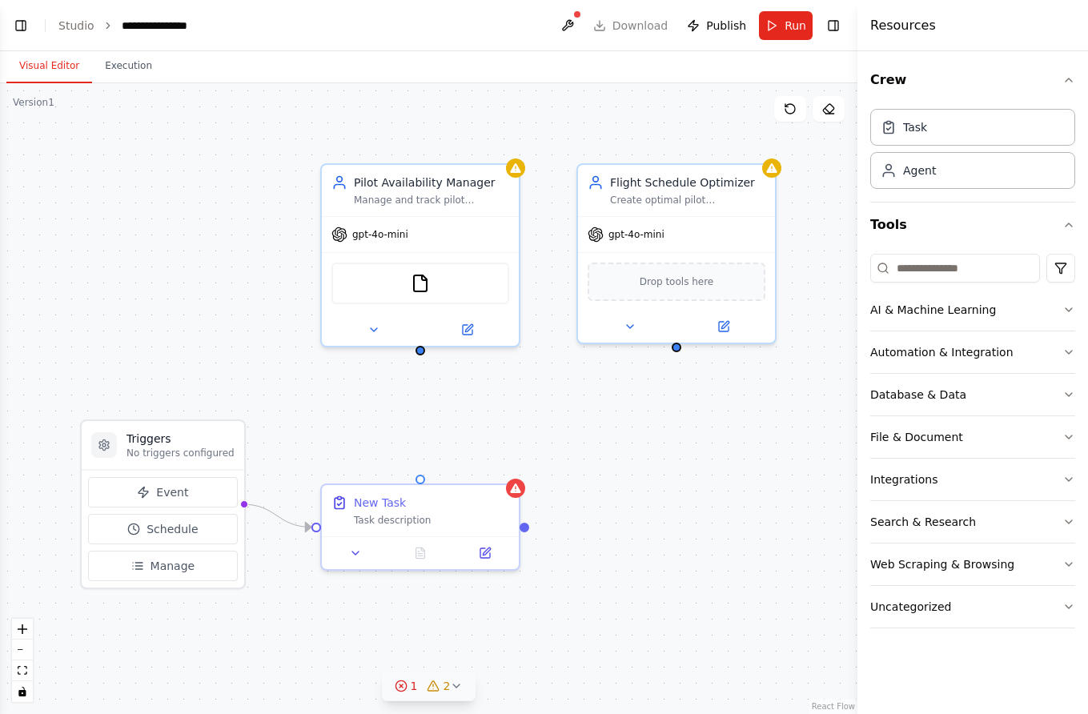
click at [402, 685] on icon at bounding box center [401, 686] width 13 height 13
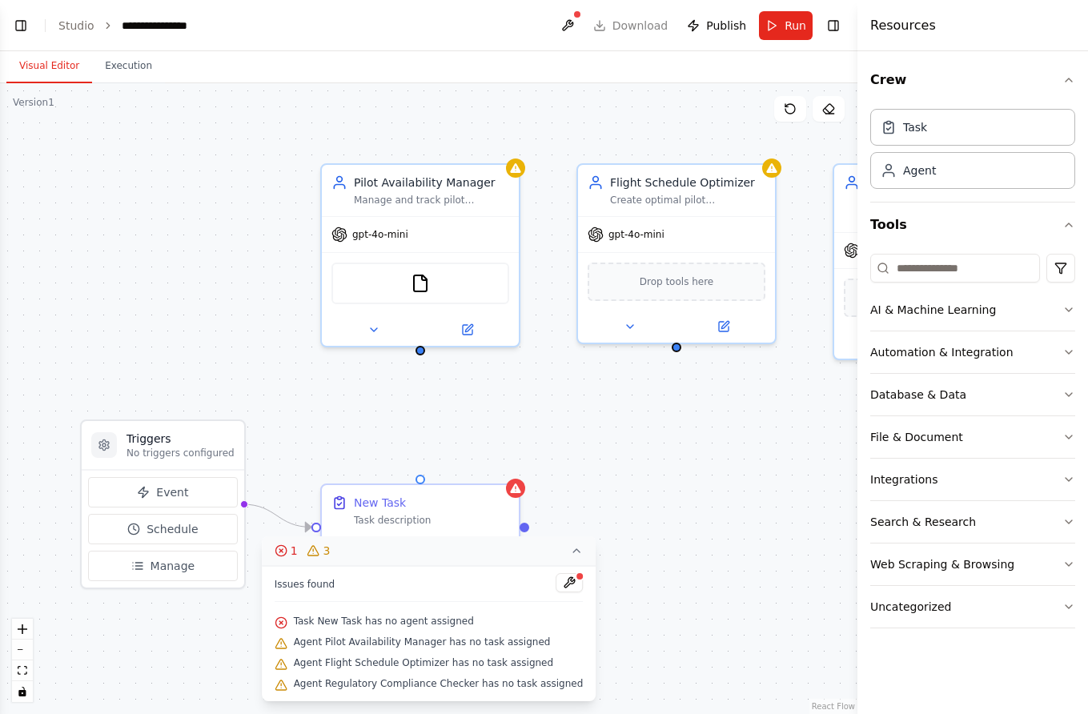
click at [287, 550] on icon at bounding box center [281, 551] width 13 height 13
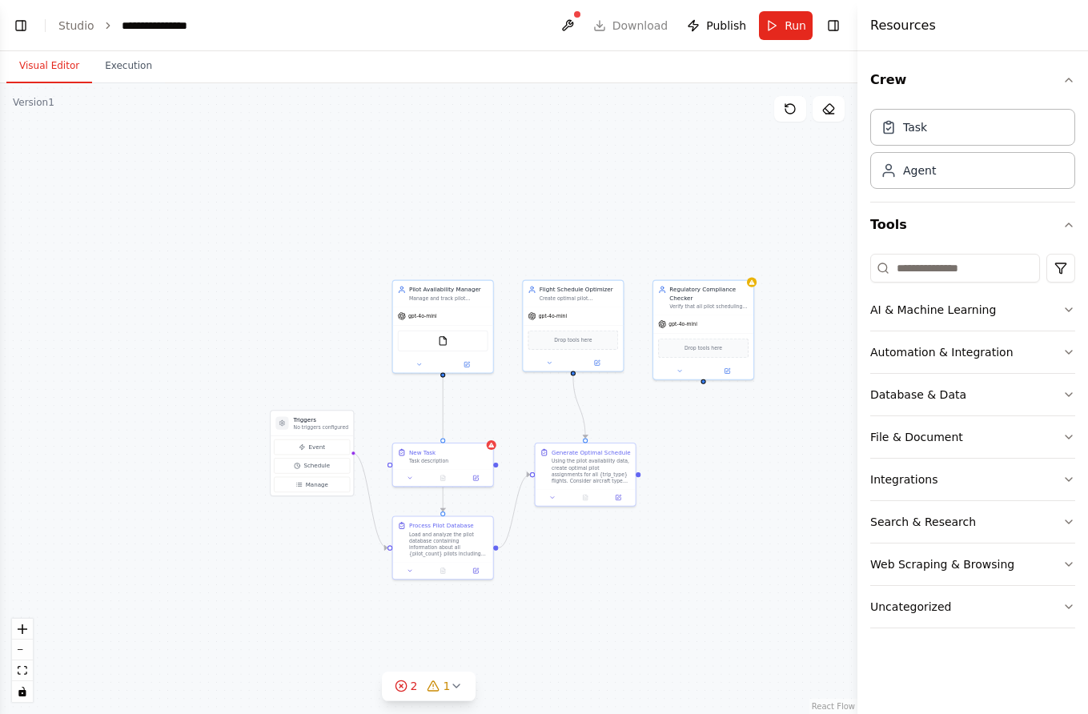
scroll to position [607, 0]
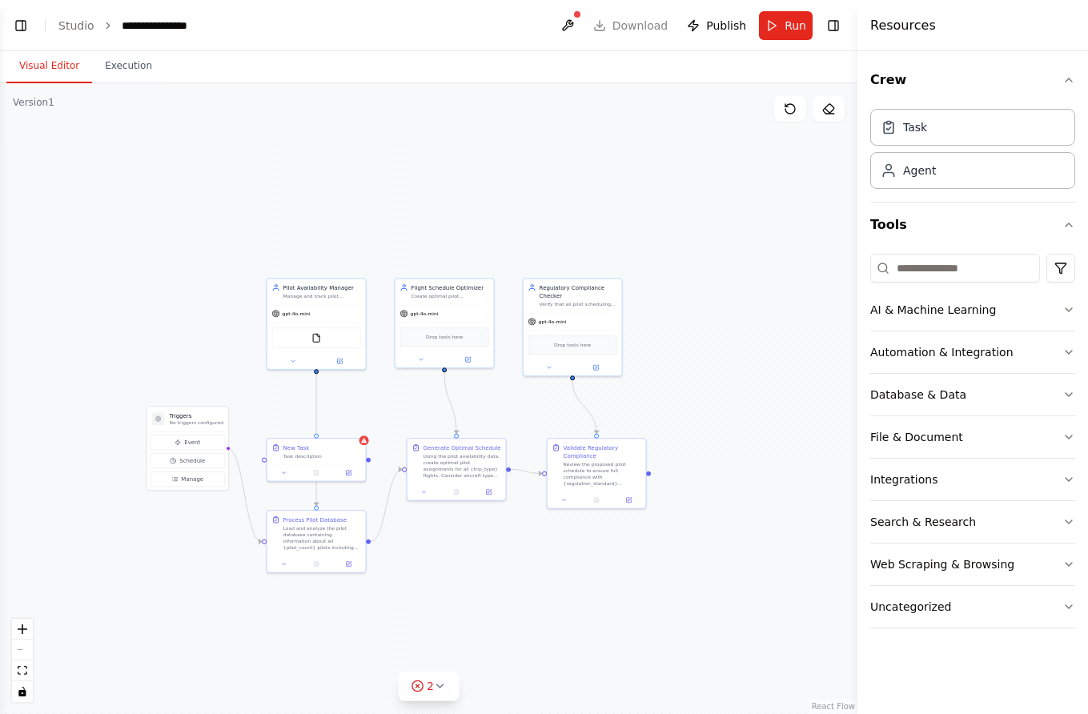
drag, startPoint x: 648, startPoint y: 557, endPoint x: 528, endPoint y: 555, distance: 120.1
click at [528, 555] on div ".deletable-edge-delete-btn { width: 20px; height: 20px; border: 0px solid #ffff…" at bounding box center [429, 398] width 858 height 631
click at [825, 108] on icon at bounding box center [827, 110] width 5 height 5
click at [838, 112] on button at bounding box center [829, 109] width 32 height 26
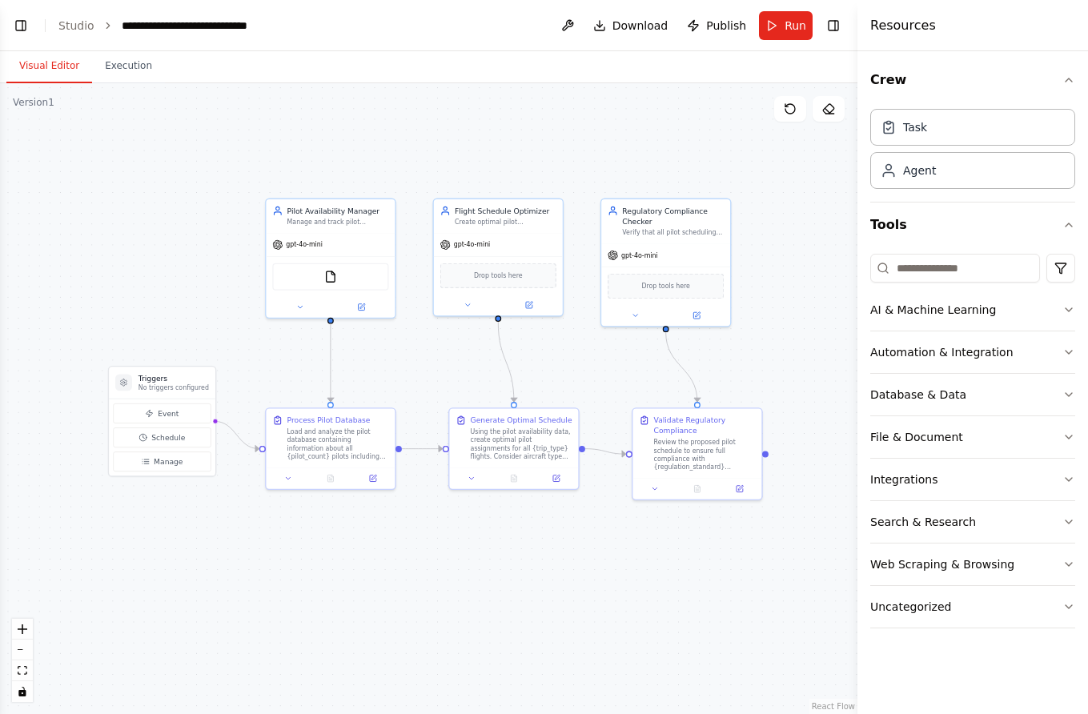
scroll to position [809, 0]
drag, startPoint x: 473, startPoint y: 544, endPoint x: 587, endPoint y: 545, distance: 113.7
click at [587, 545] on div ".deletable-edge-delete-btn { width: 20px; height: 20px; border: 0px solid #ffff…" at bounding box center [429, 398] width 858 height 631
click at [80, 27] on link "Studio" at bounding box center [76, 25] width 36 height 13
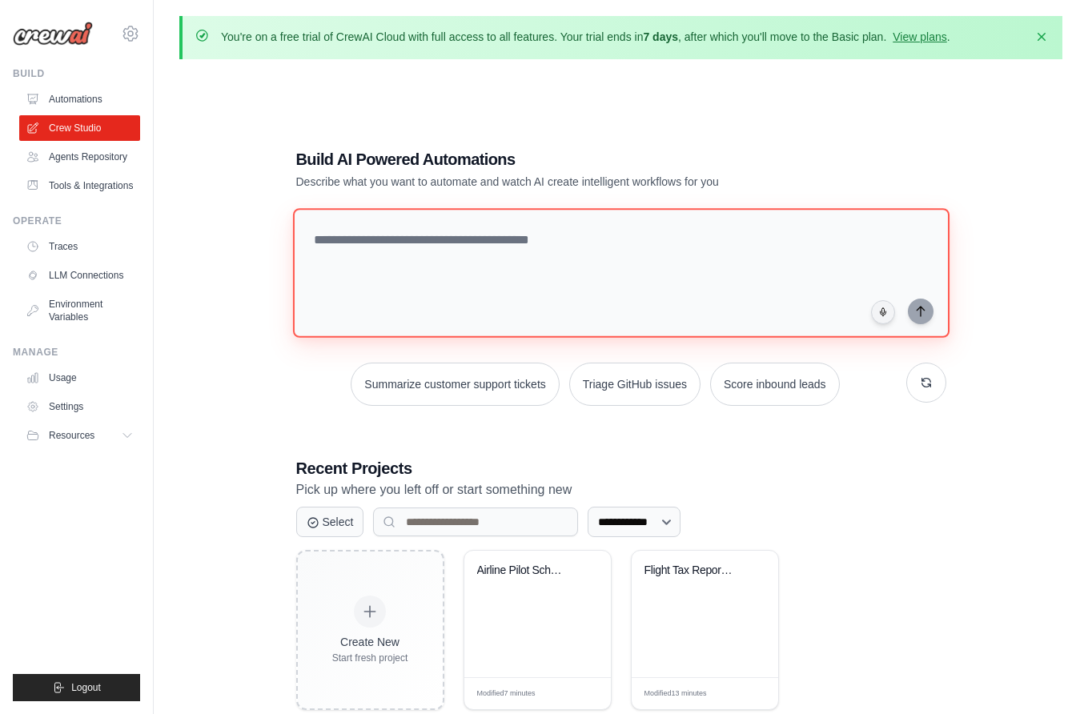
click at [431, 255] on textarea at bounding box center [620, 273] width 657 height 130
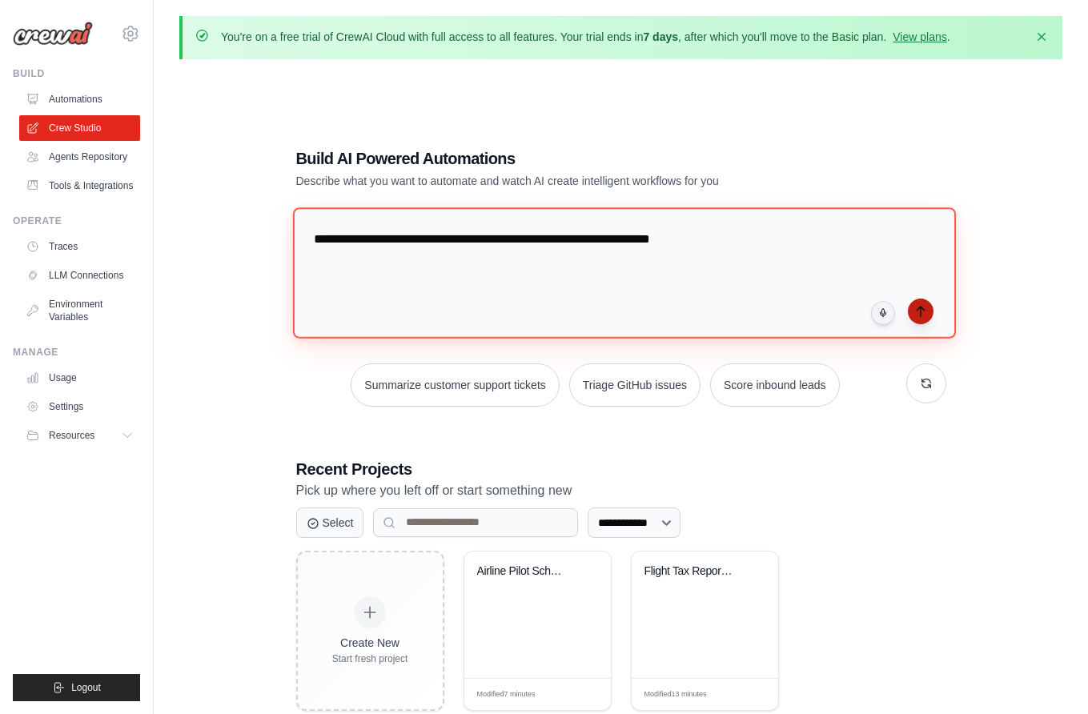
type textarea "**********"
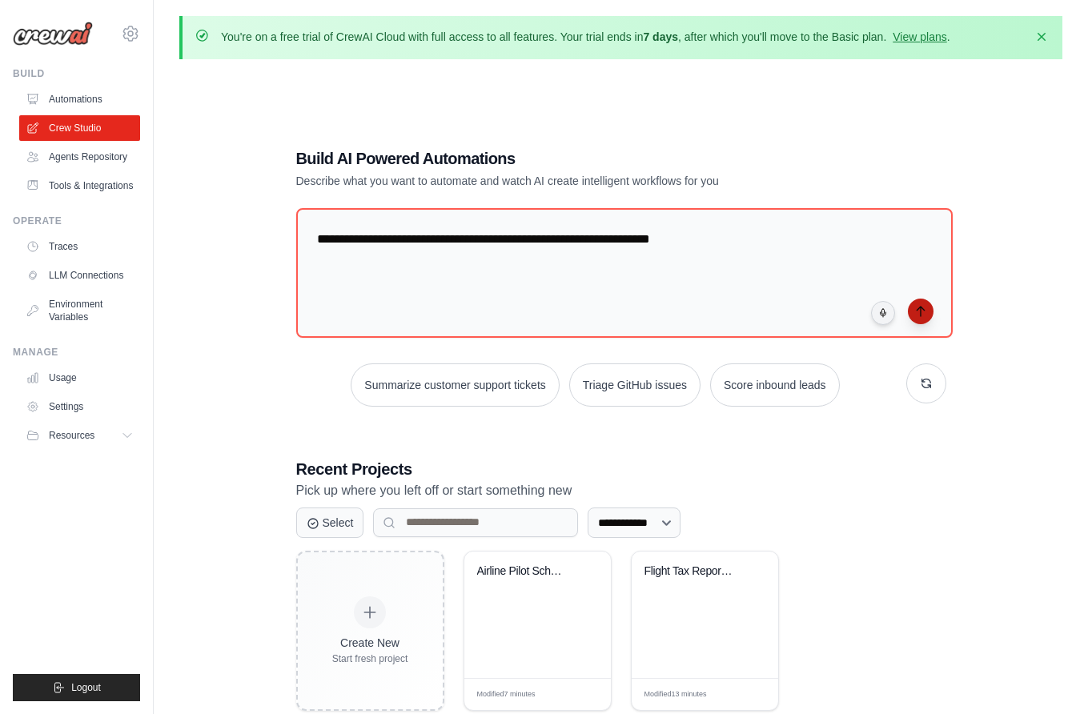
click at [924, 316] on button "submit" at bounding box center [921, 312] width 26 height 26
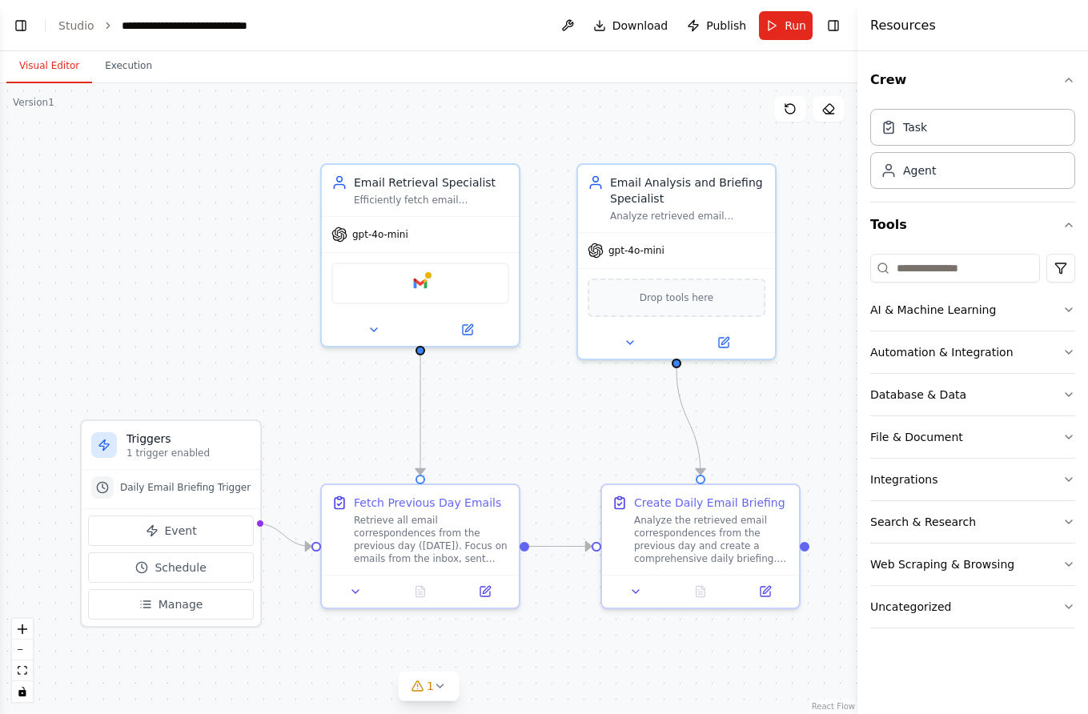
scroll to position [1541, 0]
click at [76, 27] on link "Studio" at bounding box center [76, 25] width 36 height 13
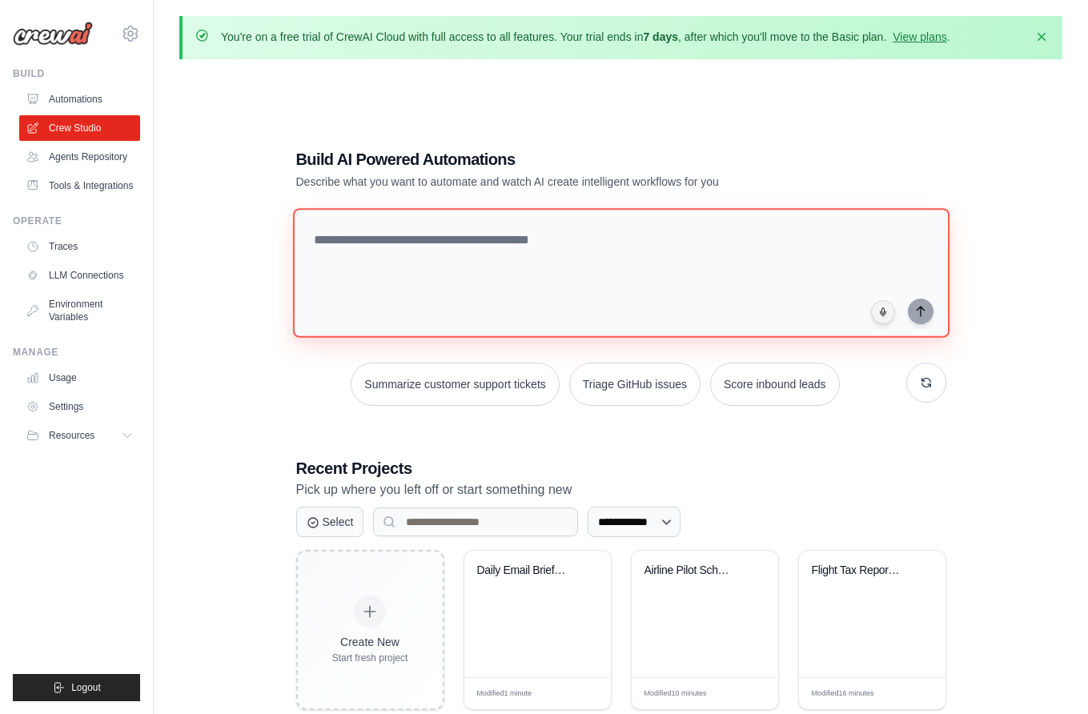
click at [399, 243] on textarea at bounding box center [620, 273] width 657 height 130
click at [210, 210] on div "**********" at bounding box center [620, 429] width 883 height 714
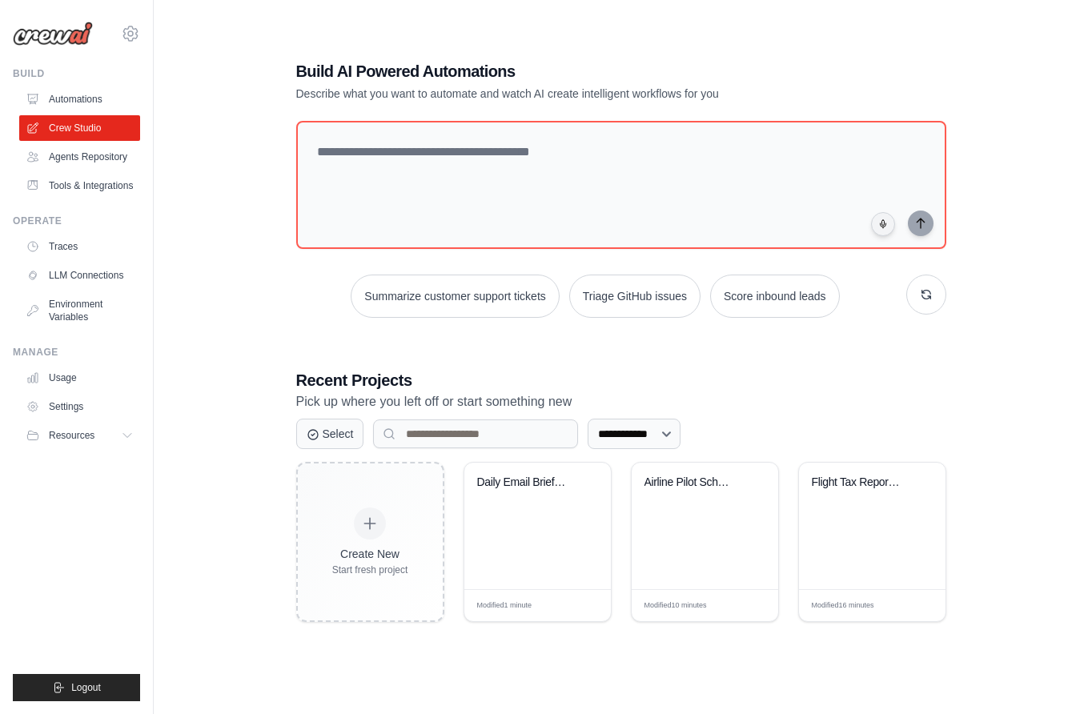
scroll to position [87, 0]
